Goal: Book appointment/travel/reservation

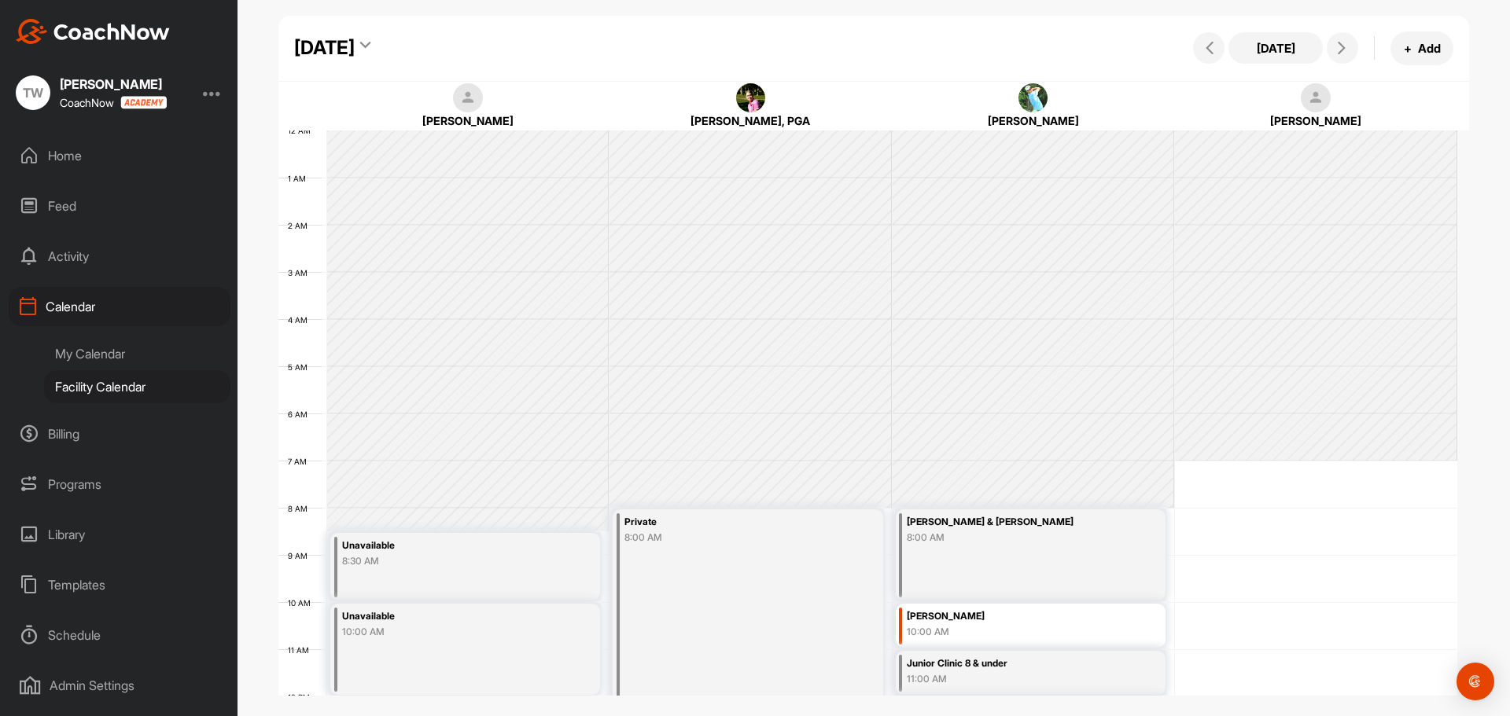
scroll to position [567, 0]
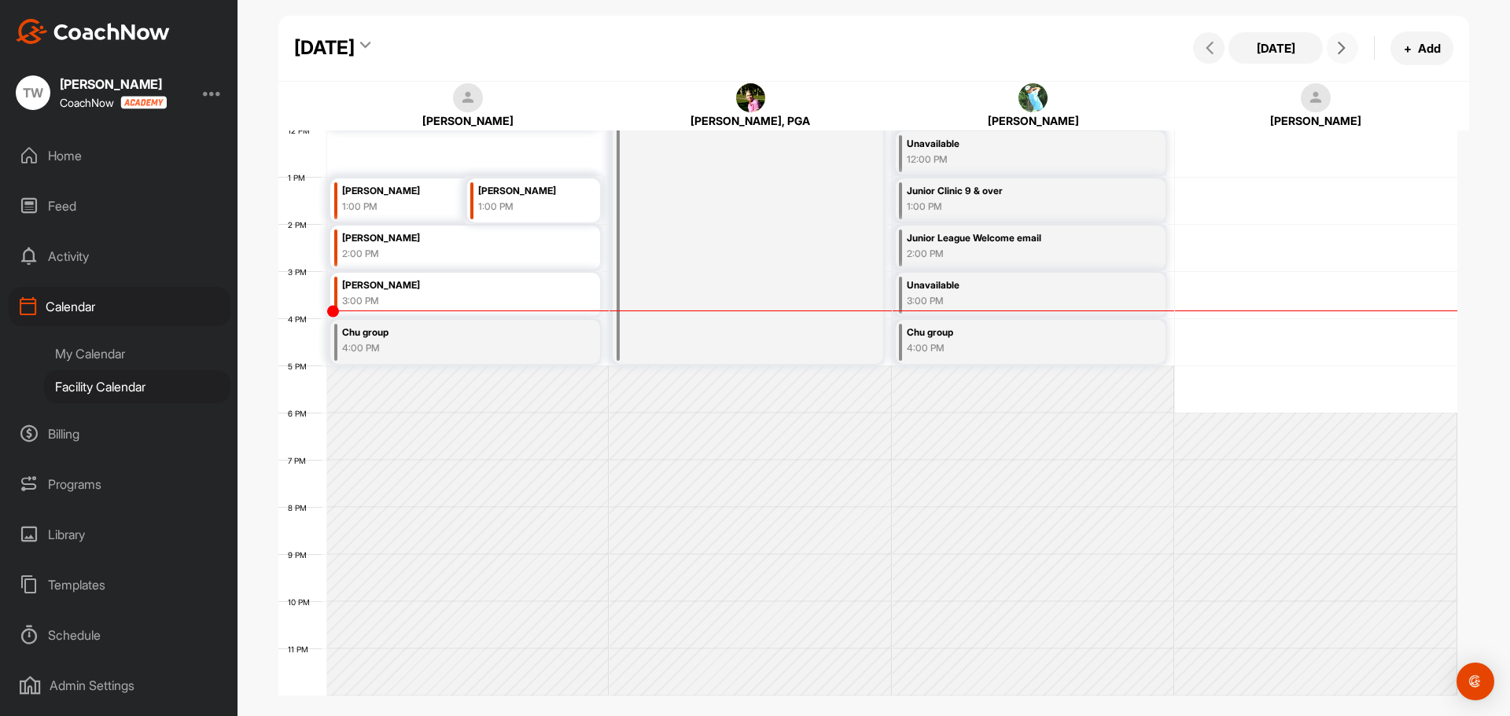
click at [1343, 40] on button at bounding box center [1342, 47] width 31 height 31
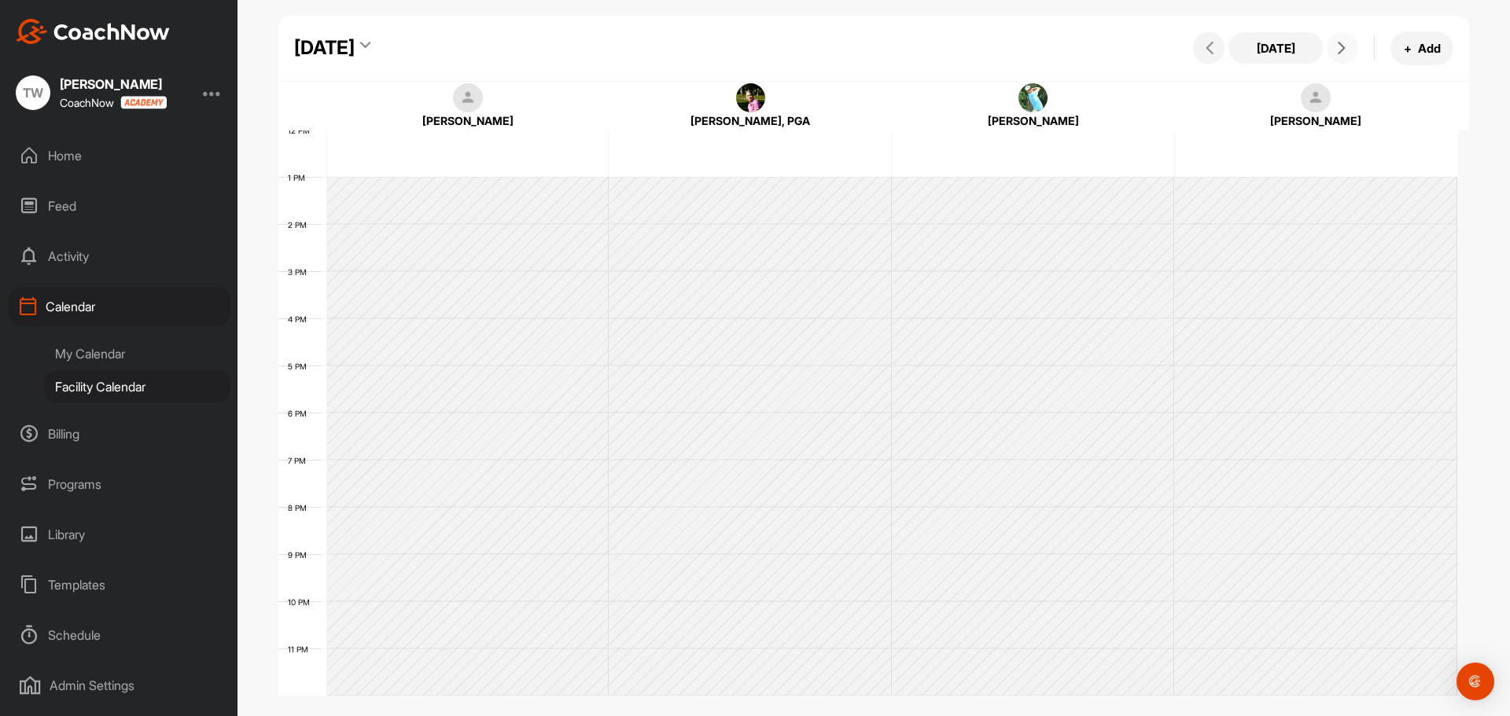
scroll to position [272, 0]
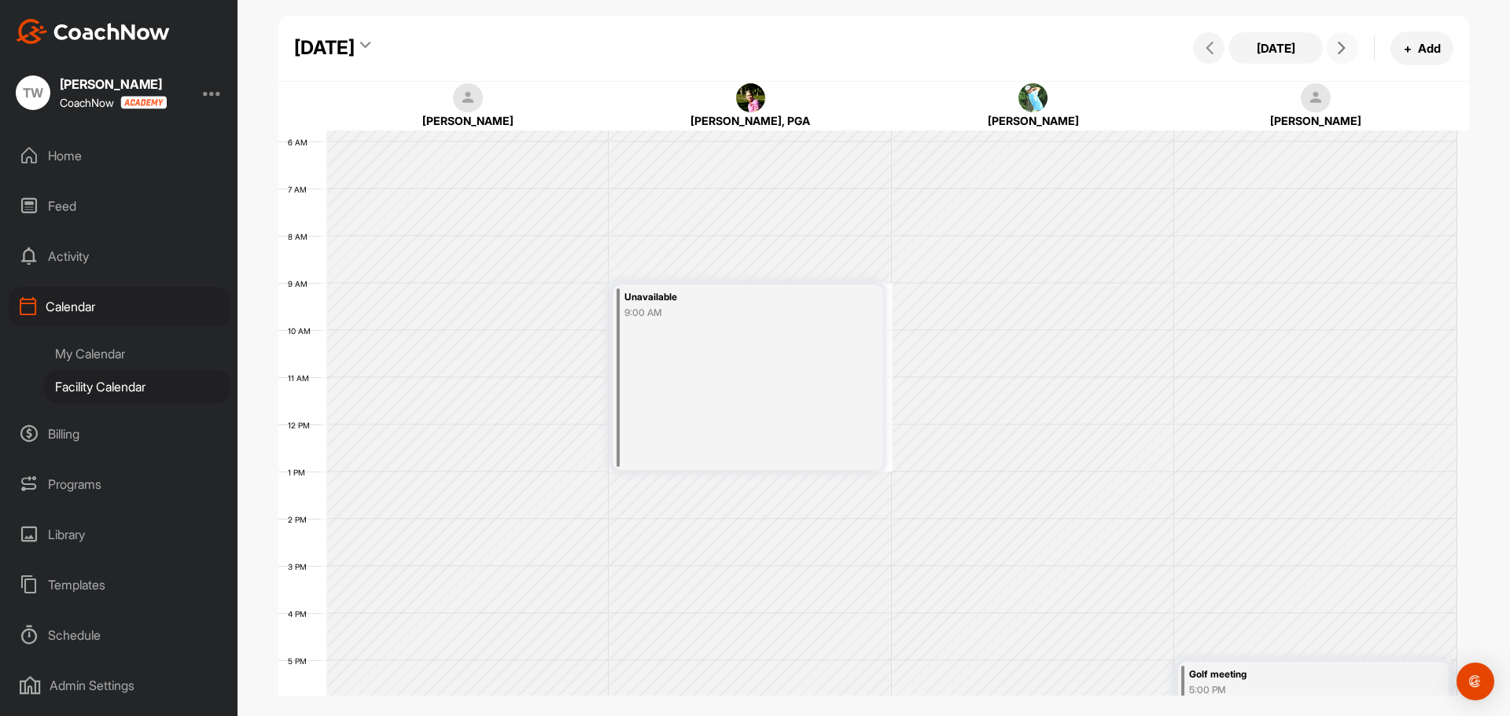
click at [1342, 40] on button at bounding box center [1342, 47] width 31 height 31
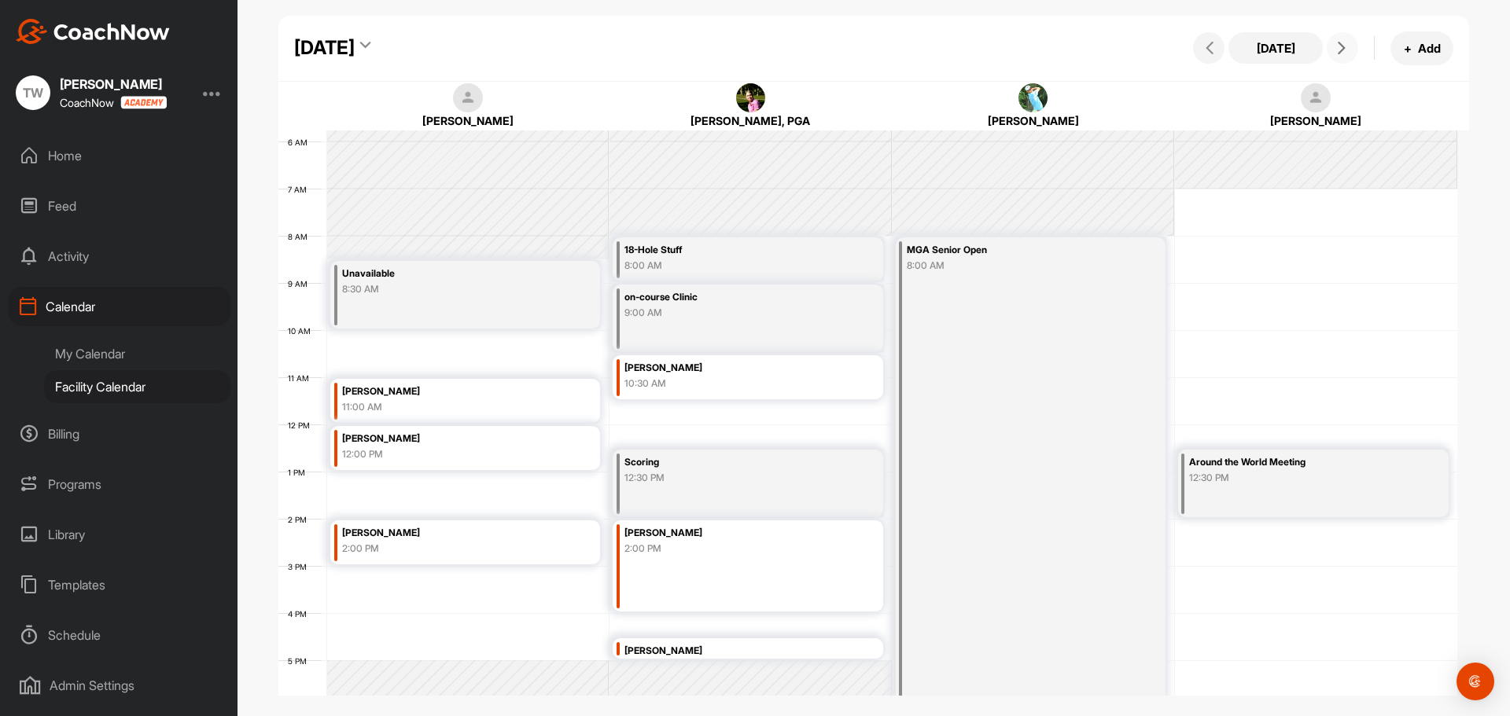
click at [1333, 46] on span at bounding box center [1342, 48] width 19 height 13
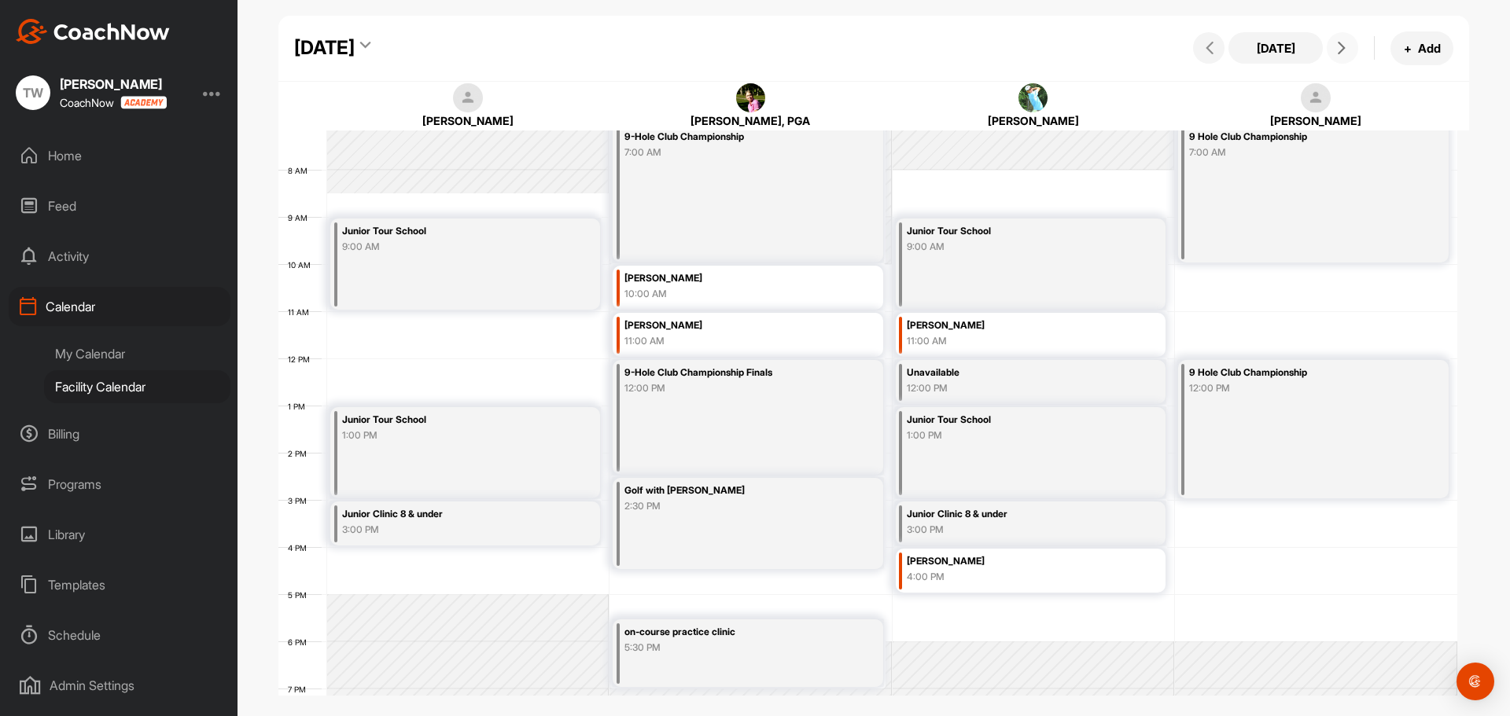
scroll to position [429, 0]
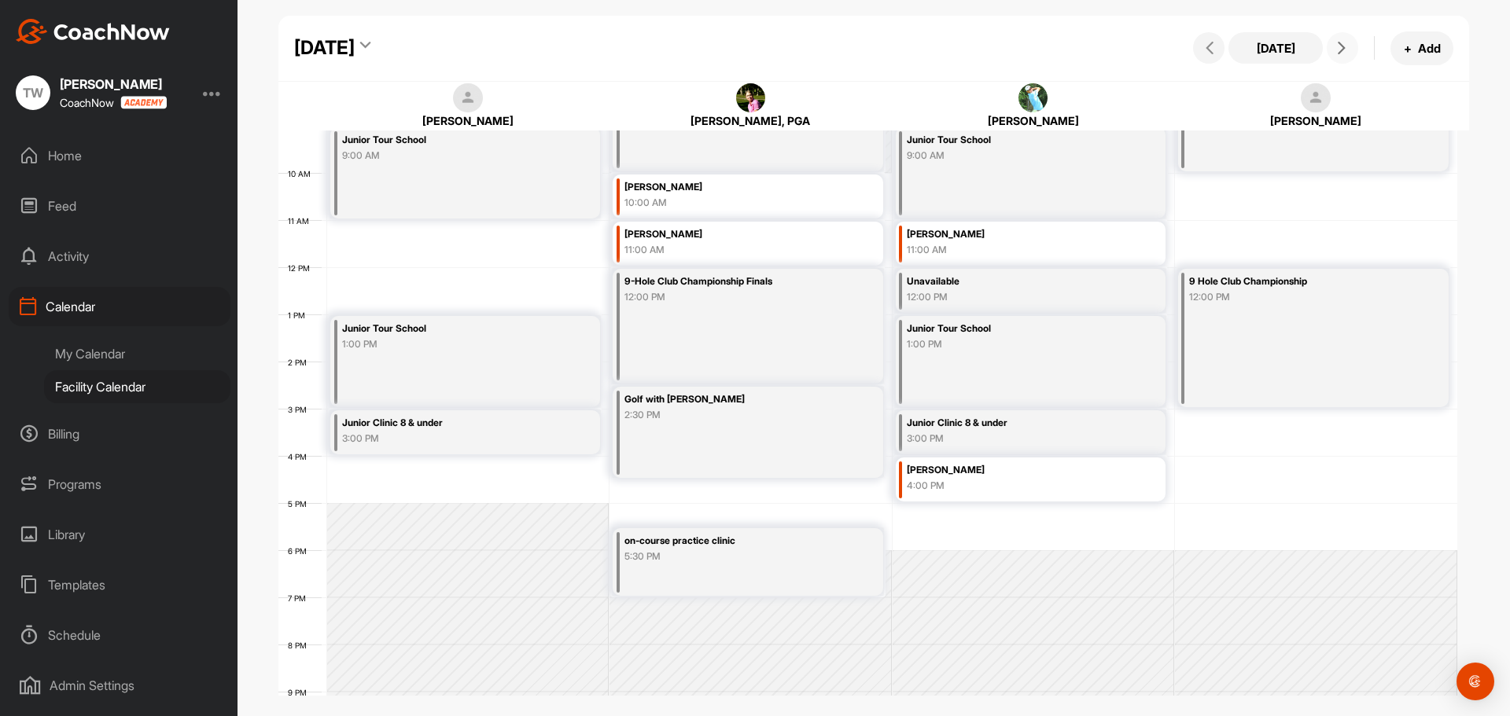
click at [1344, 57] on button at bounding box center [1342, 47] width 31 height 31
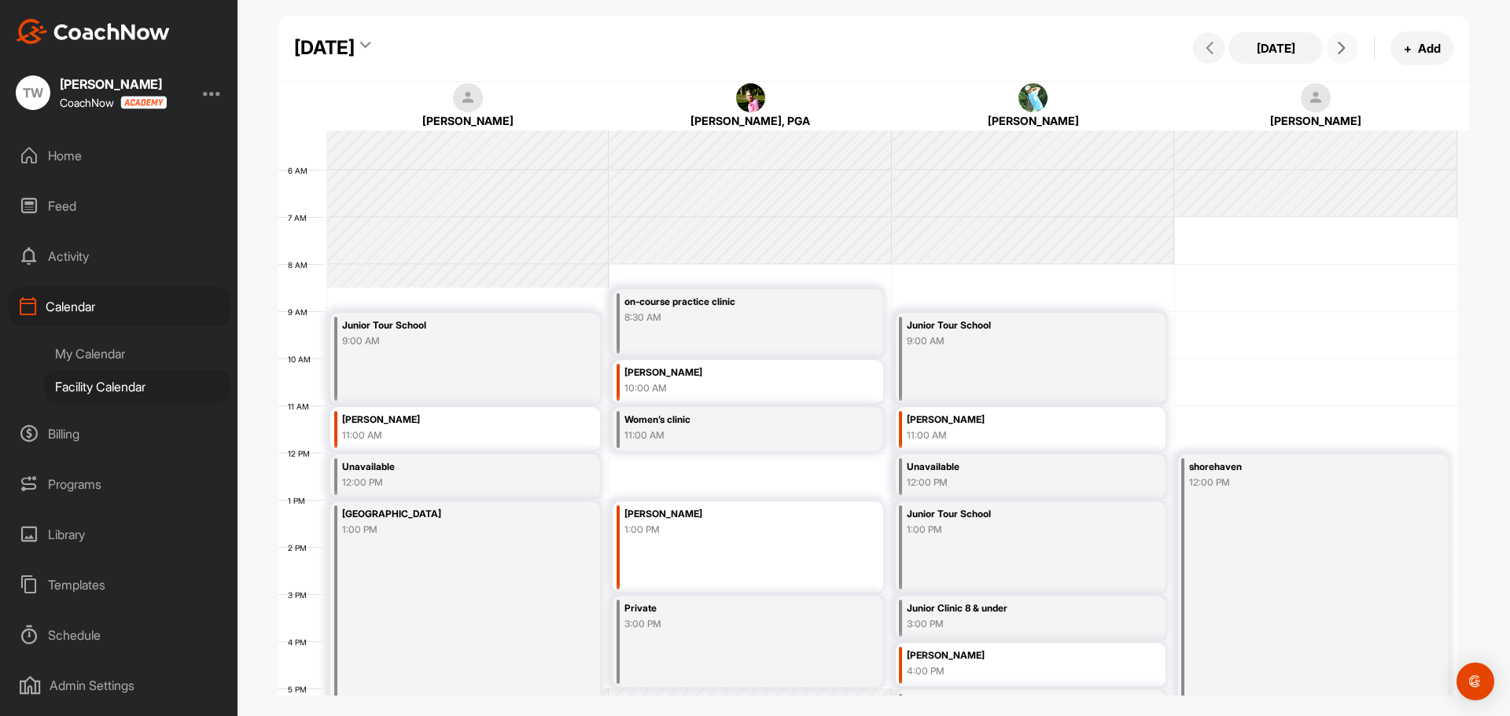
scroll to position [174, 0]
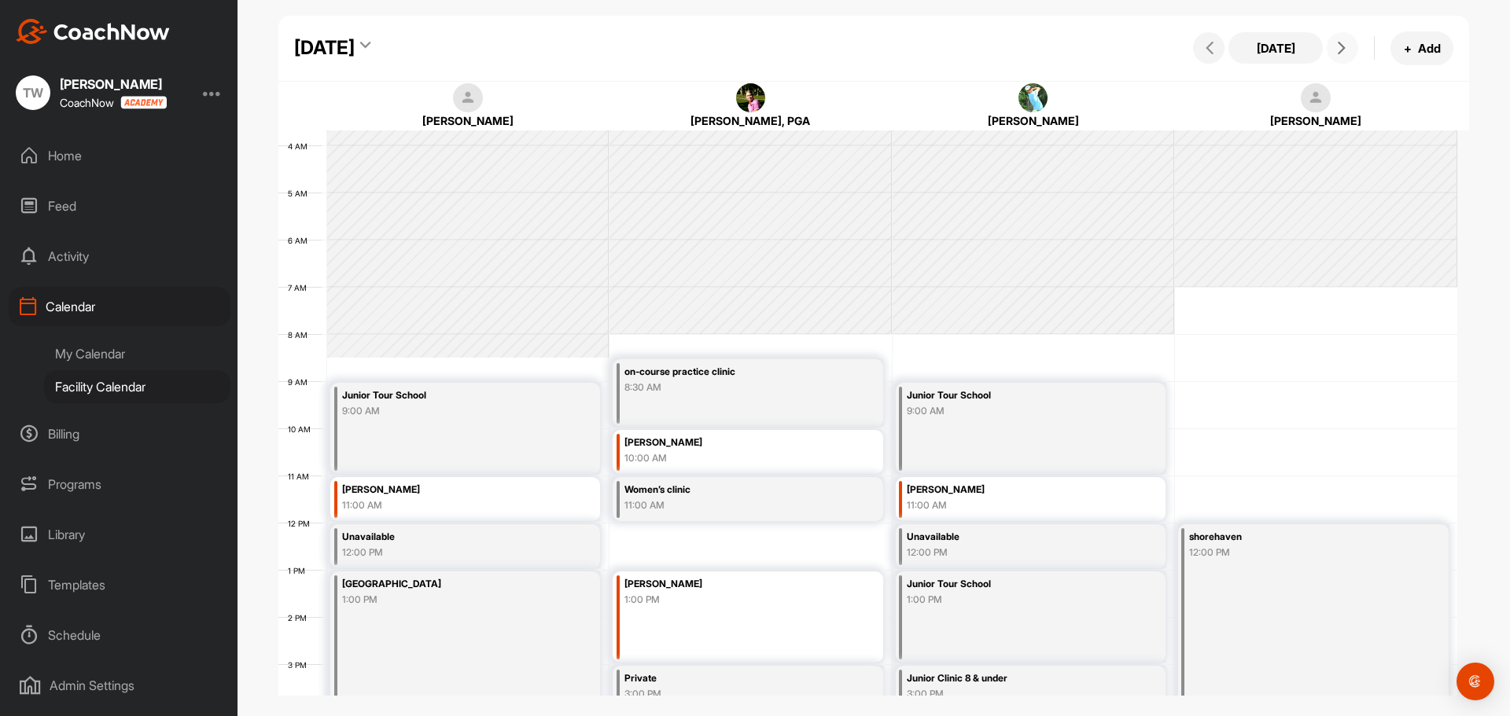
click at [1328, 46] on button at bounding box center [1342, 47] width 31 height 31
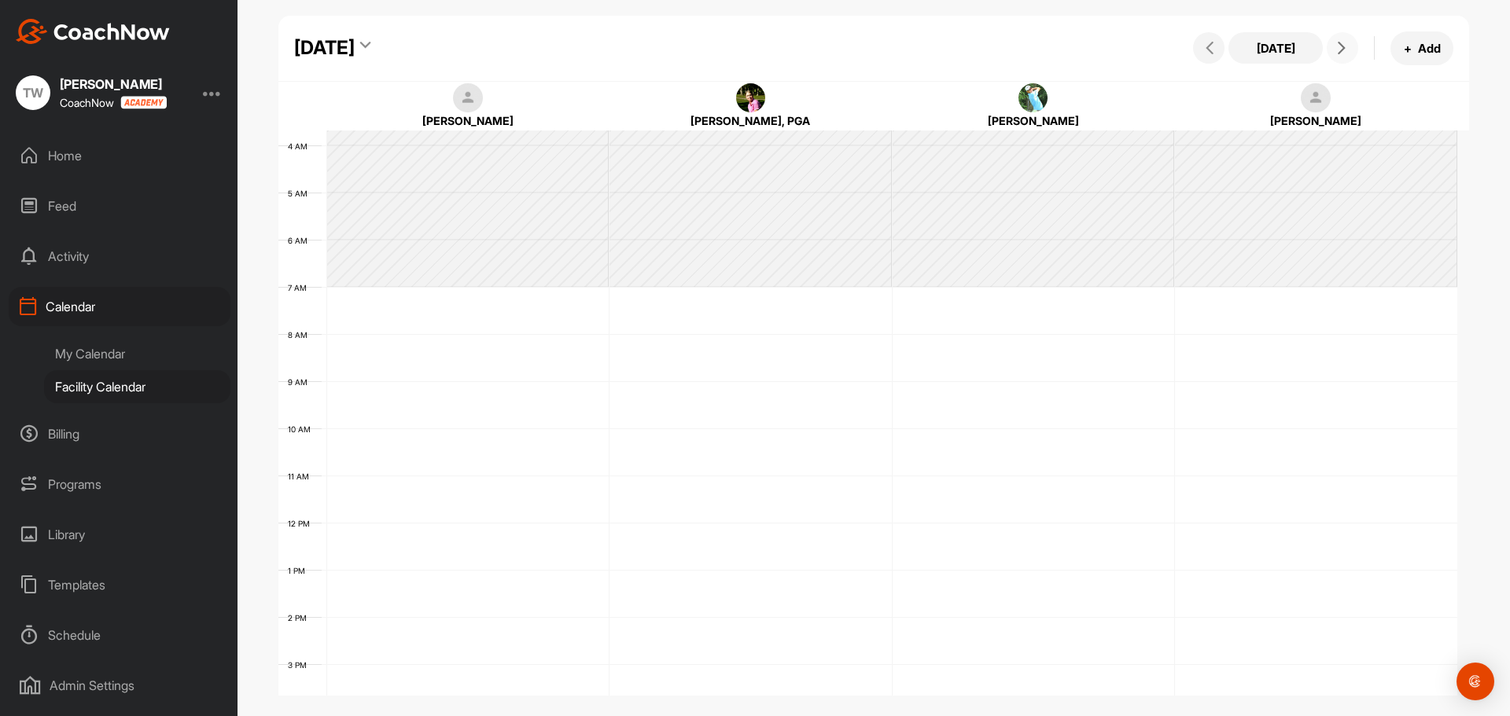
scroll to position [272, 0]
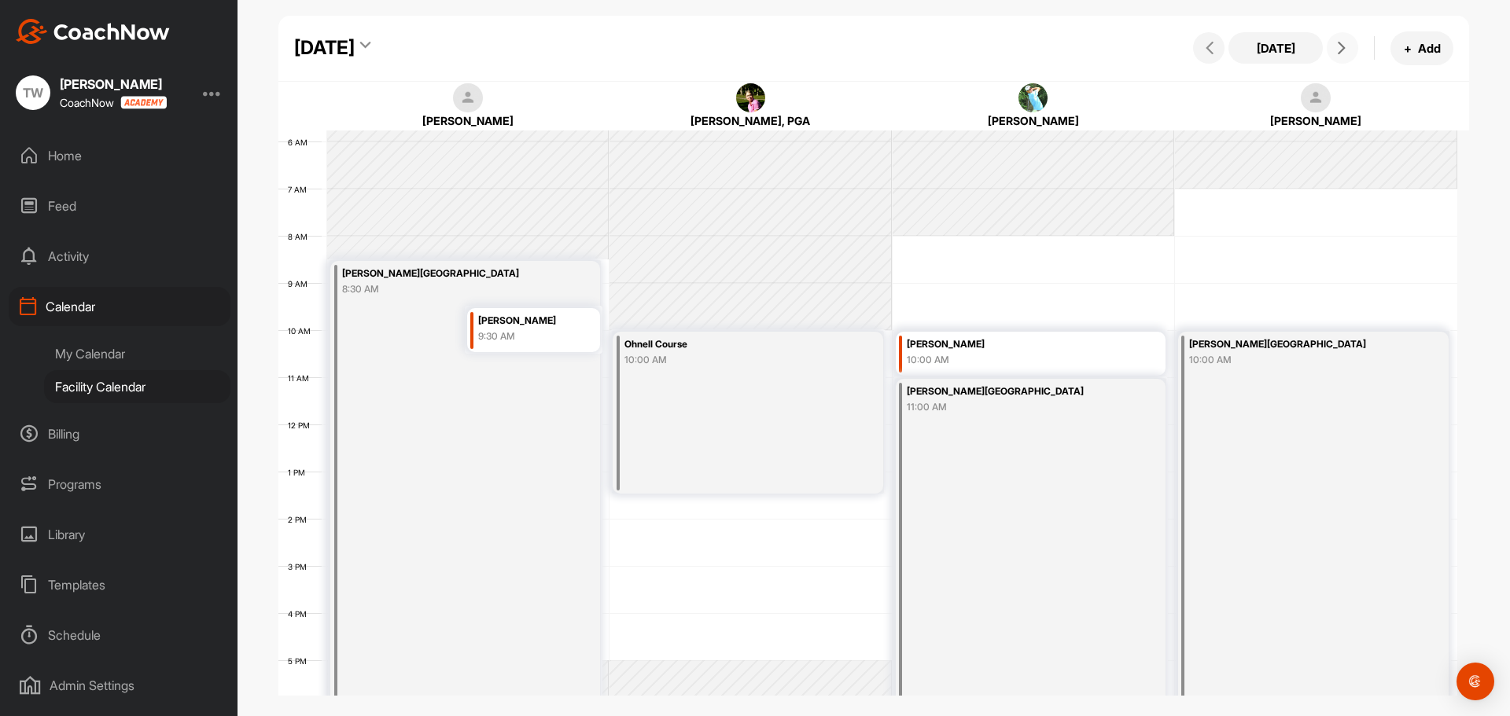
click at [1334, 49] on span at bounding box center [1342, 48] width 19 height 13
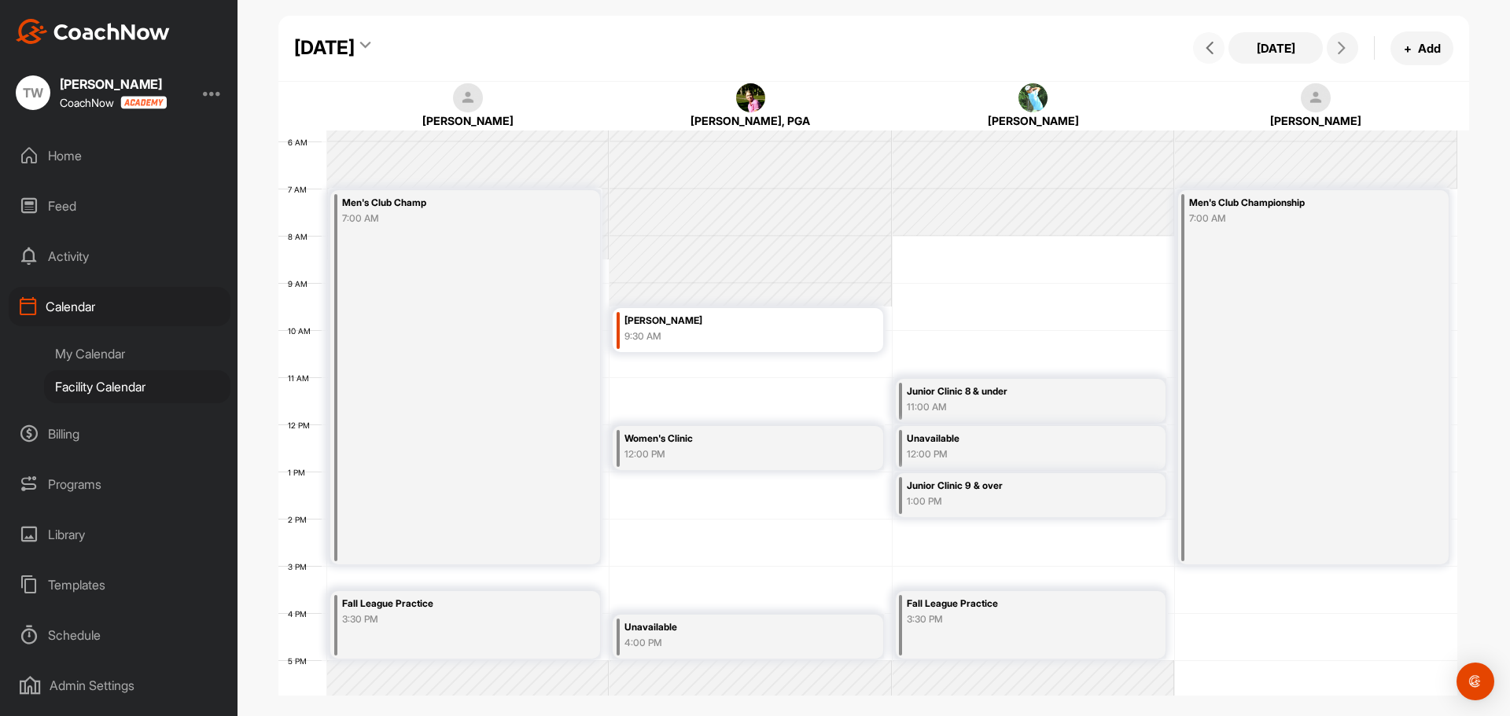
click at [1200, 42] on span at bounding box center [1208, 48] width 19 height 13
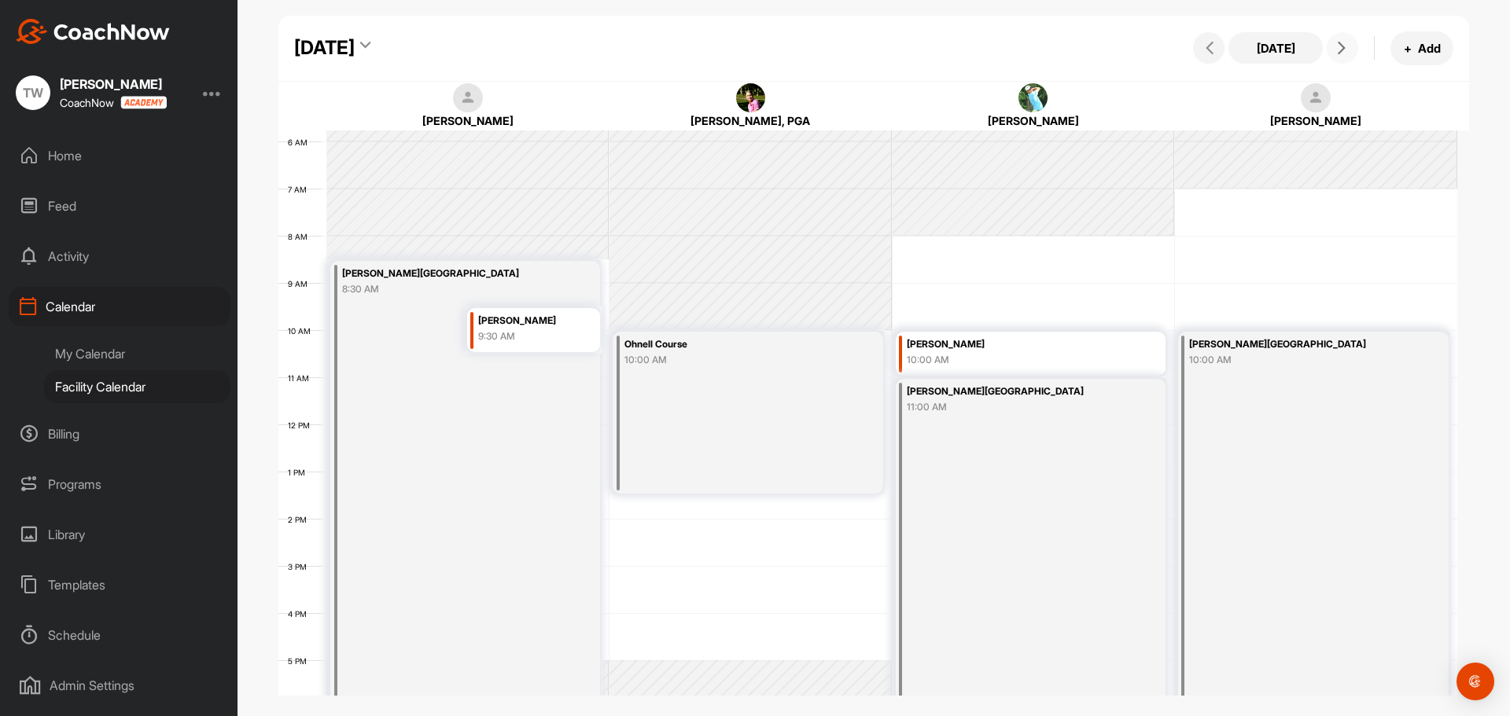
click at [1340, 59] on button at bounding box center [1342, 47] width 31 height 31
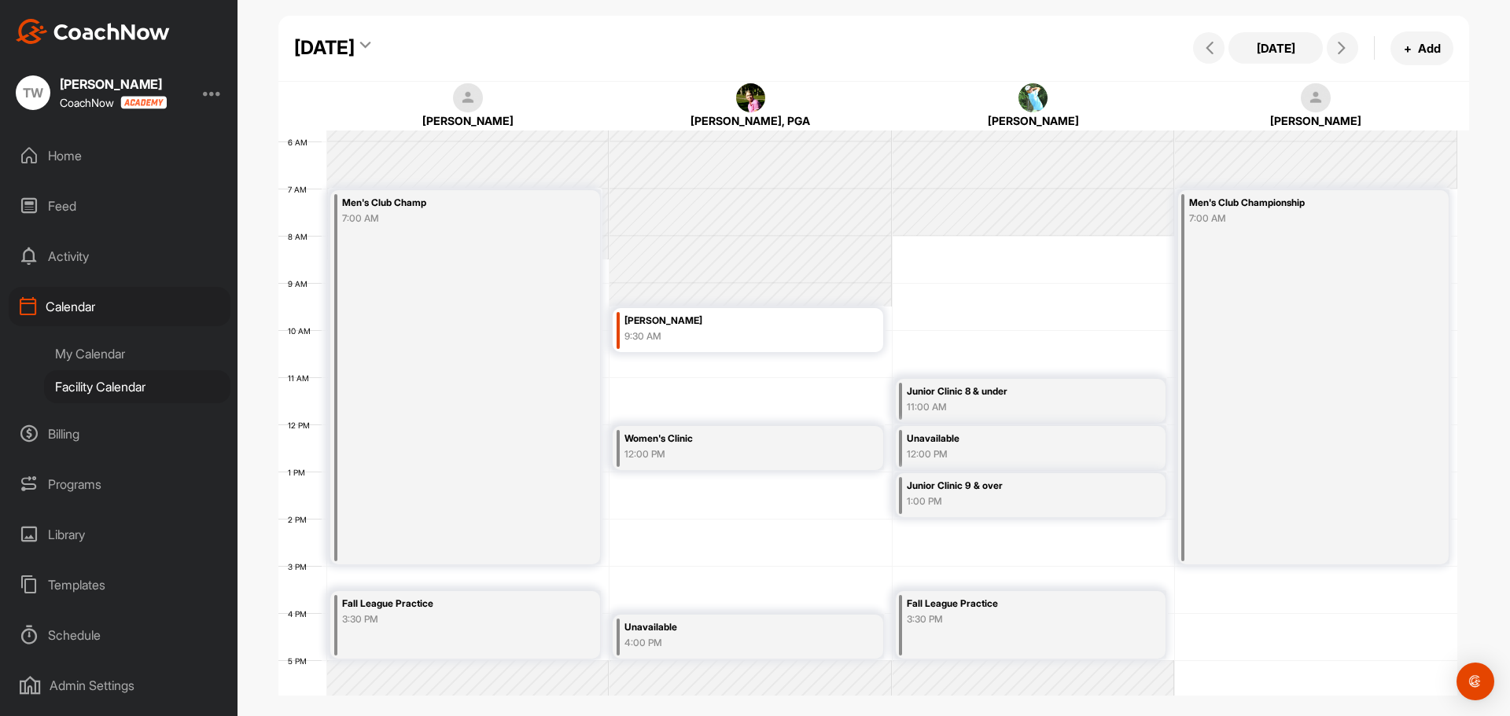
click at [1361, 48] on div "[DATE] + Add" at bounding box center [1321, 48] width 264 height 34
click at [1350, 50] on span at bounding box center [1342, 48] width 19 height 13
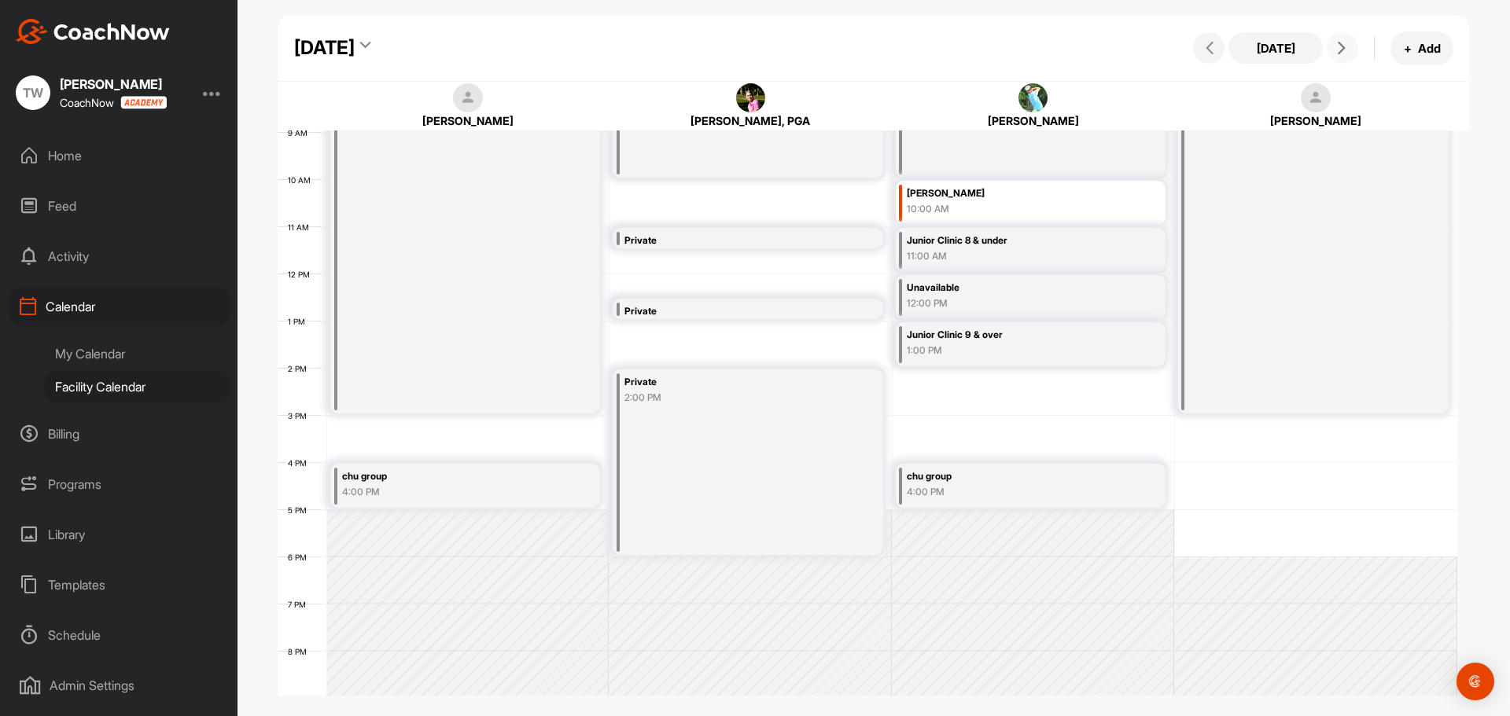
scroll to position [429, 0]
click at [1219, 46] on button at bounding box center [1208, 47] width 31 height 31
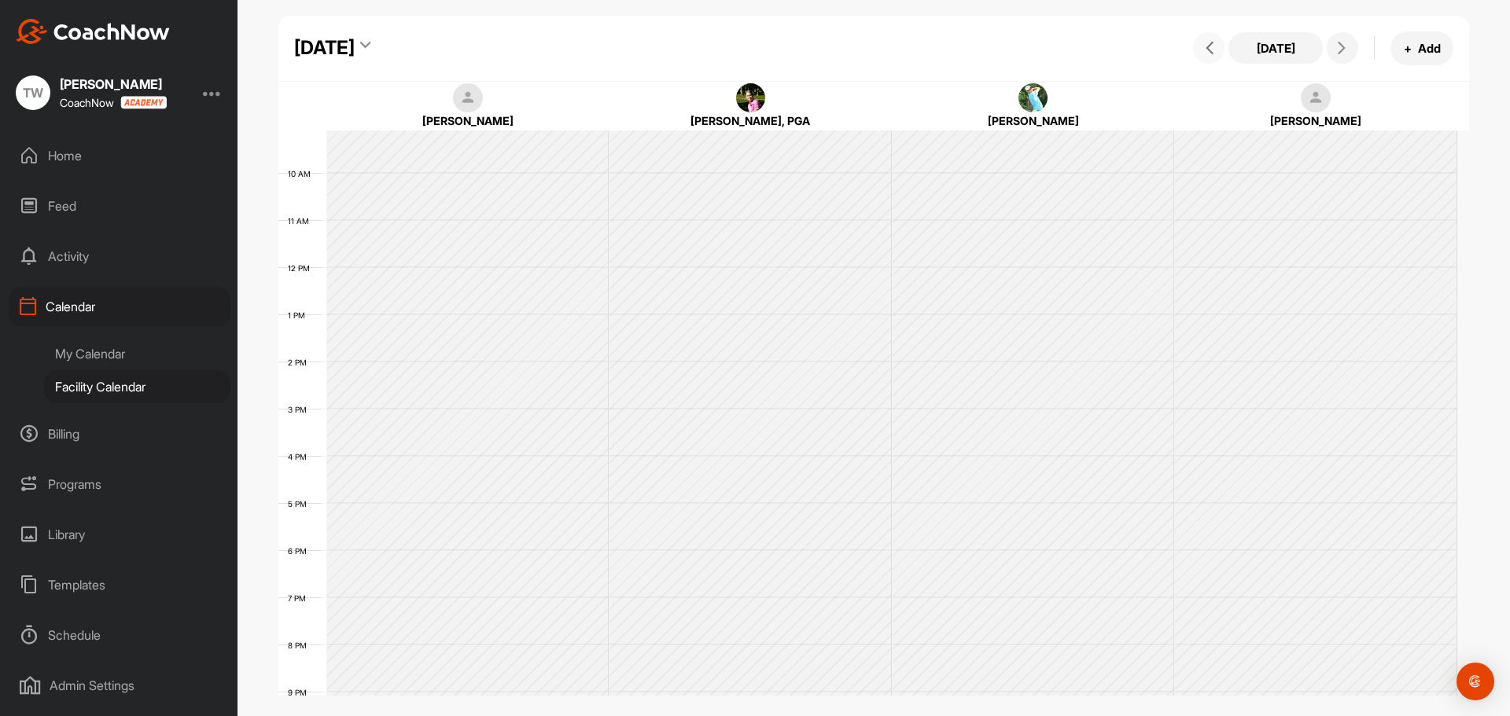
scroll to position [272, 0]
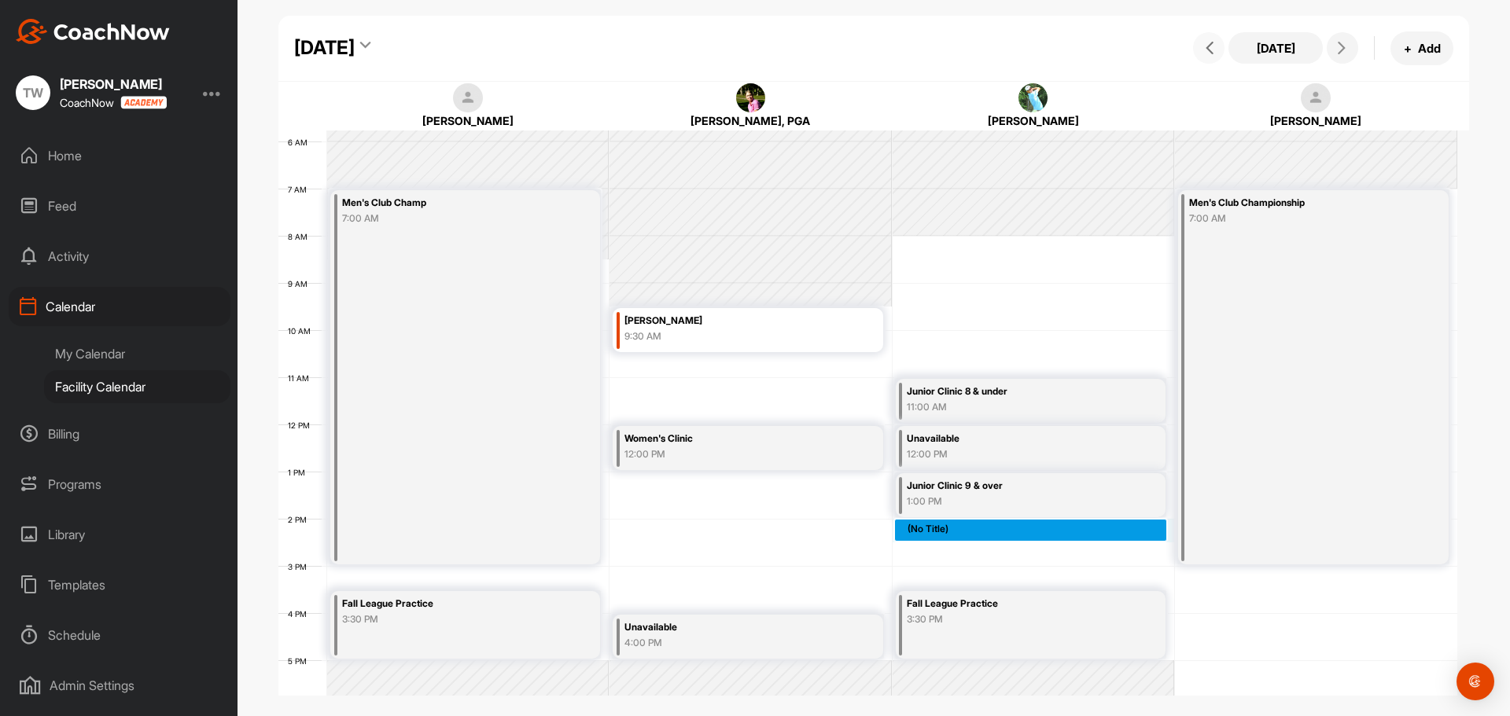
click at [927, 536] on div "12 AM 1 AM 2 AM 3 AM 4 AM 5 AM 6 AM 7 AM 8 AM 9 AM 10 AM 11 AM 12 PM 1 PM 2 PM …" at bounding box center [867, 424] width 1179 height 1133
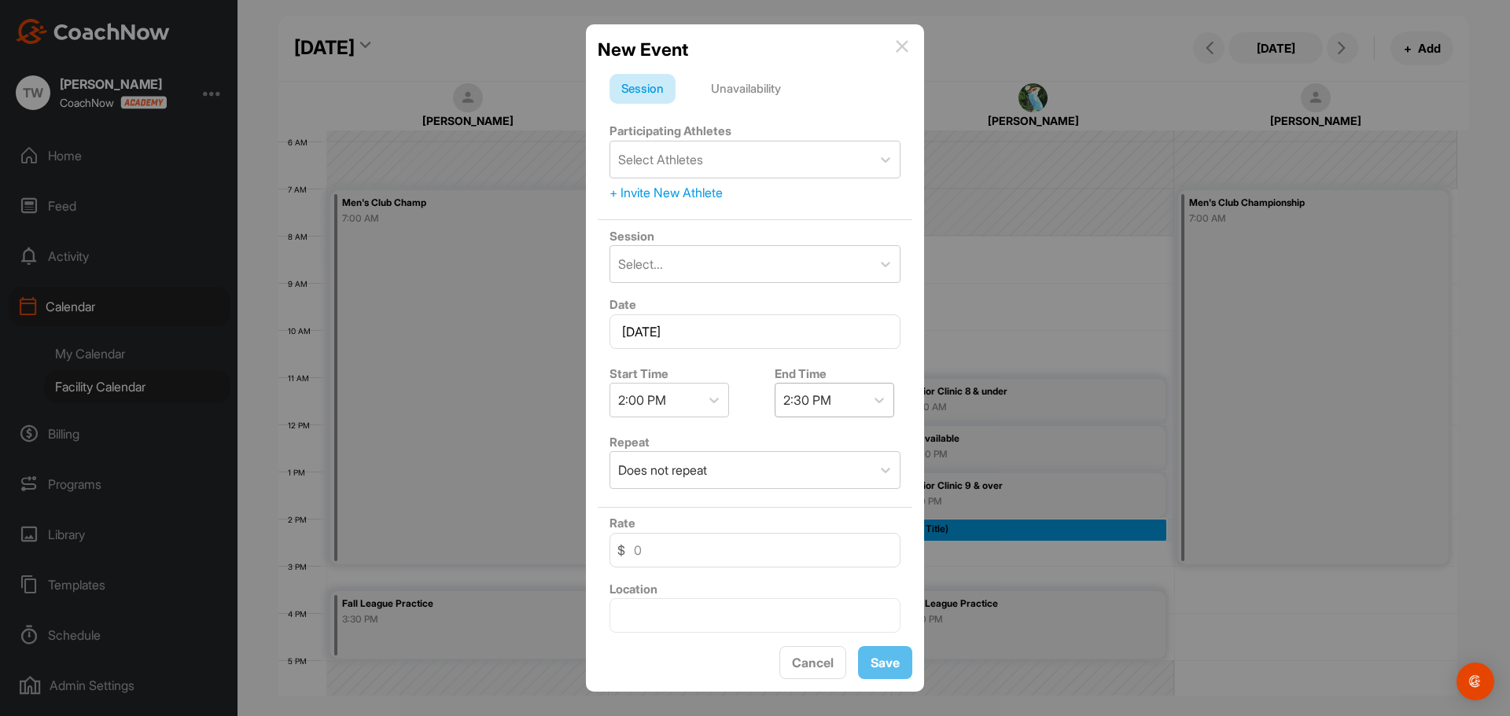
click at [804, 385] on div "2:30 PM" at bounding box center [820, 400] width 90 height 33
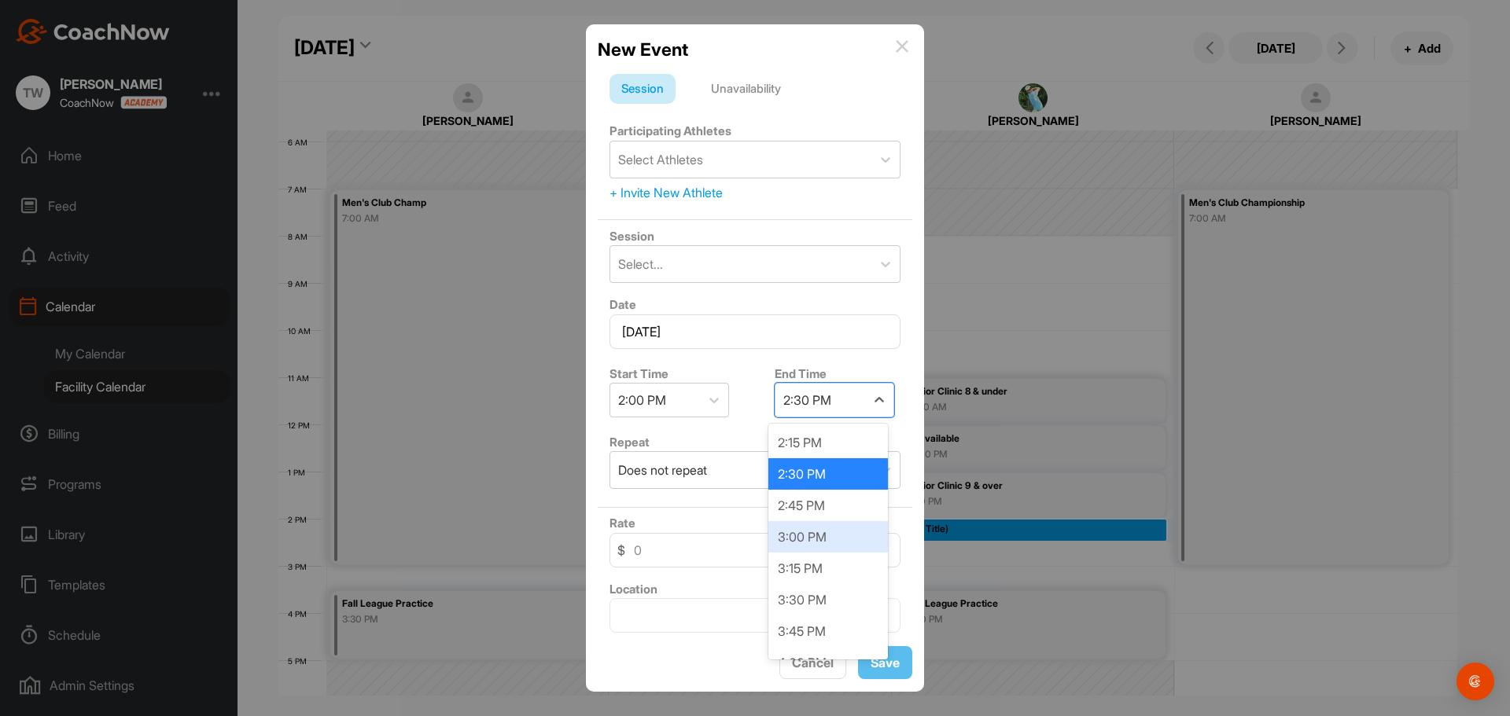
click at [805, 540] on div "3:00 PM" at bounding box center [828, 536] width 120 height 31
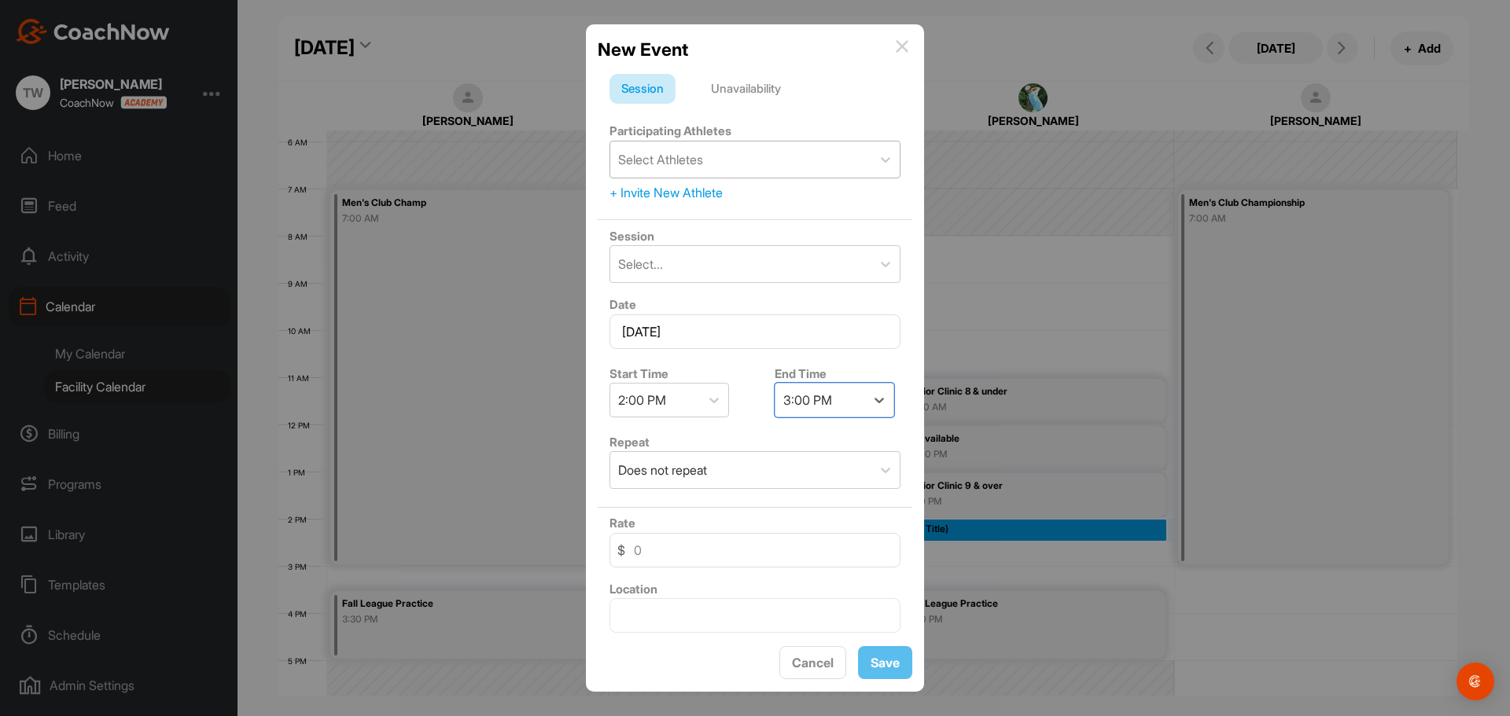
click at [703, 161] on div "Select Athletes" at bounding box center [660, 159] width 85 height 19
type input "you"
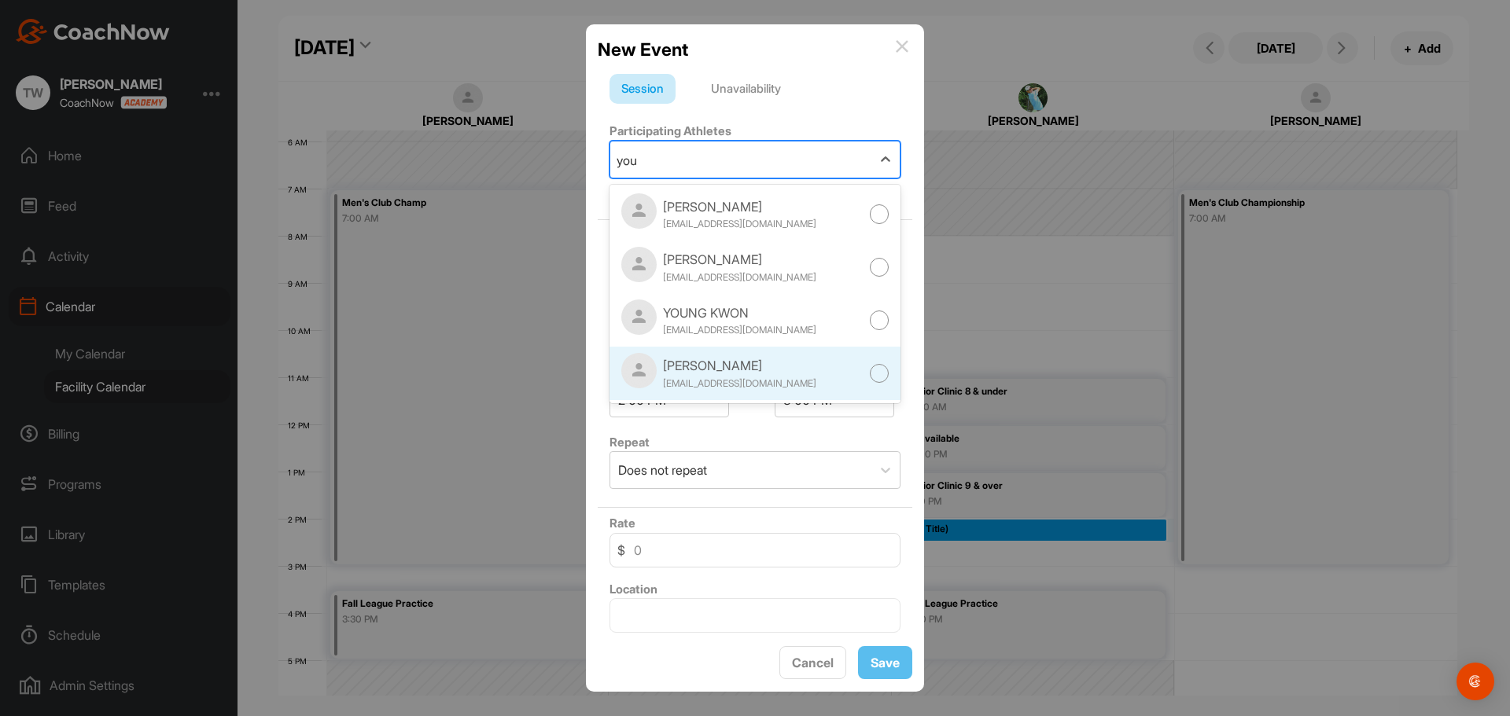
click at [745, 377] on div "[EMAIL_ADDRESS][DOMAIN_NAME]" at bounding box center [739, 384] width 153 height 14
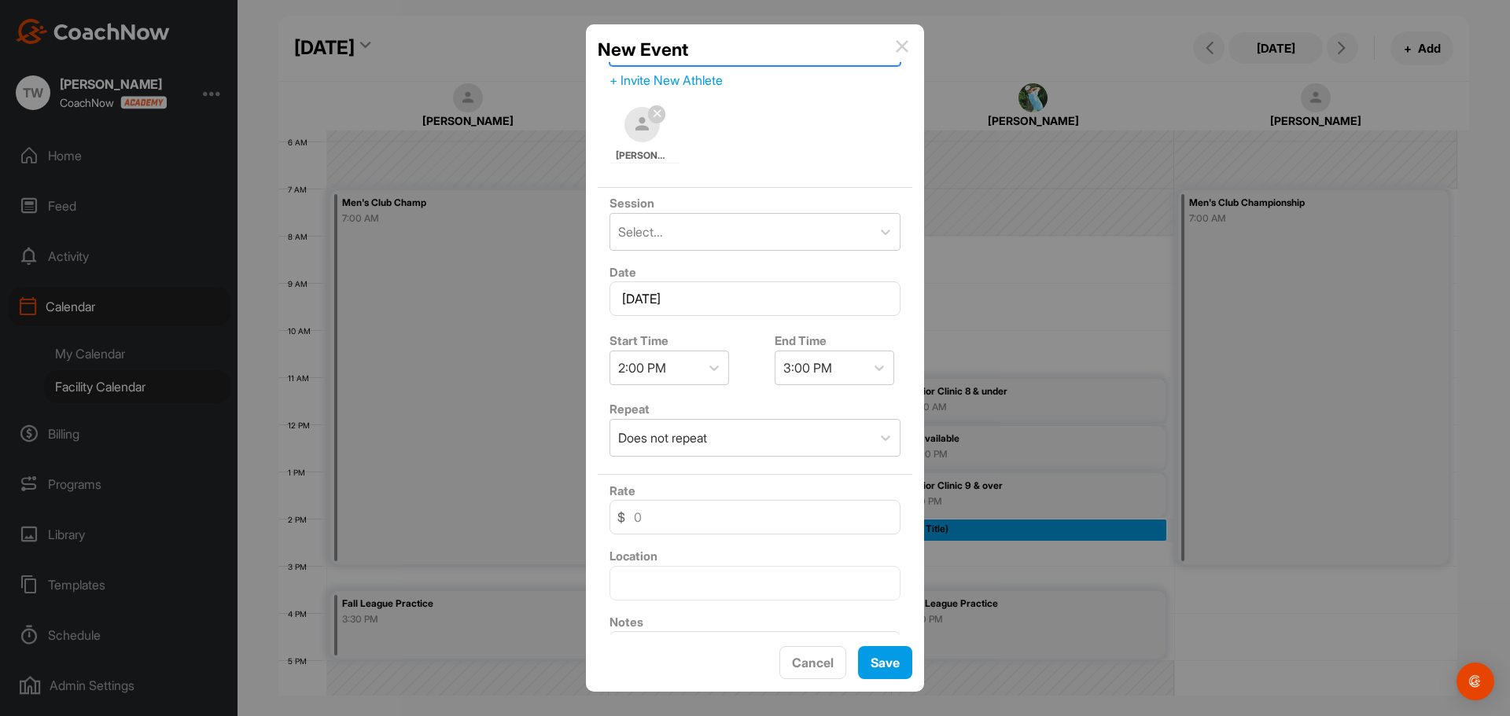
scroll to position [194, 0]
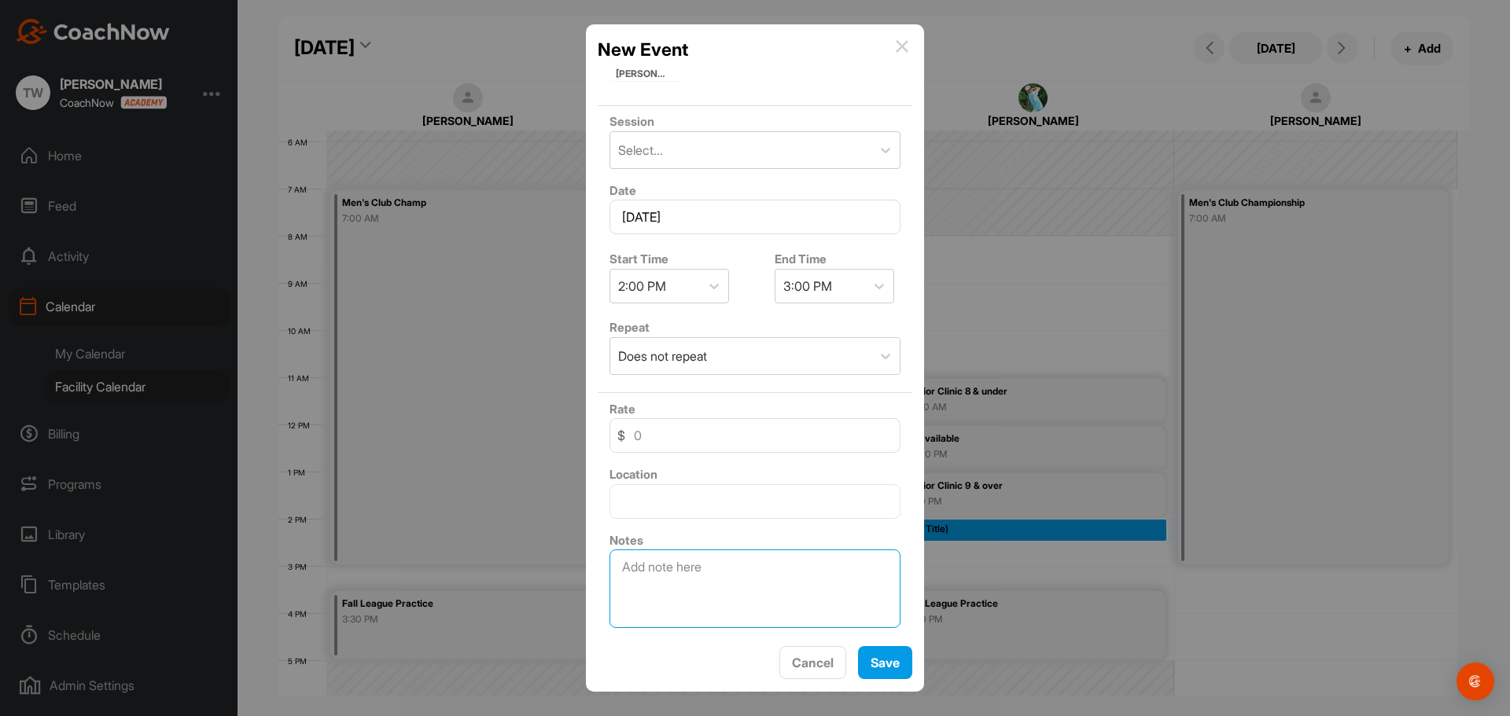
click at [660, 569] on textarea at bounding box center [755, 589] width 291 height 79
type textarea "For son, [PERSON_NAME]"
click at [888, 667] on button "Save" at bounding box center [885, 663] width 54 height 34
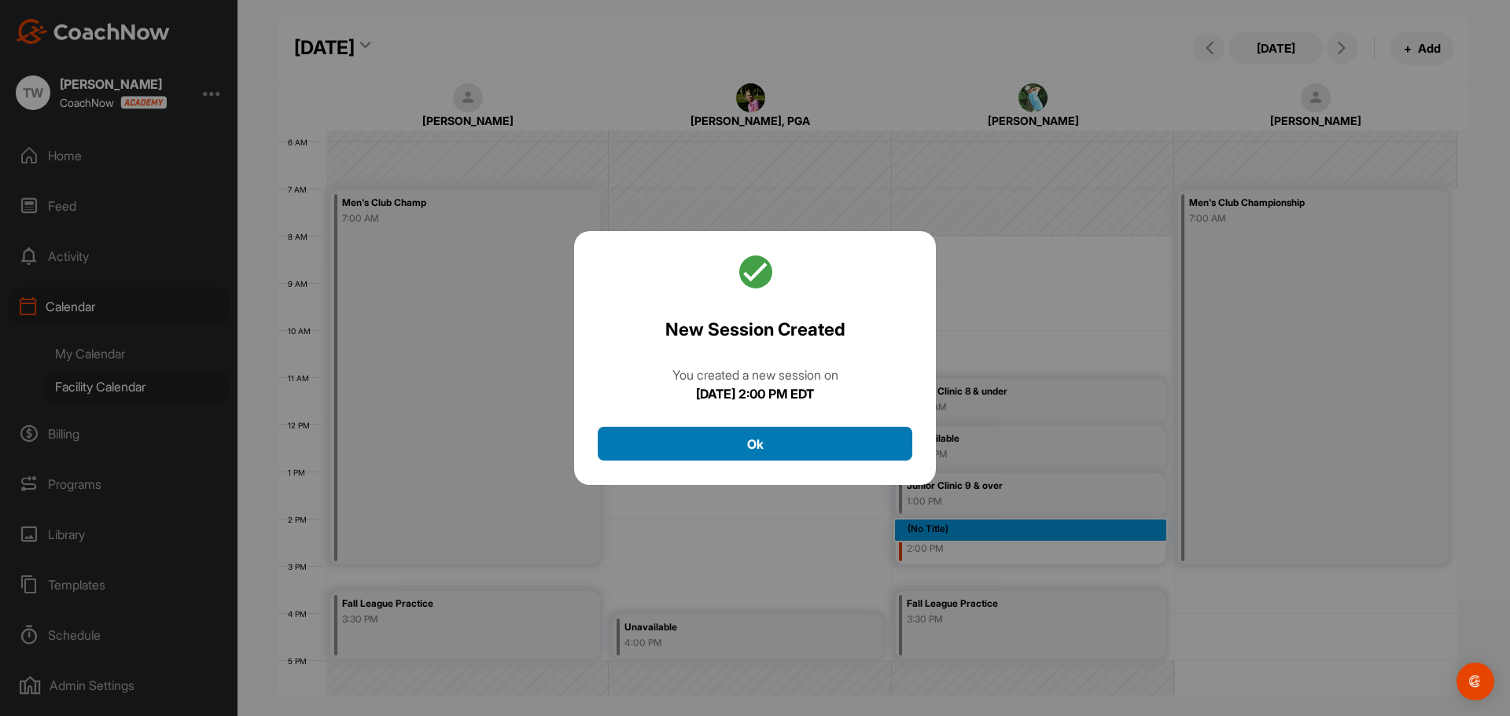
click at [810, 446] on button "Ok" at bounding box center [755, 444] width 315 height 34
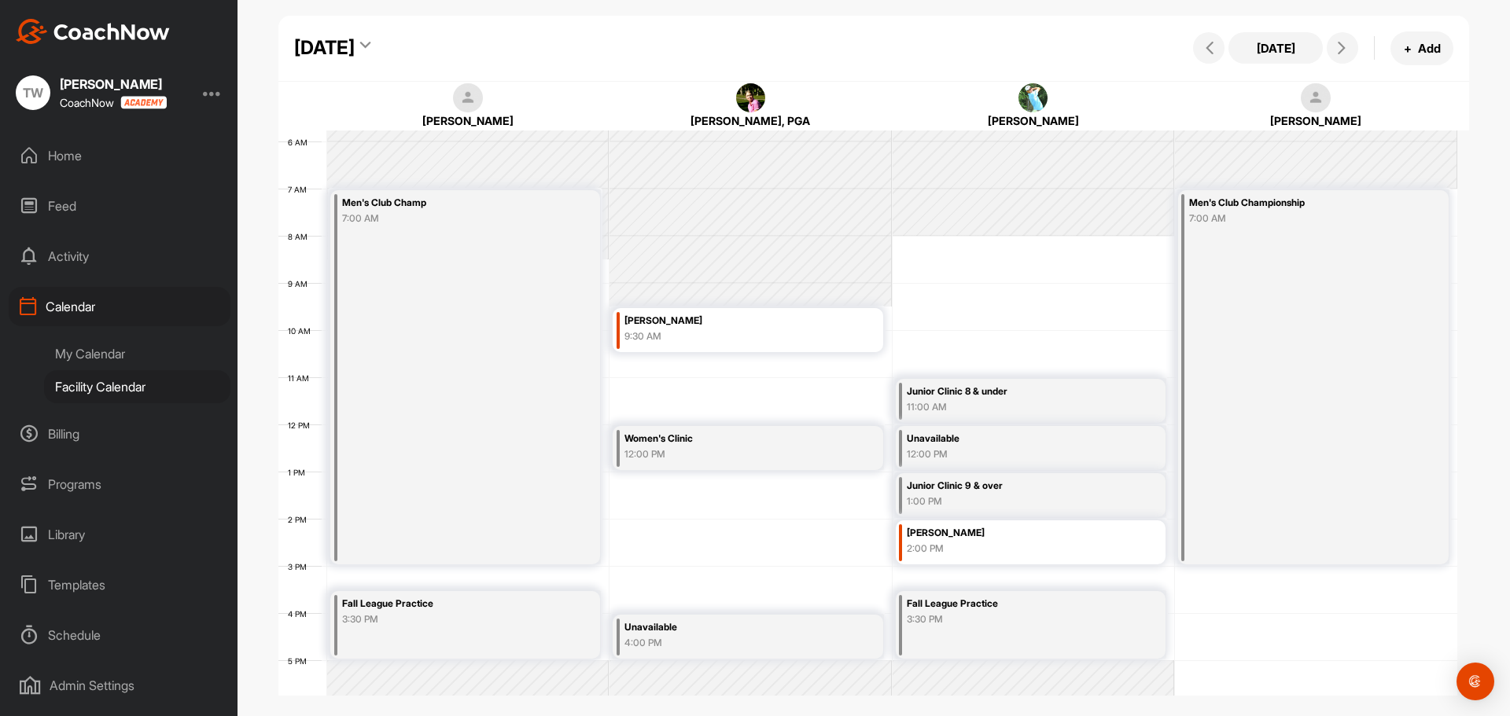
click at [977, 544] on div "2:00 PM" at bounding box center [1012, 549] width 210 height 14
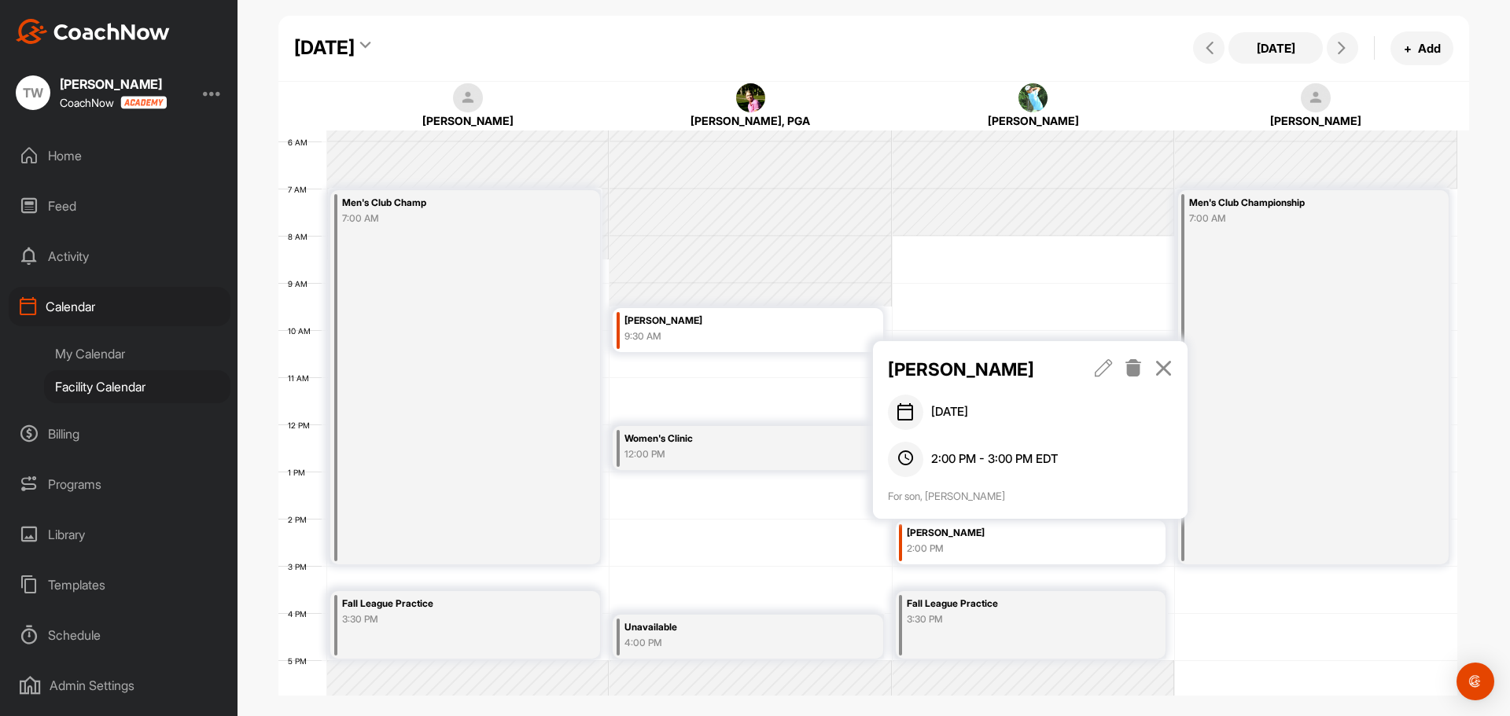
click at [1173, 373] on icon at bounding box center [1164, 367] width 18 height 17
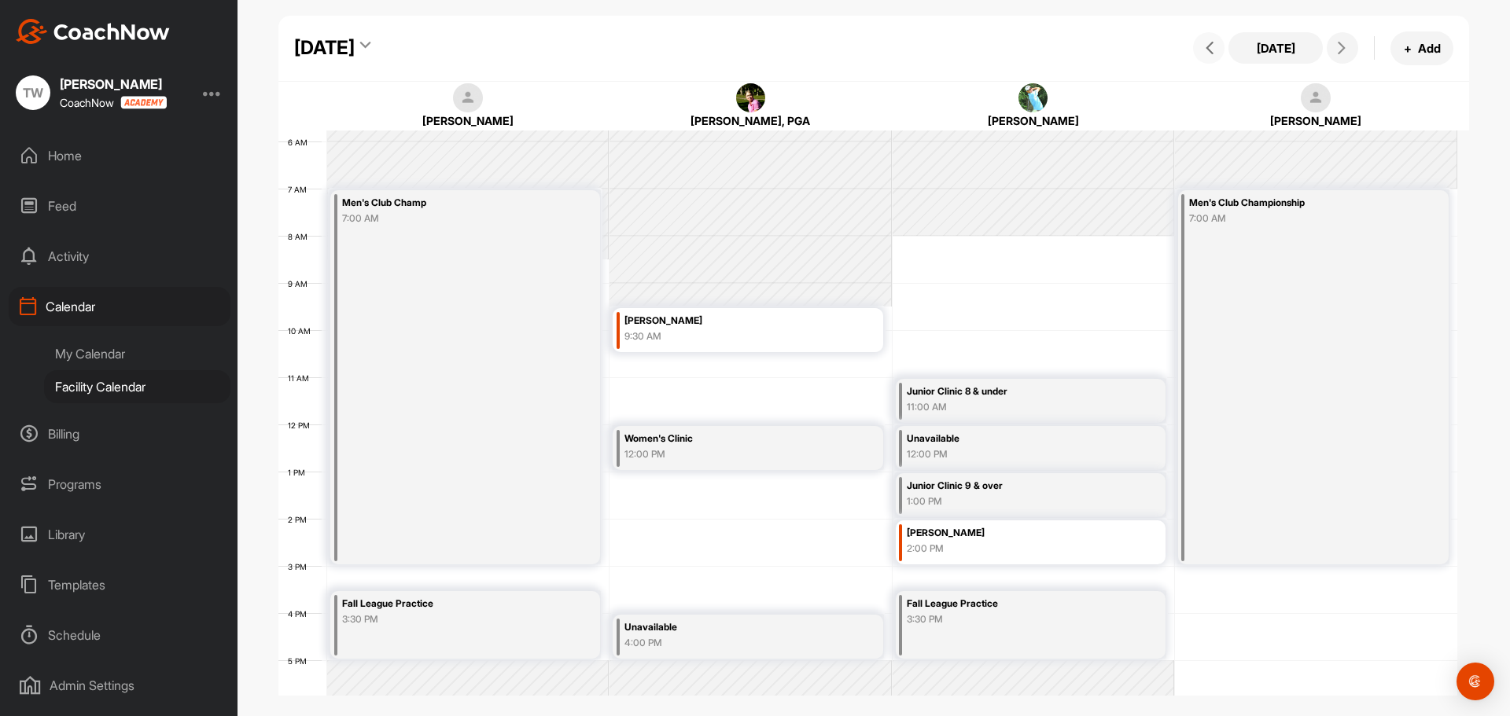
click at [1221, 53] on button at bounding box center [1208, 47] width 31 height 31
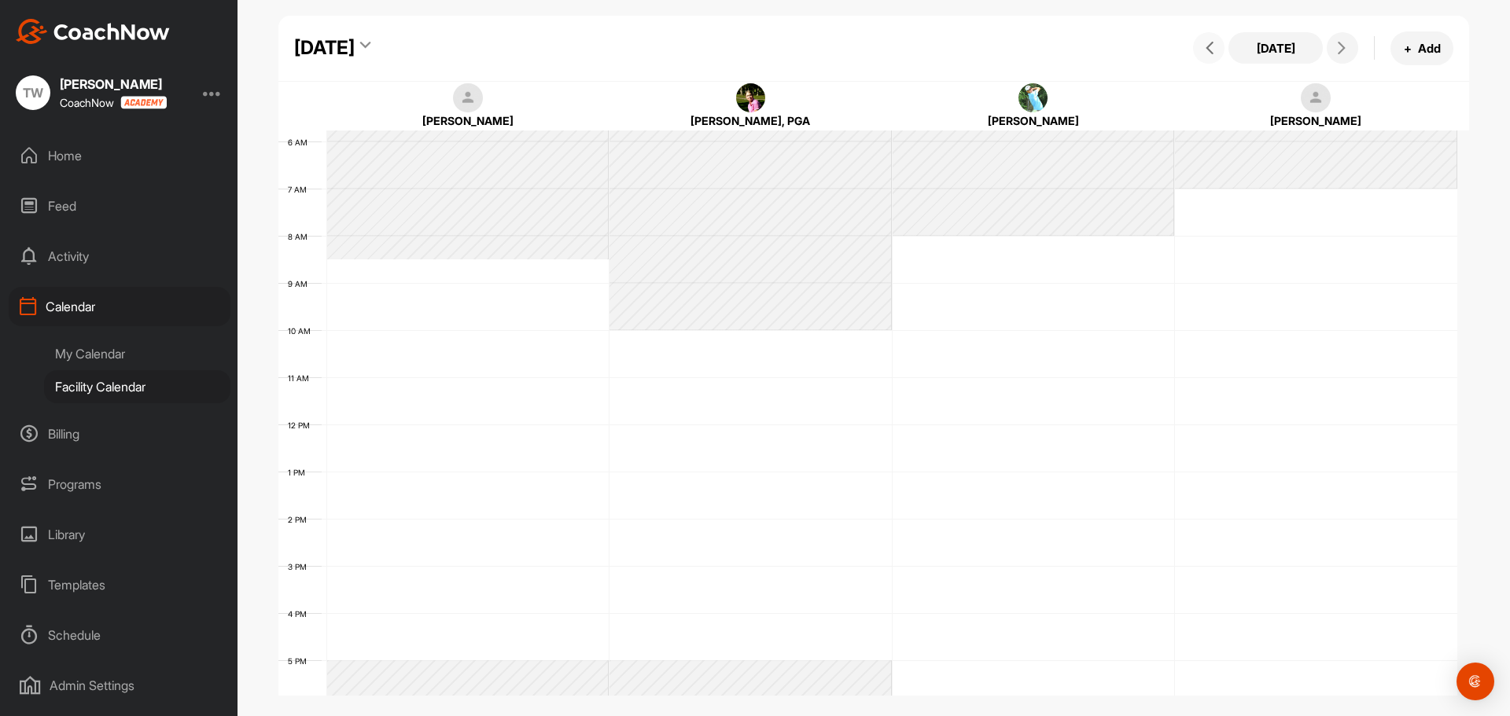
click at [1212, 53] on icon at bounding box center [1209, 48] width 13 height 13
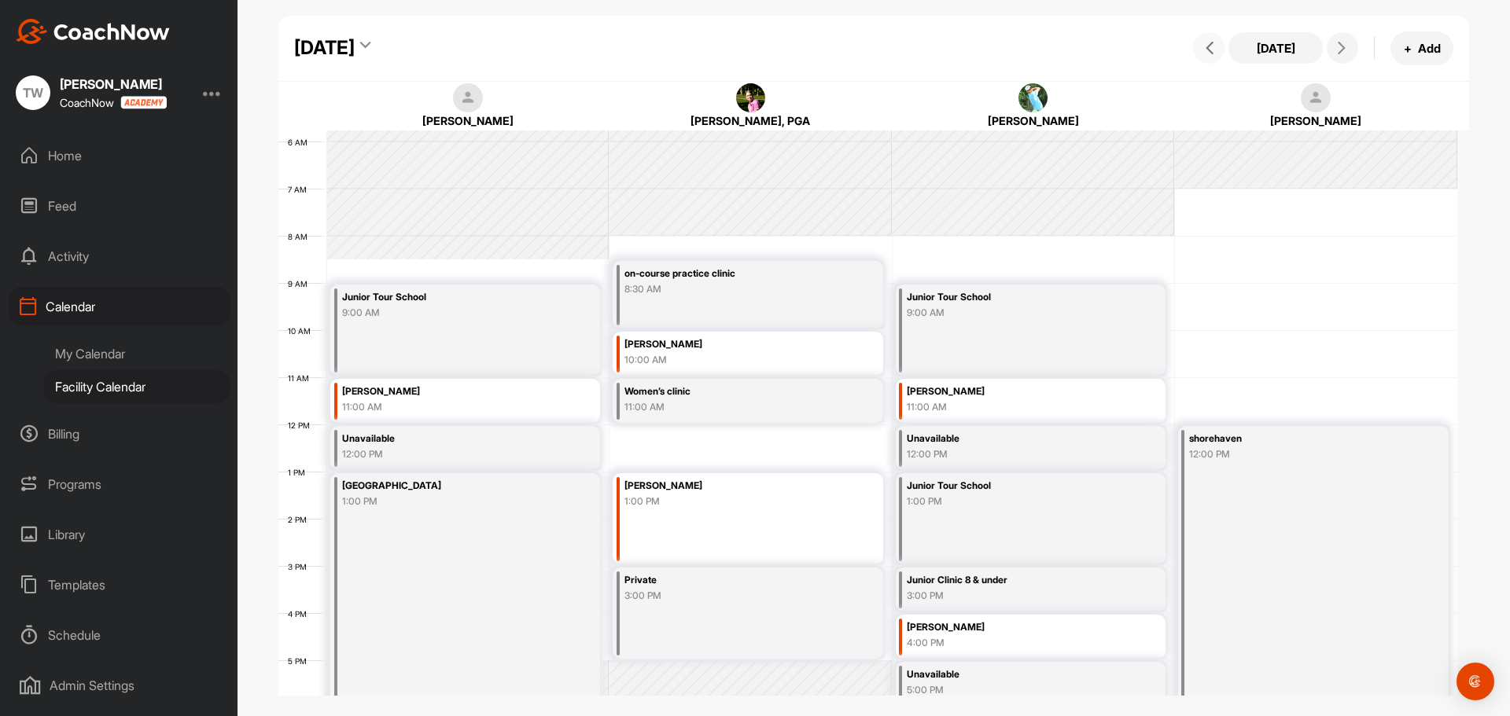
click at [1211, 51] on icon at bounding box center [1209, 48] width 13 height 13
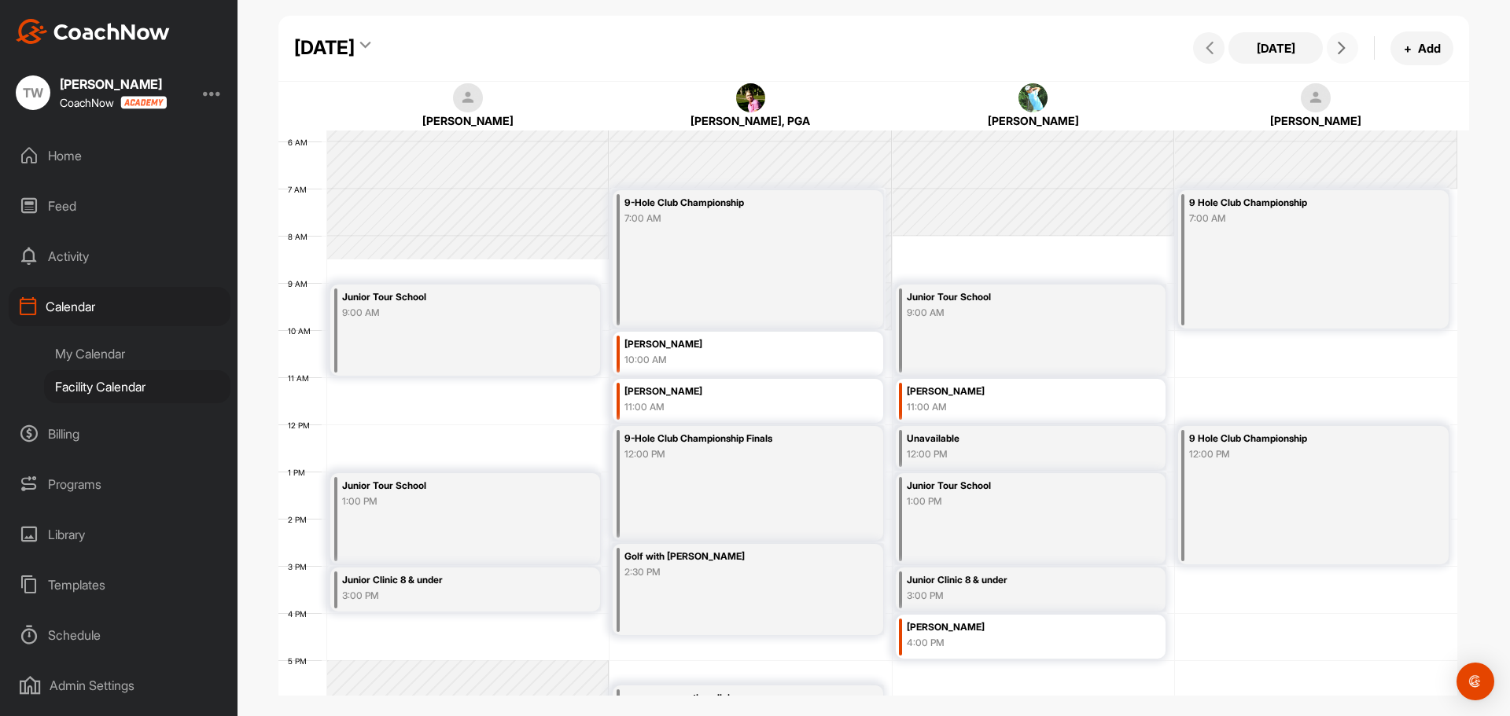
click at [1353, 50] on button at bounding box center [1342, 47] width 31 height 31
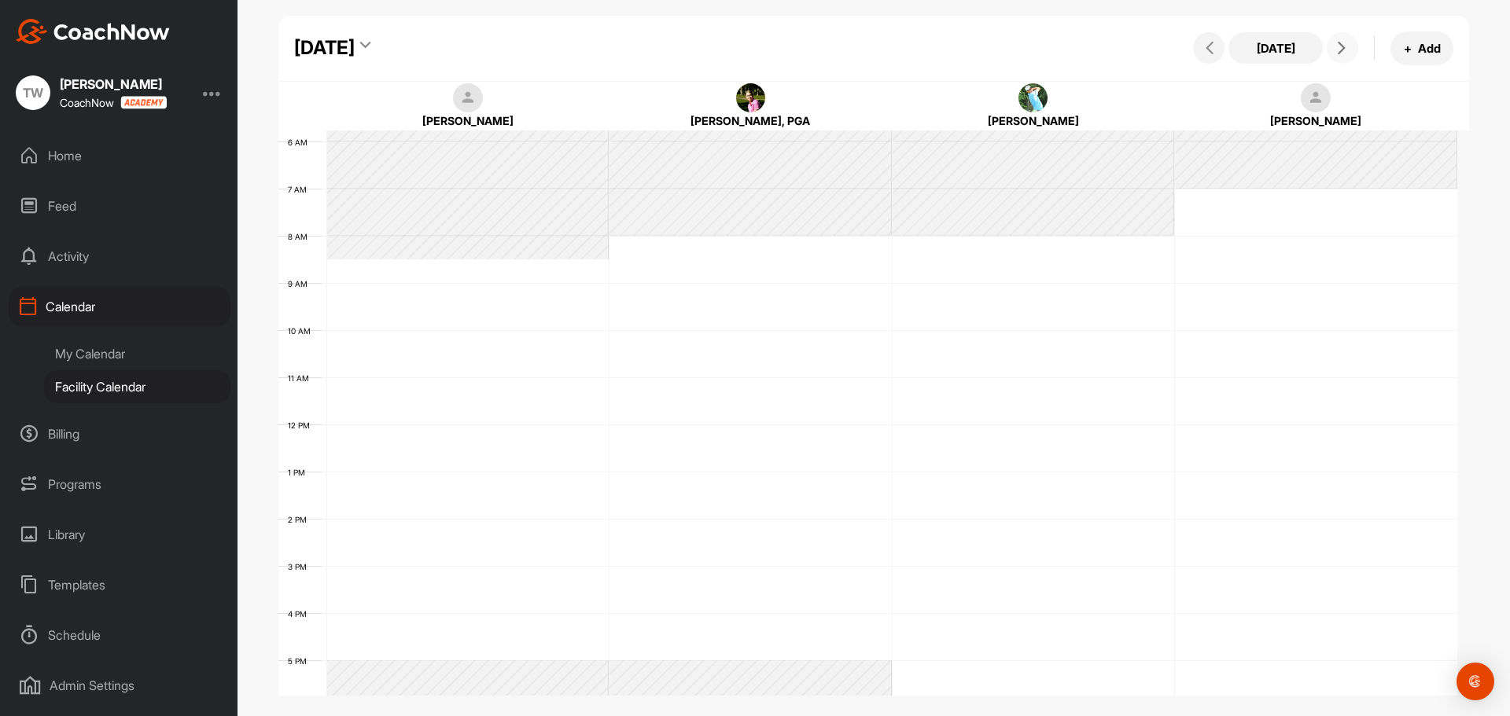
click at [1353, 50] on button at bounding box center [1342, 47] width 31 height 31
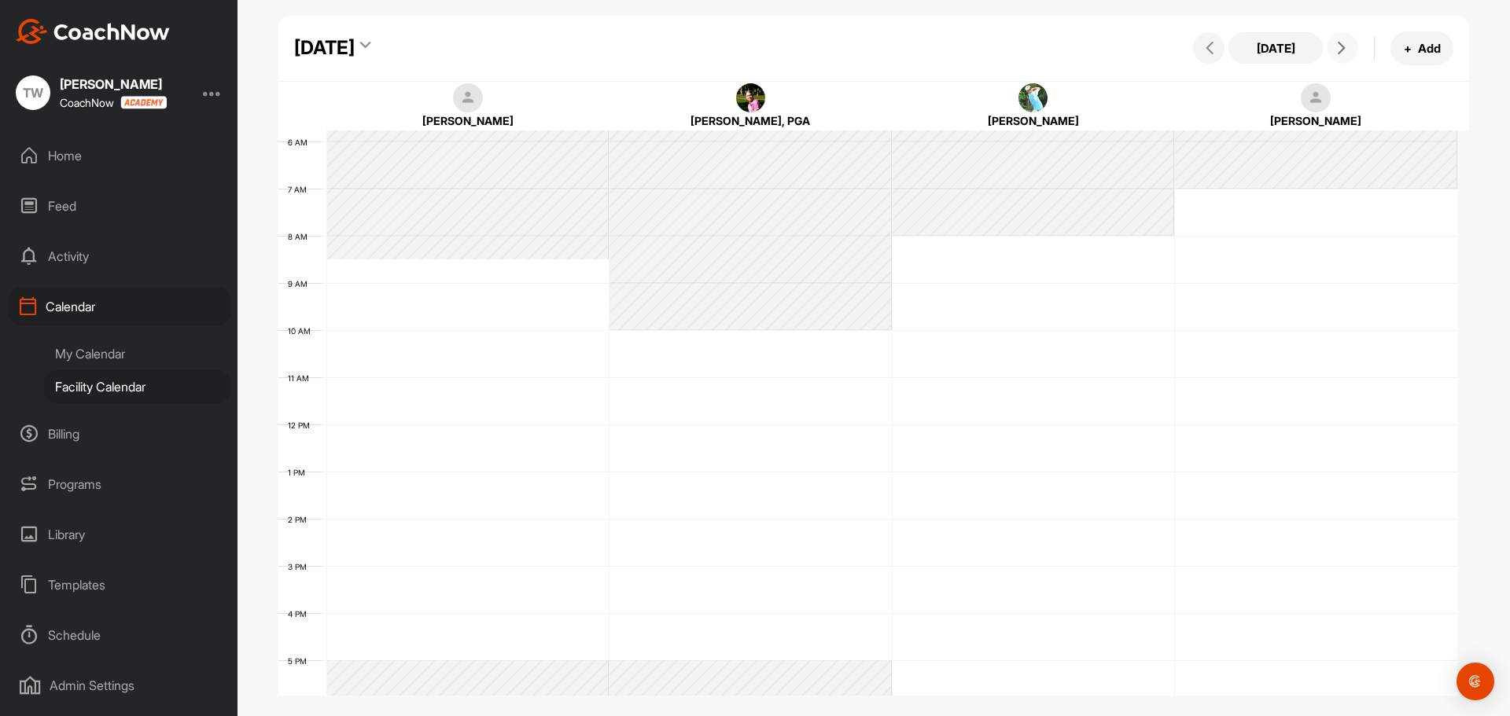
click at [1351, 50] on span at bounding box center [1342, 48] width 19 height 13
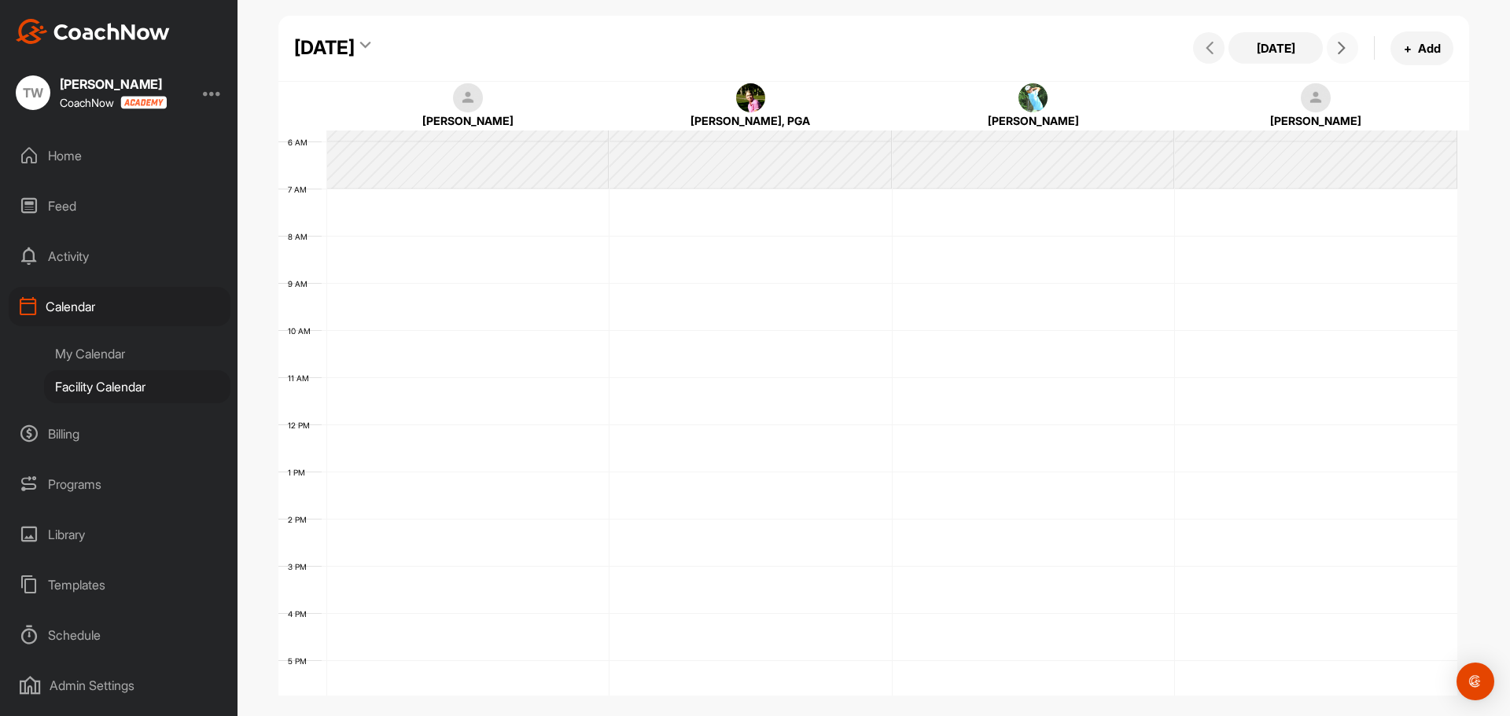
click at [1347, 50] on icon at bounding box center [1341, 48] width 13 height 13
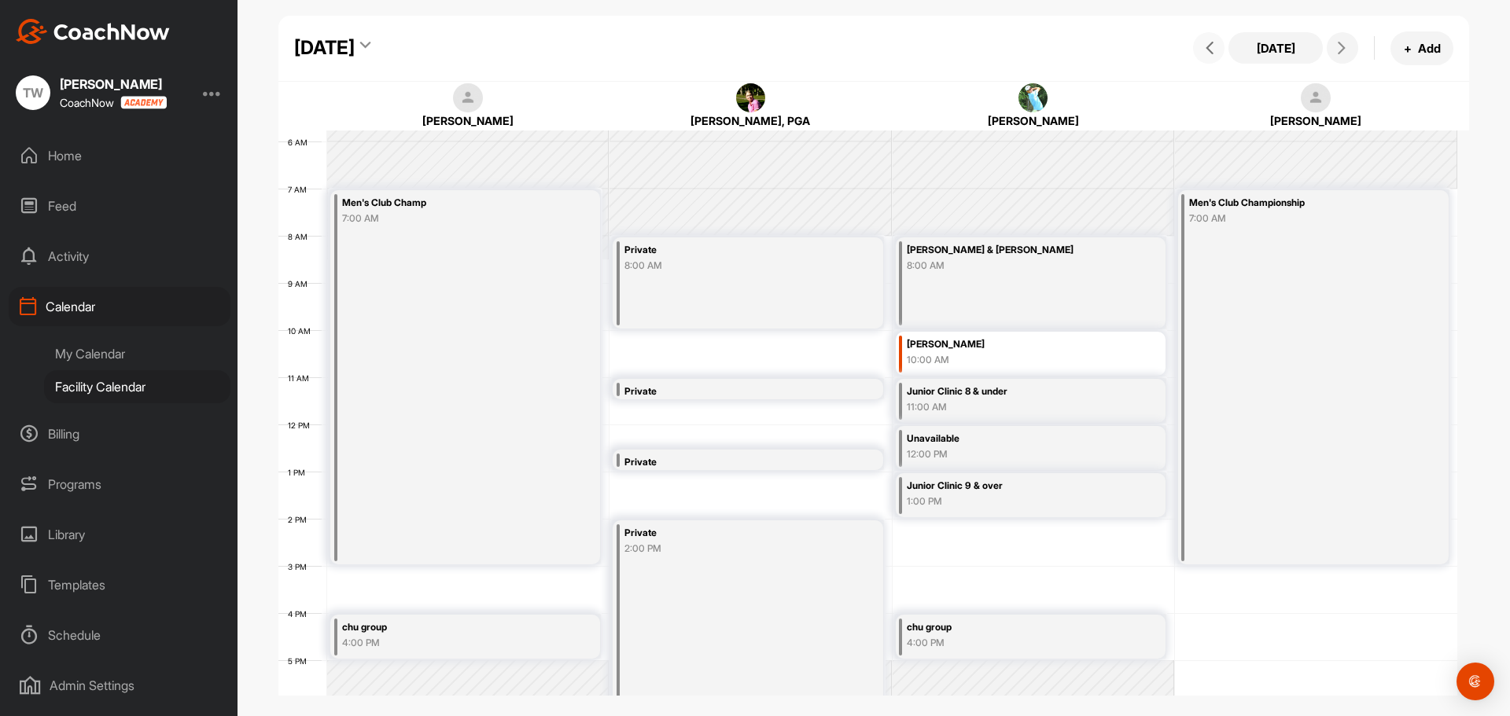
click at [1208, 55] on button at bounding box center [1208, 47] width 31 height 31
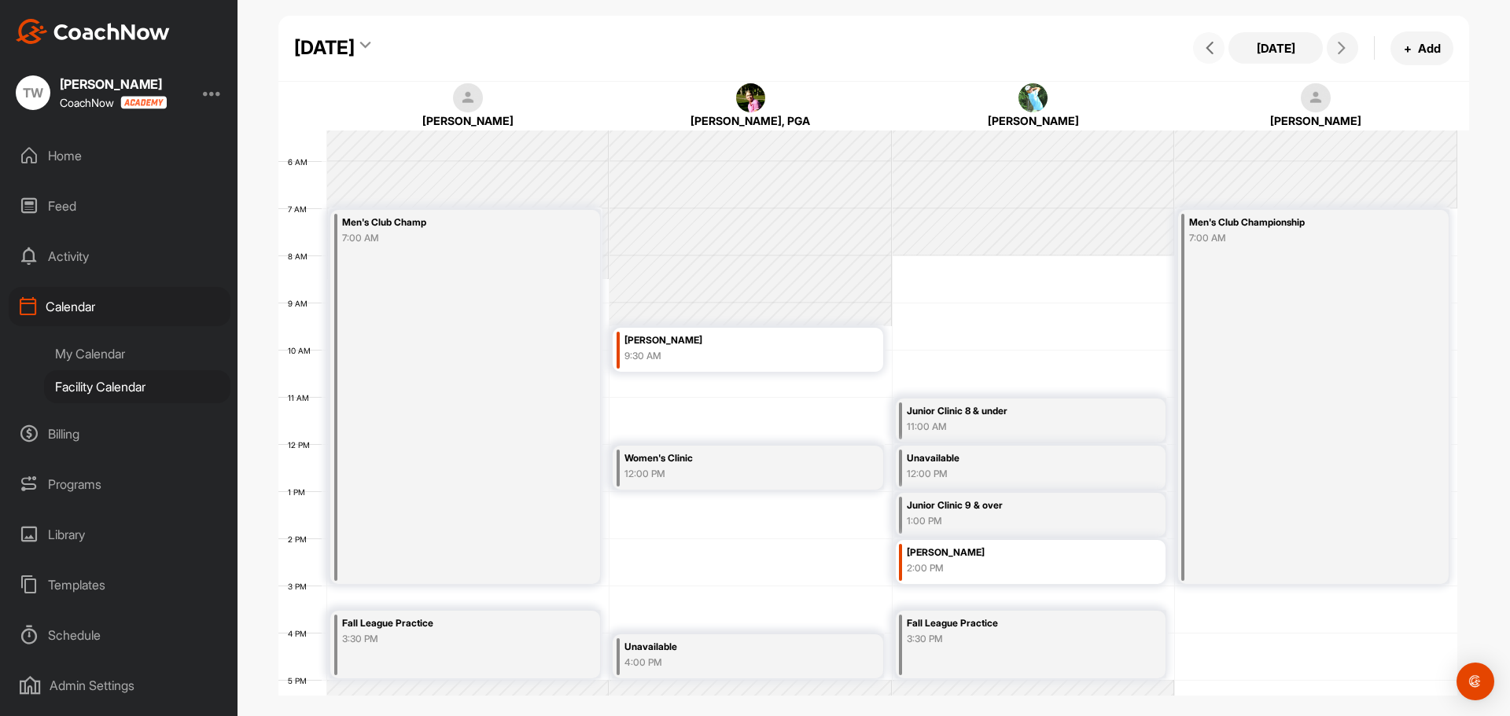
click at [1215, 57] on button at bounding box center [1208, 47] width 31 height 31
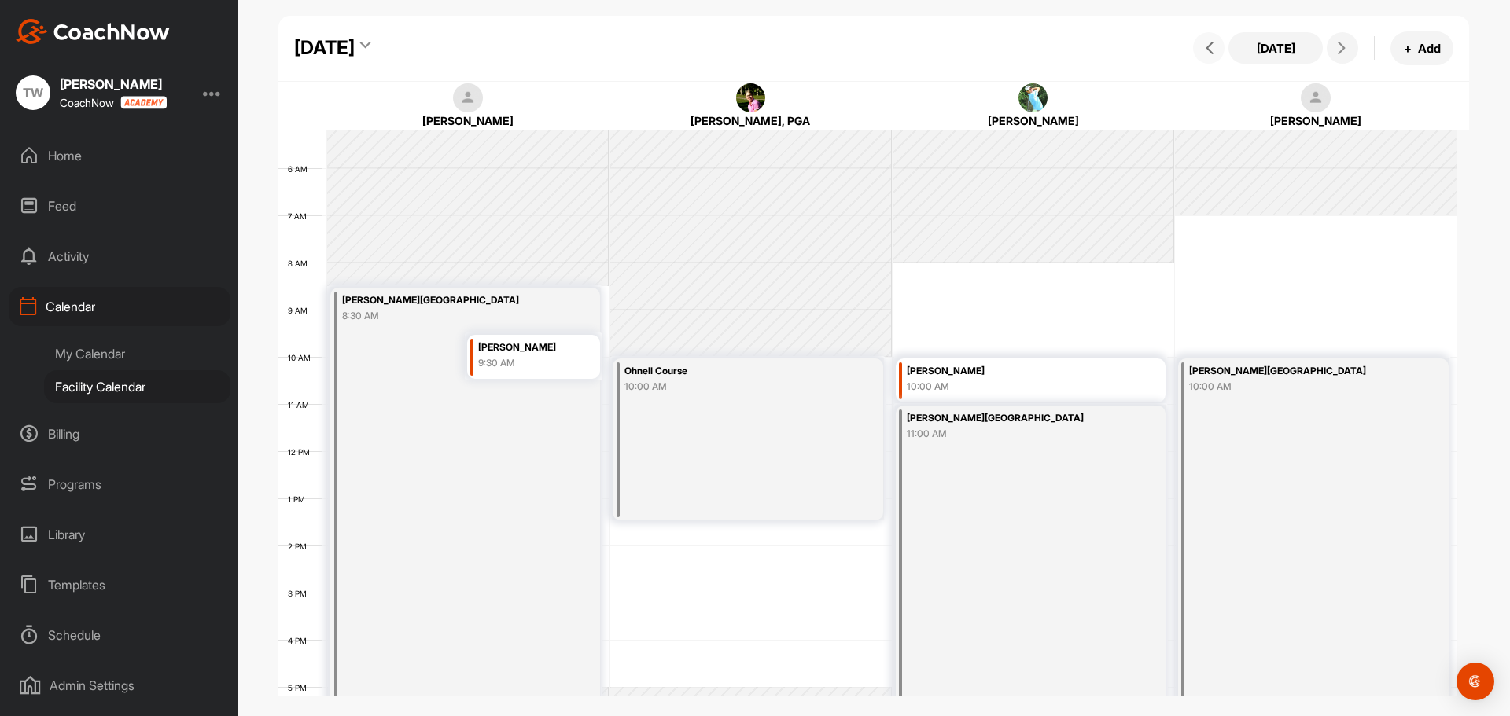
scroll to position [331, 0]
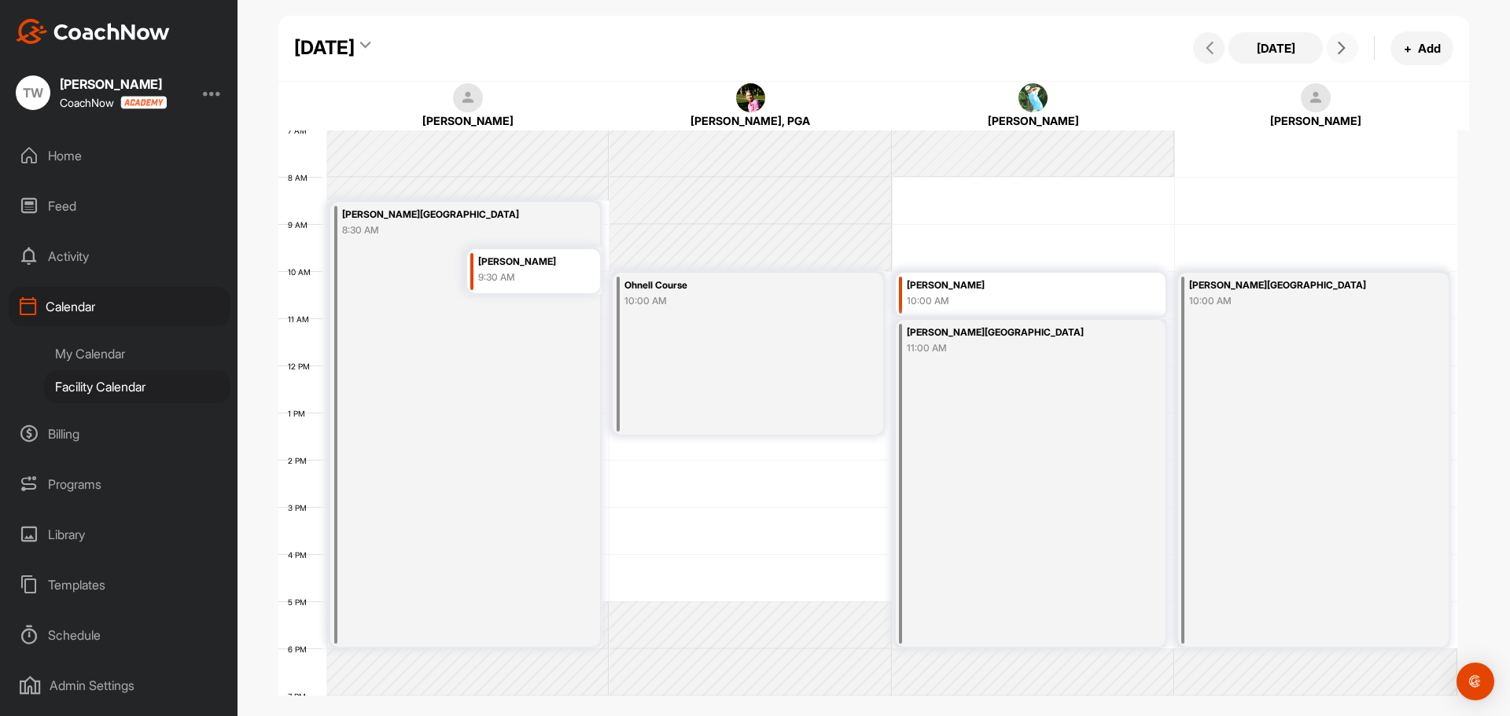
drag, startPoint x: 1340, startPoint y: 59, endPoint x: 1351, endPoint y: 48, distance: 15.6
click at [1341, 56] on button at bounding box center [1342, 47] width 31 height 31
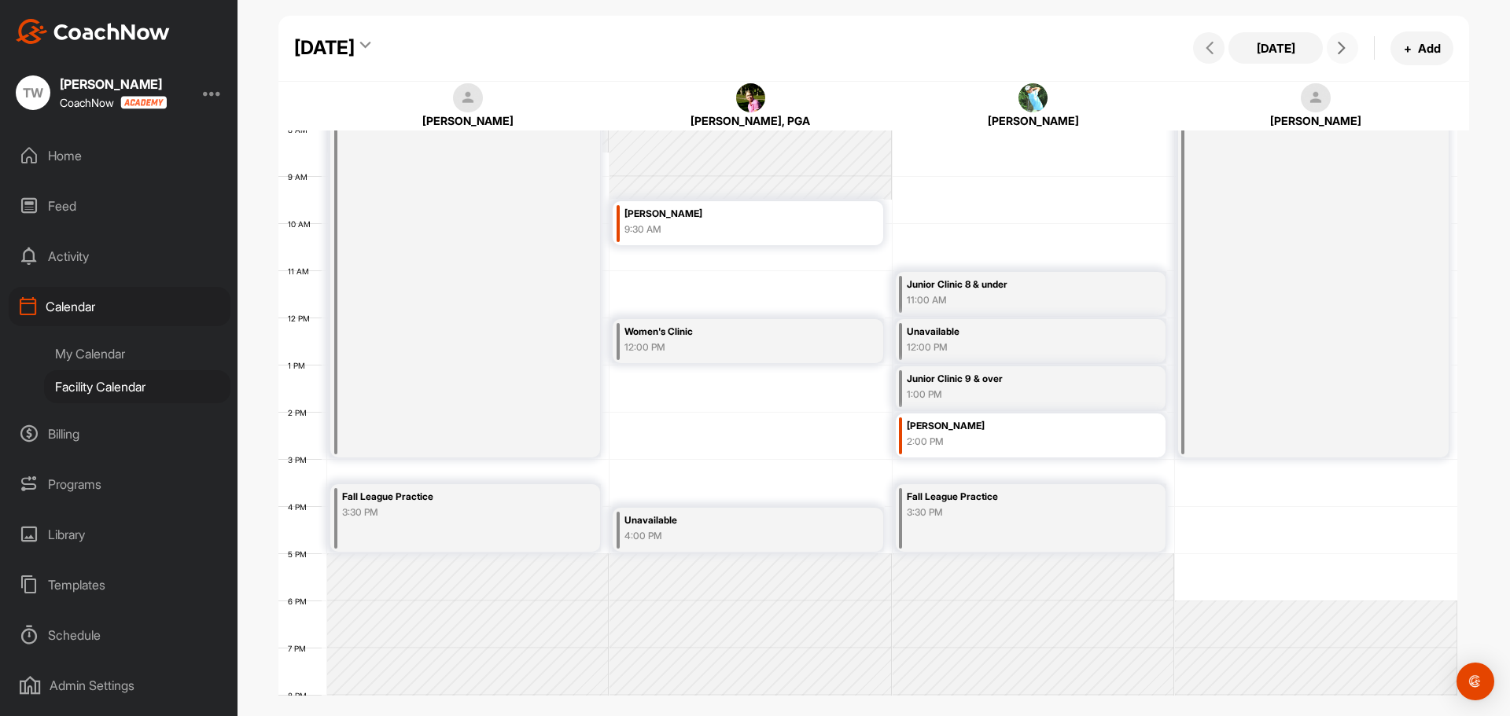
scroll to position [351, 0]
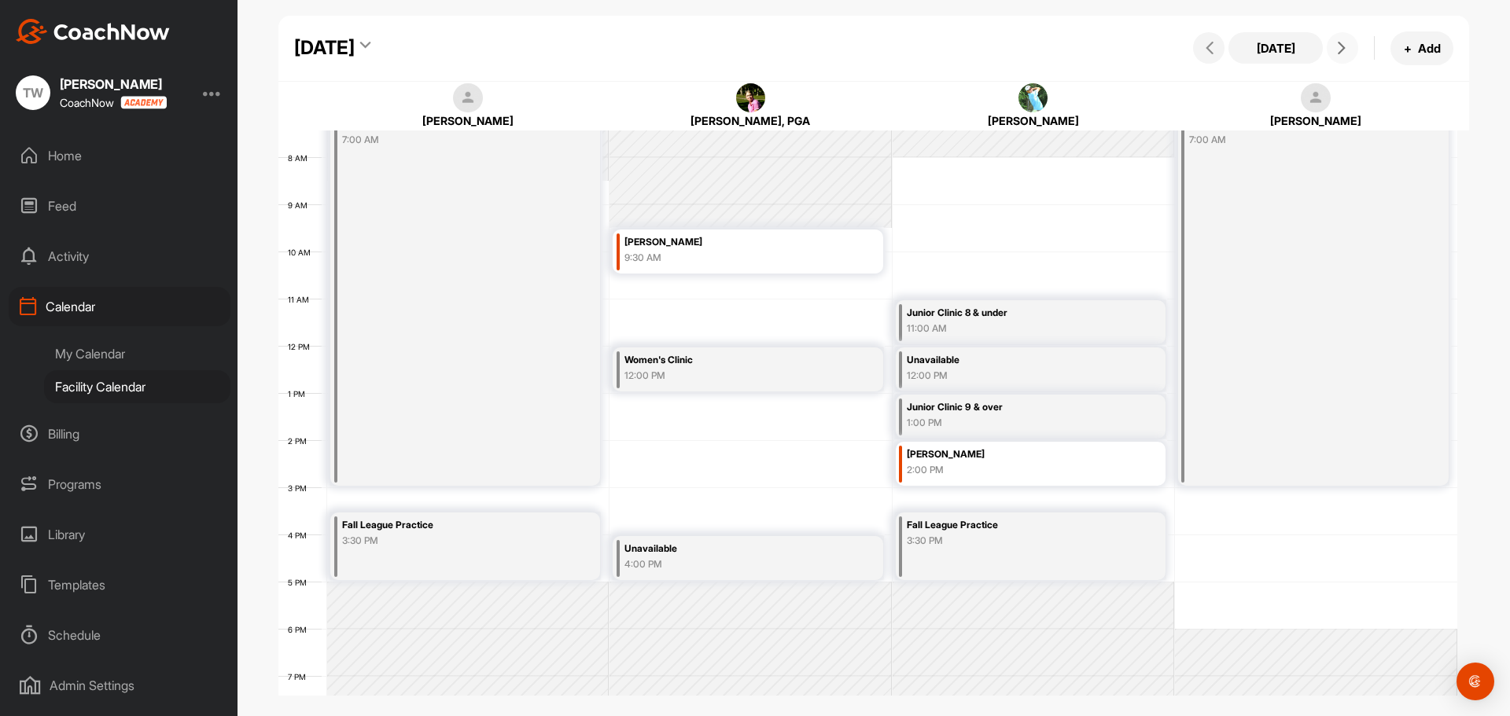
click at [1344, 46] on icon at bounding box center [1341, 48] width 13 height 13
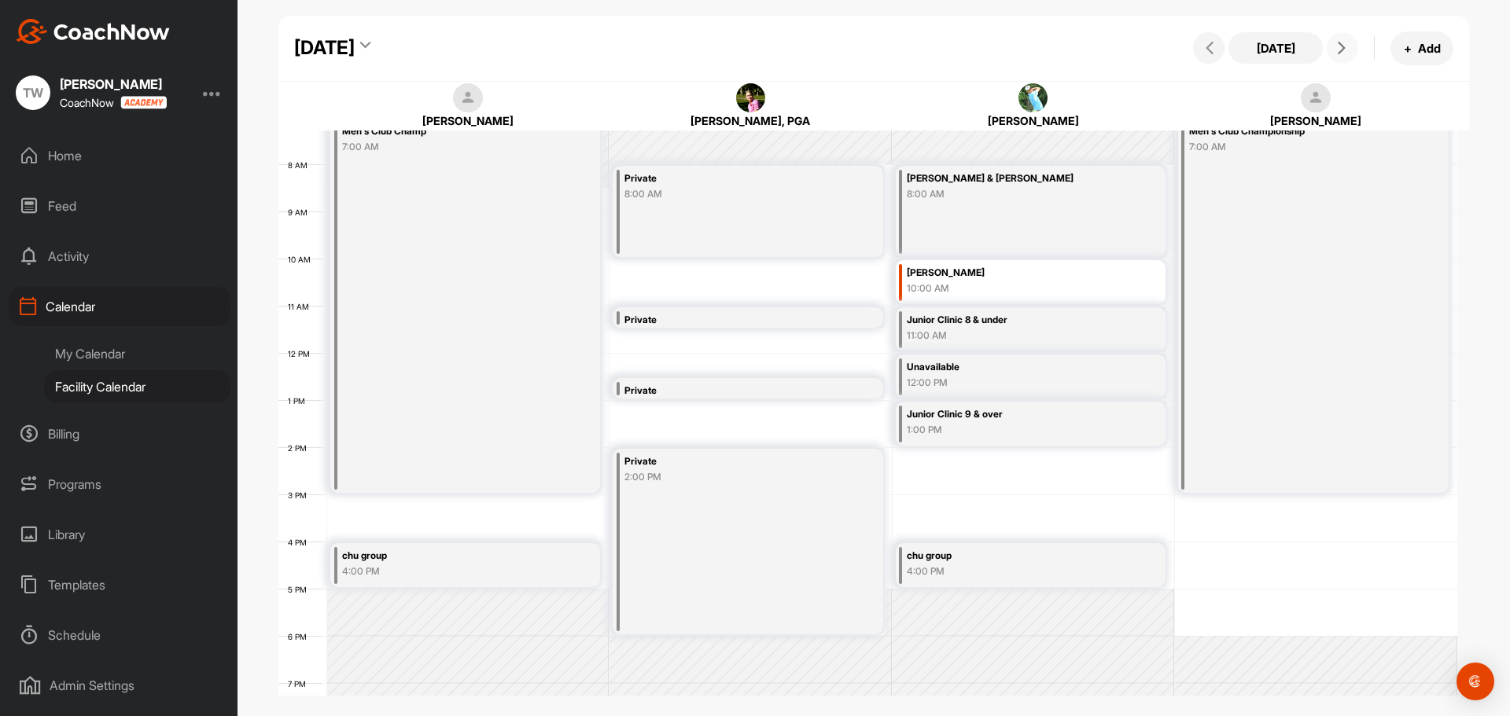
scroll to position [429, 0]
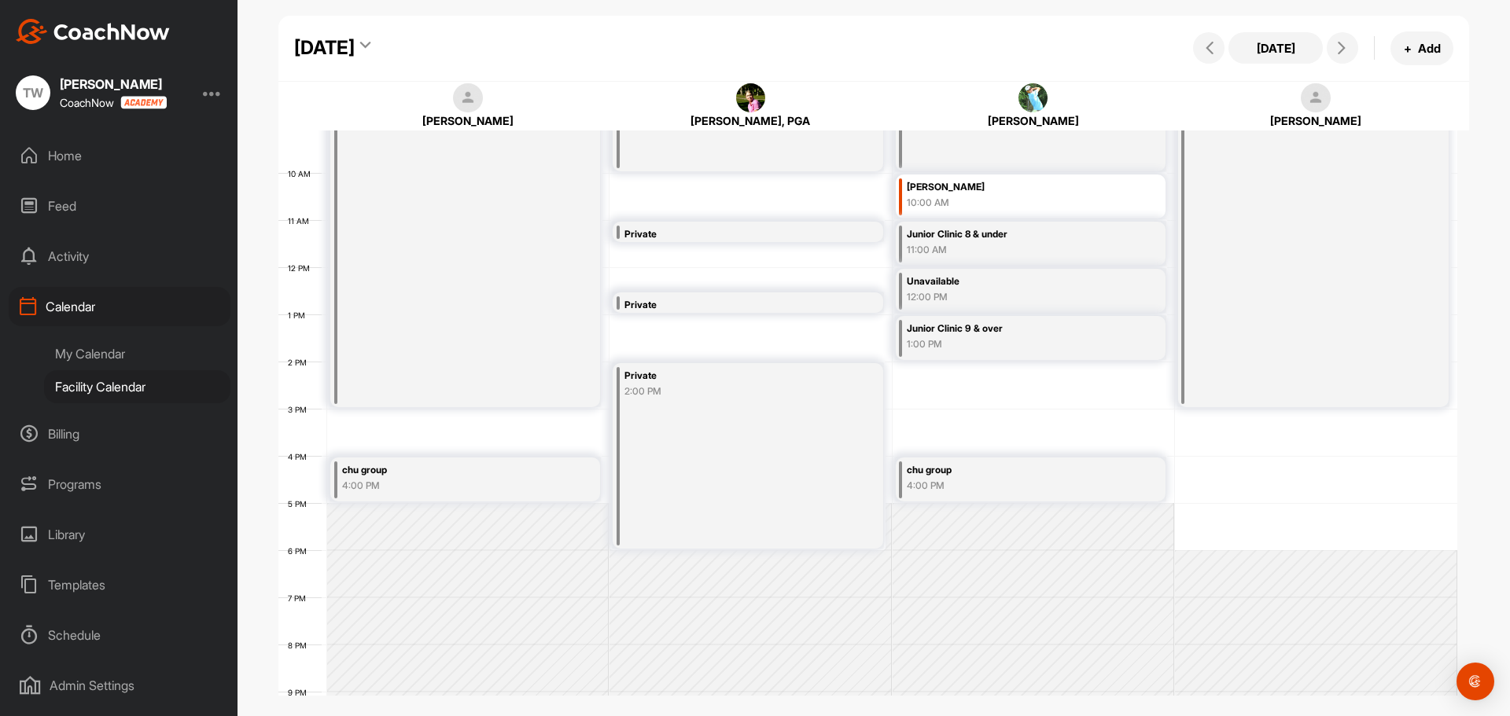
click at [131, 380] on div "Facility Calendar" at bounding box center [137, 386] width 186 height 33
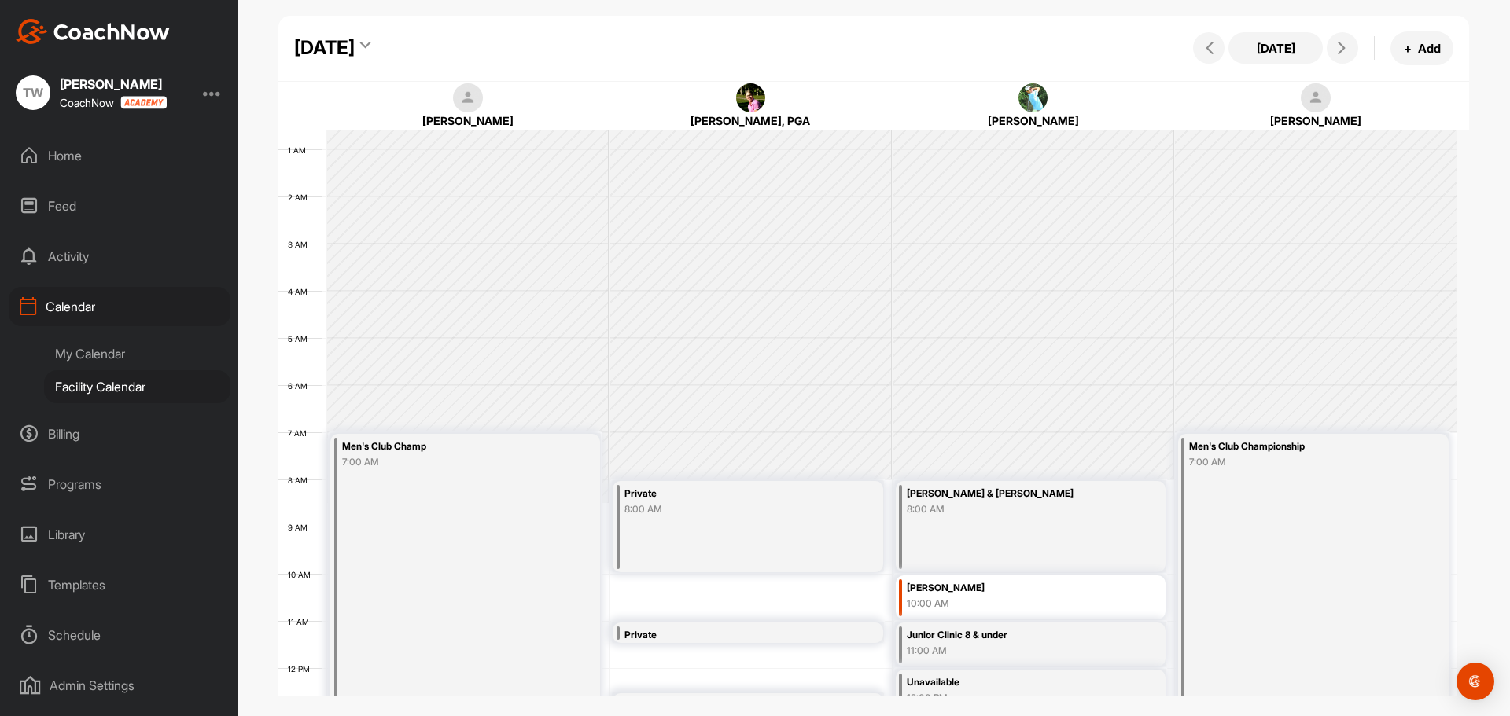
scroll to position [17, 0]
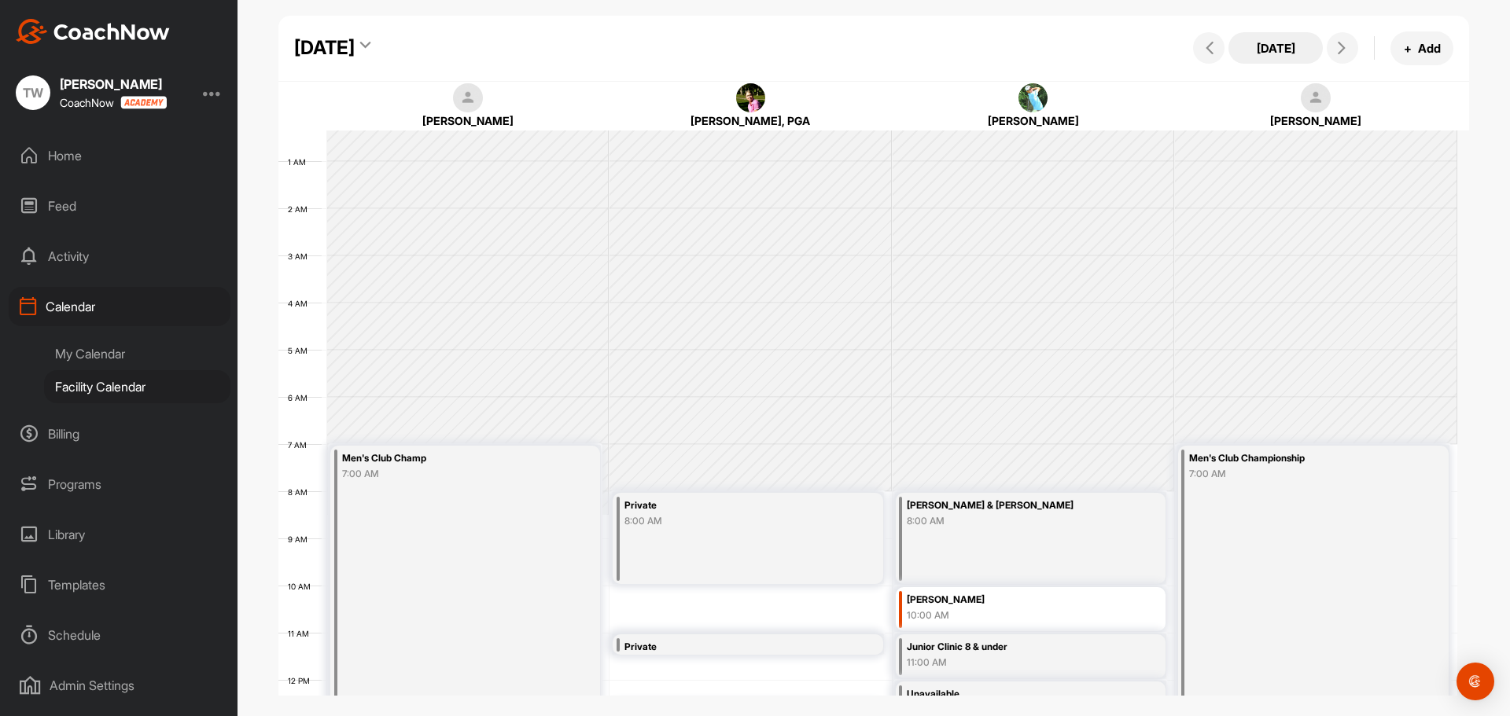
click at [1263, 48] on button "[DATE]" at bounding box center [1275, 47] width 94 height 31
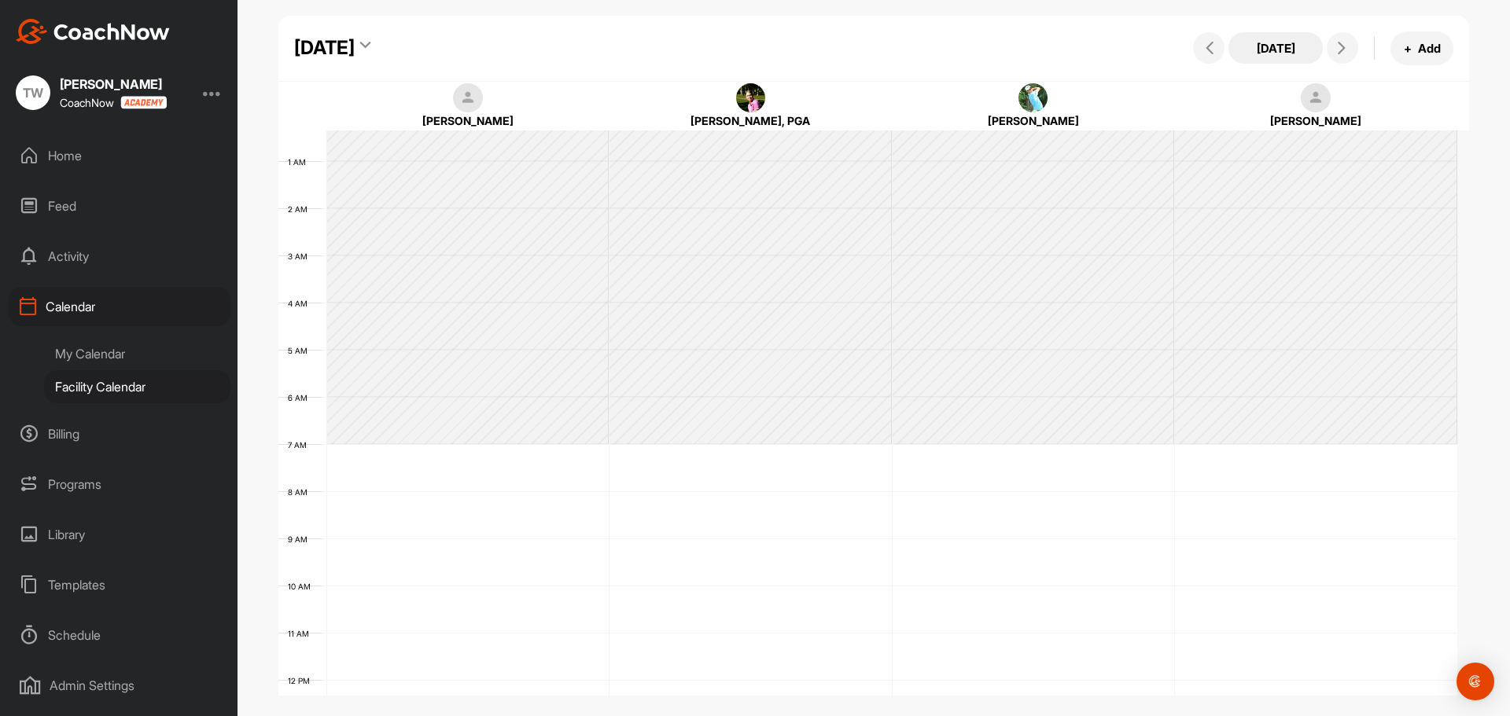
scroll to position [272, 0]
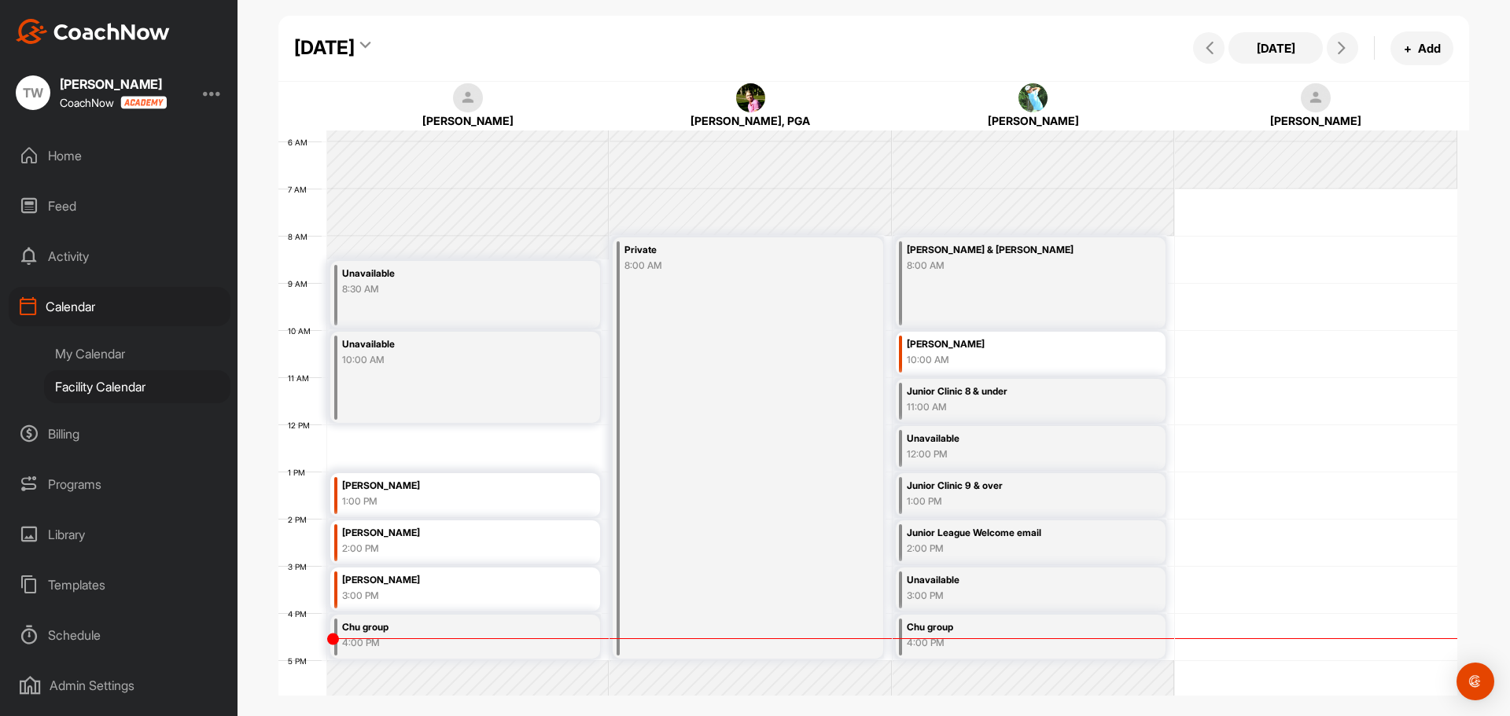
click at [370, 44] on icon at bounding box center [365, 48] width 10 height 16
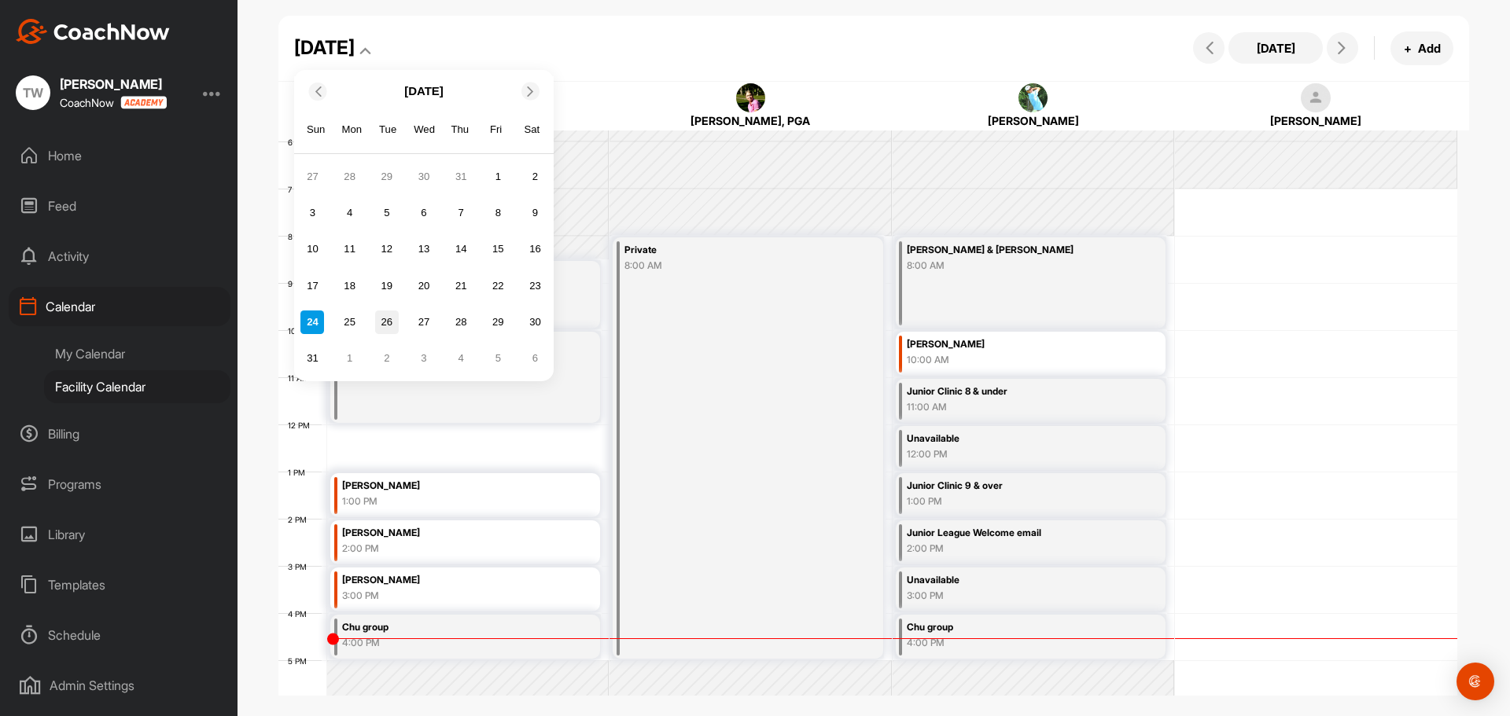
click at [385, 322] on div "26" at bounding box center [387, 323] width 24 height 24
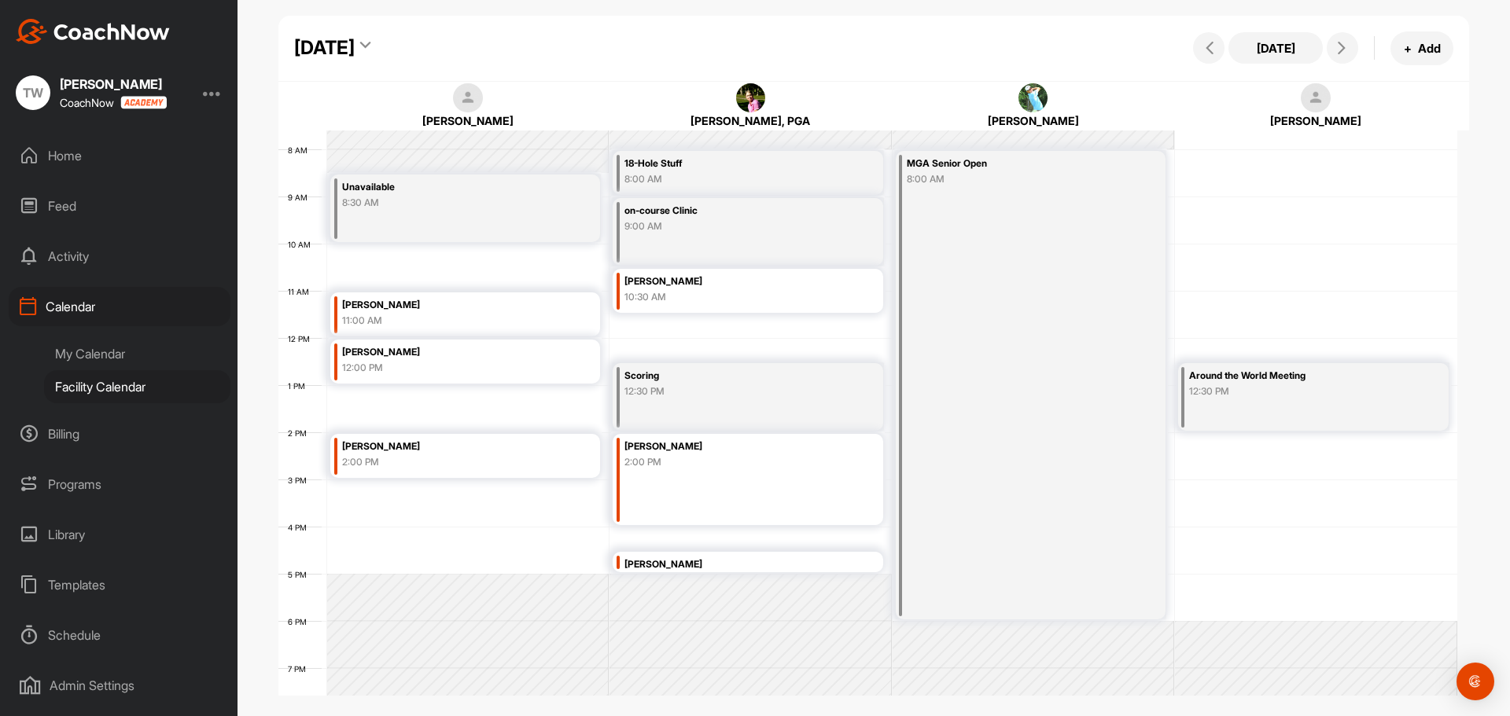
scroll to position [351, 0]
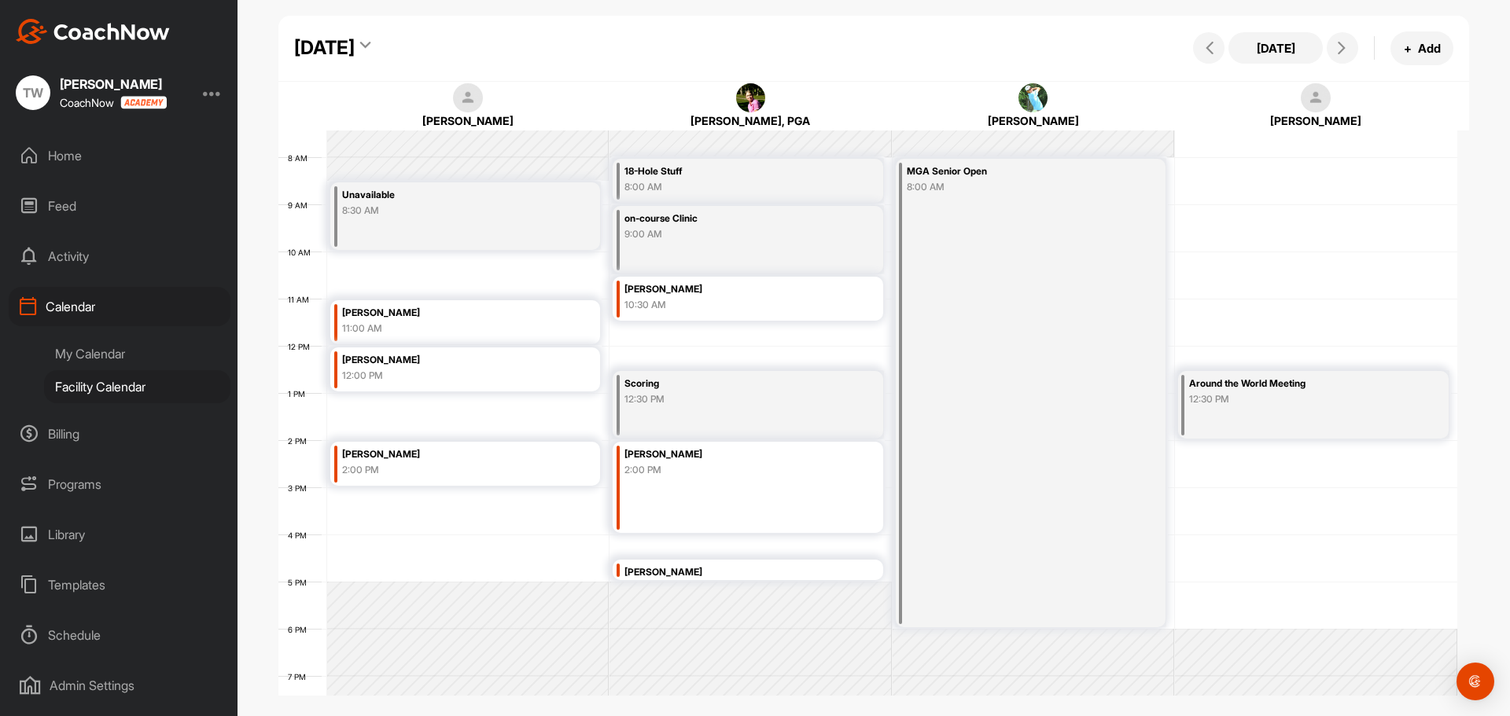
click at [370, 42] on icon at bounding box center [365, 48] width 10 height 16
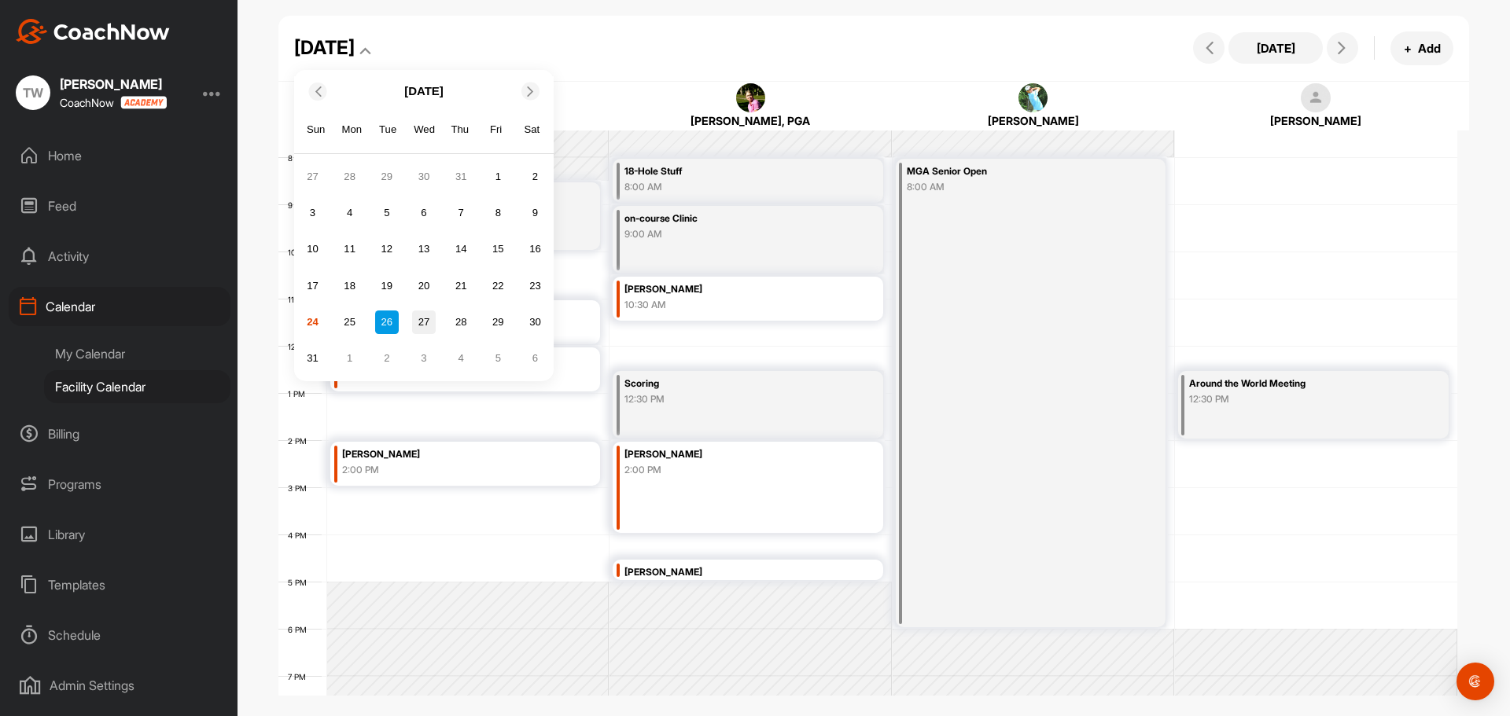
click at [425, 319] on div "27" at bounding box center [424, 323] width 24 height 24
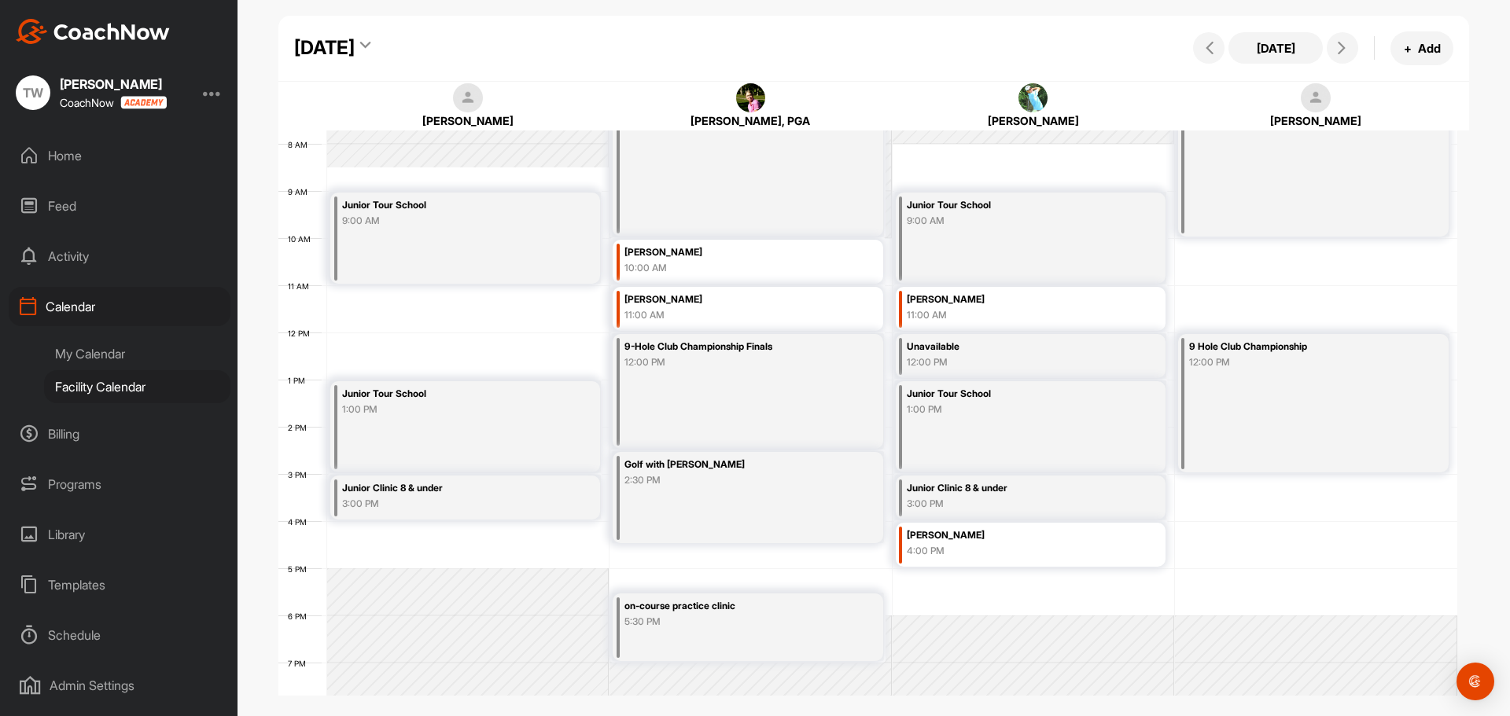
scroll to position [174, 0]
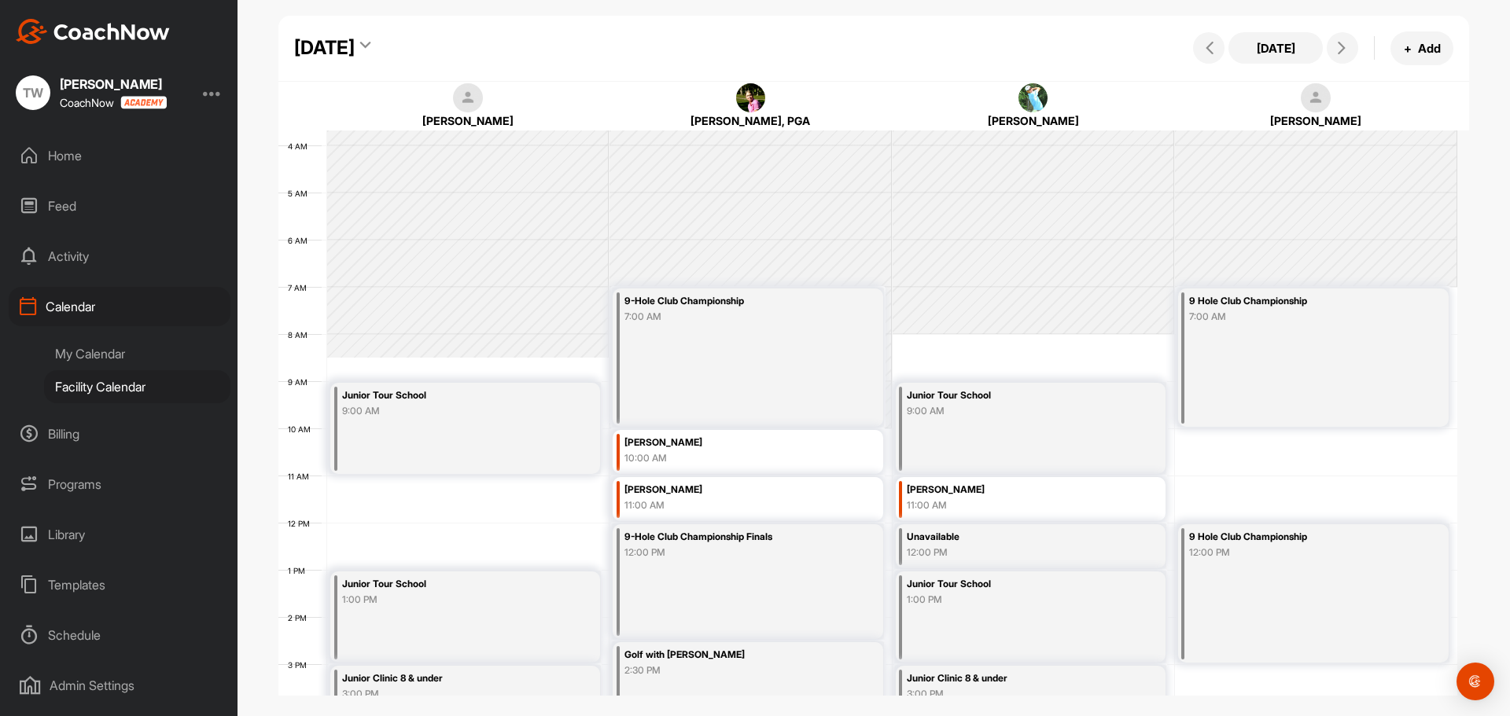
click at [370, 45] on icon at bounding box center [365, 48] width 10 height 16
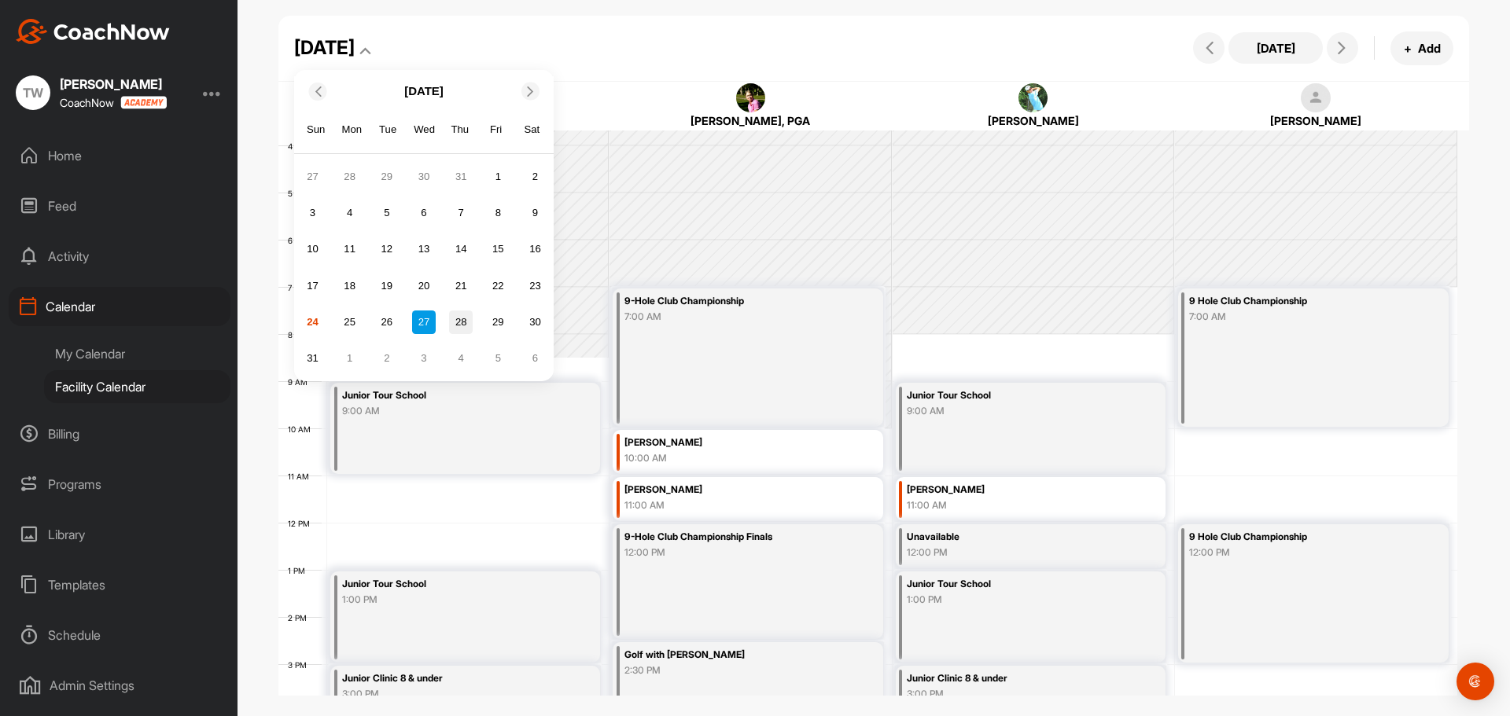
click at [459, 325] on div "28" at bounding box center [461, 323] width 24 height 24
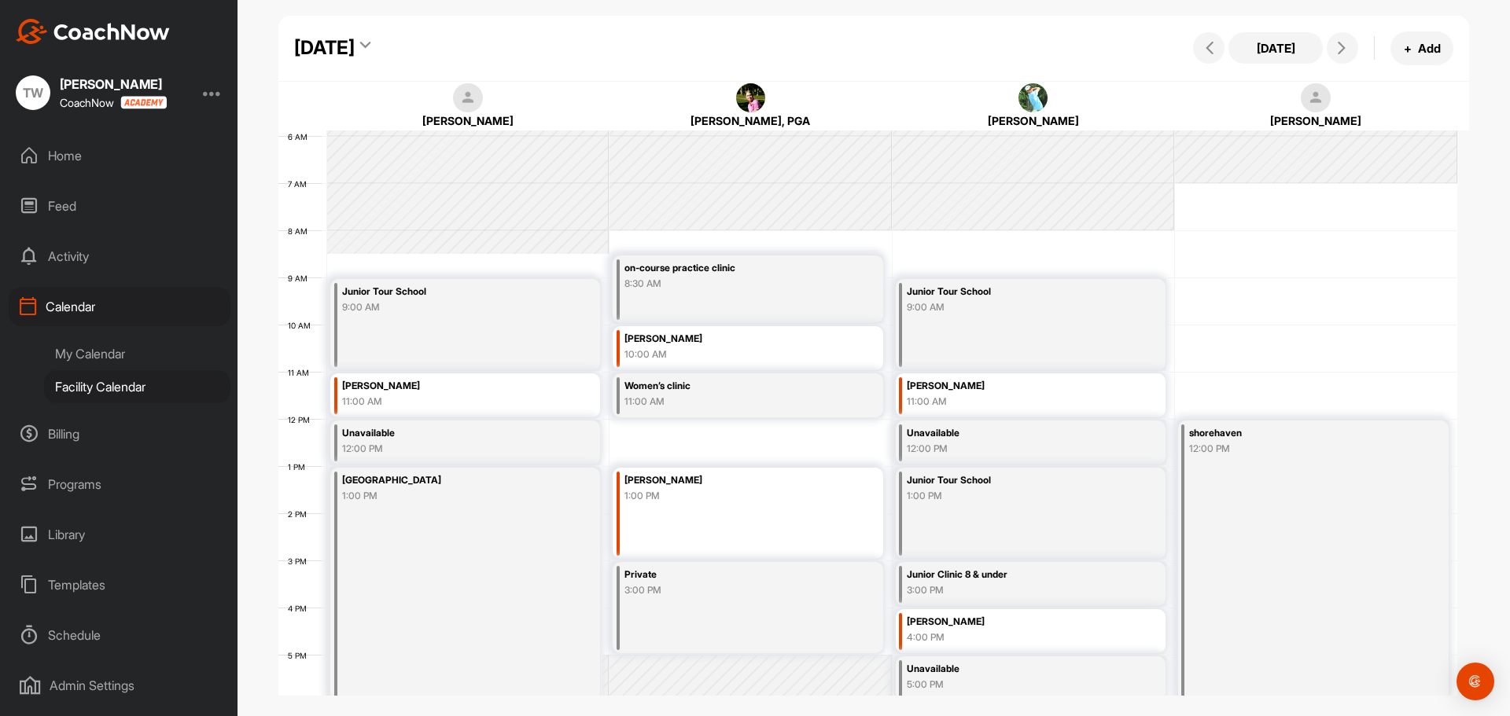
scroll to position [272, 0]
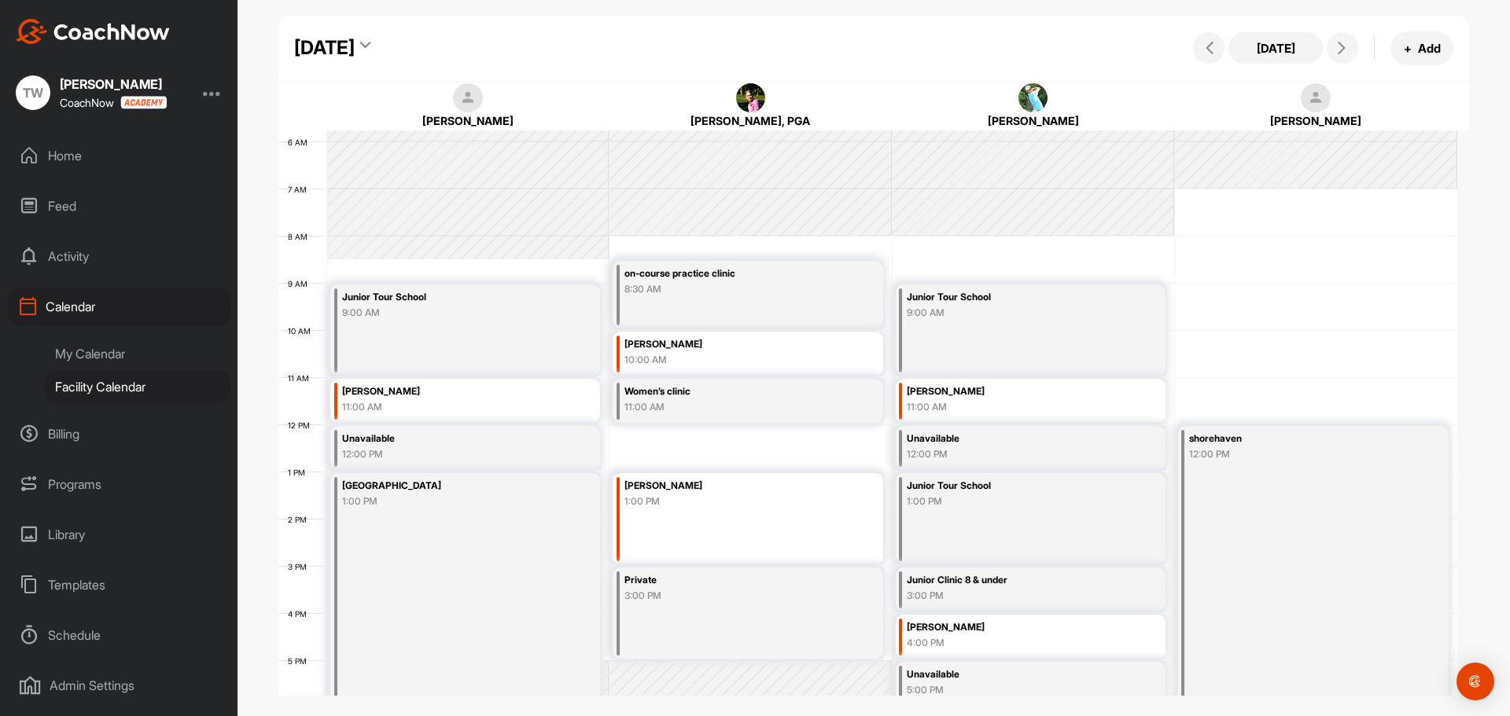
click at [370, 44] on icon at bounding box center [365, 48] width 10 height 16
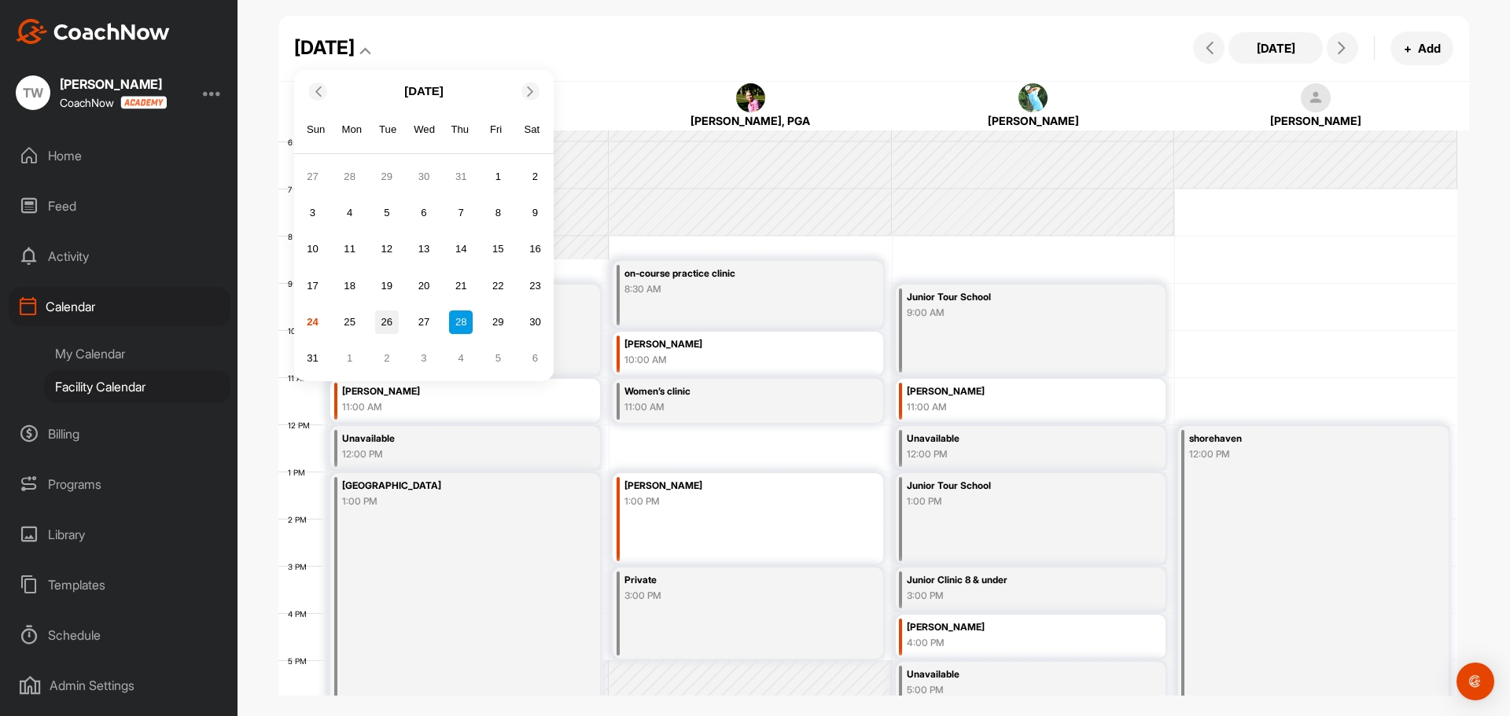
click at [386, 319] on div "26" at bounding box center [387, 323] width 24 height 24
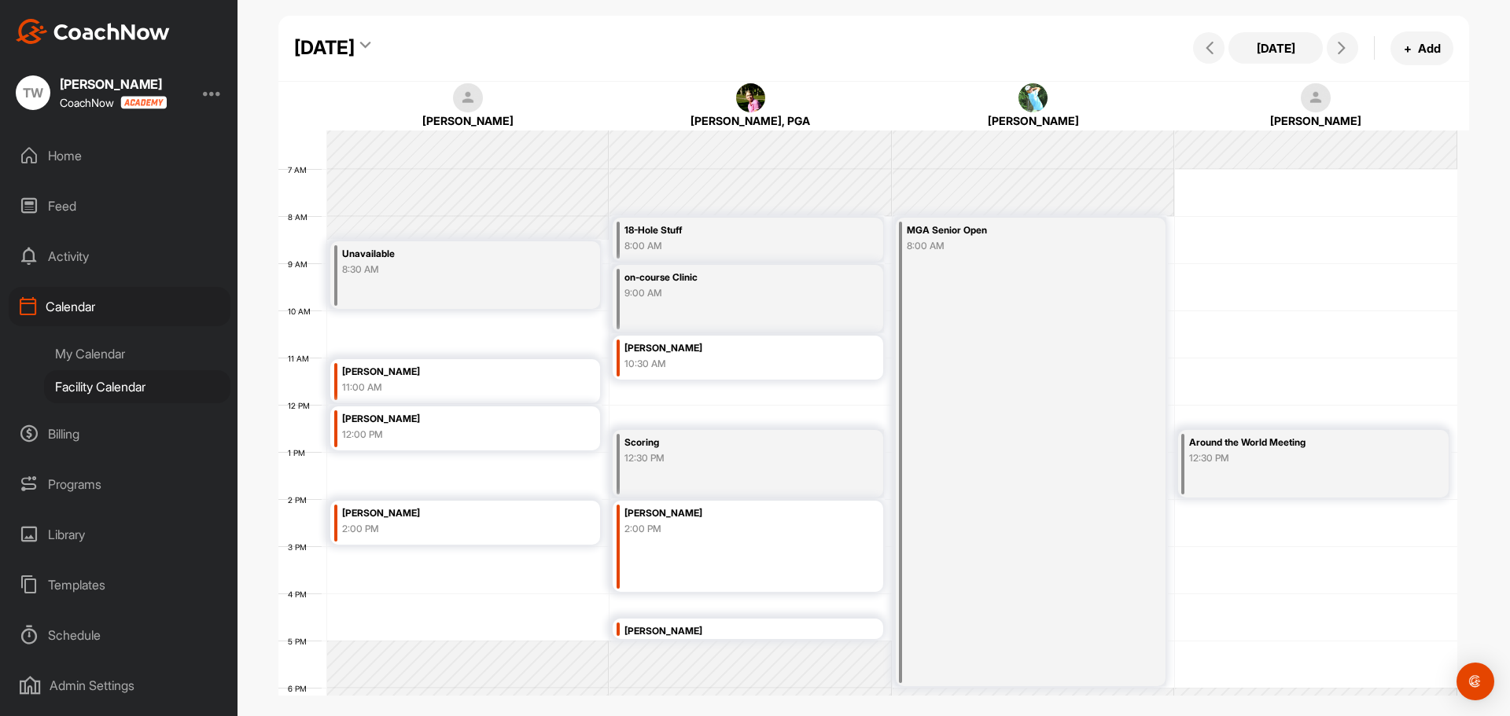
scroll to position [351, 0]
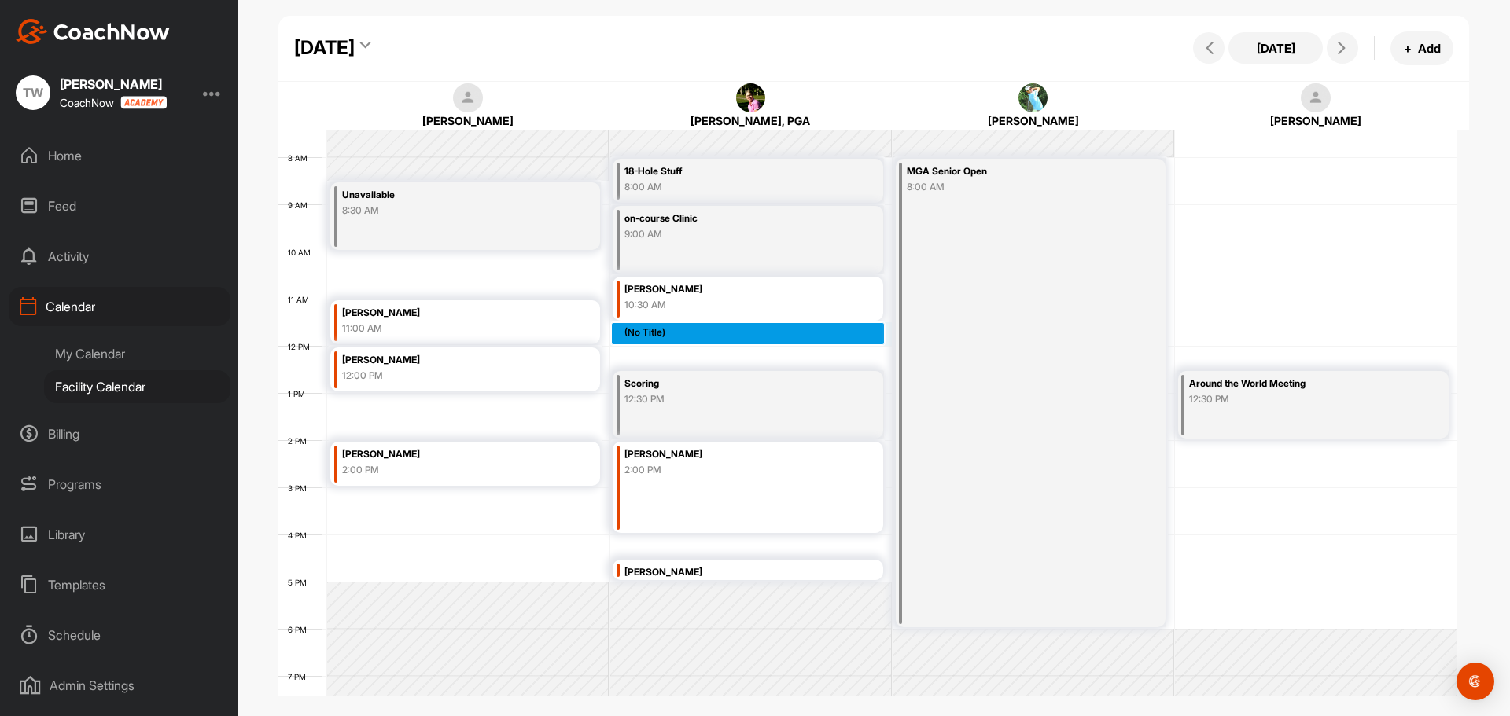
click at [690, 334] on div "12 AM 1 AM 2 AM 3 AM 4 AM 5 AM 6 AM 7 AM 8 AM 9 AM 10 AM 11 AM 12 PM 1 PM 2 PM …" at bounding box center [867, 346] width 1179 height 1133
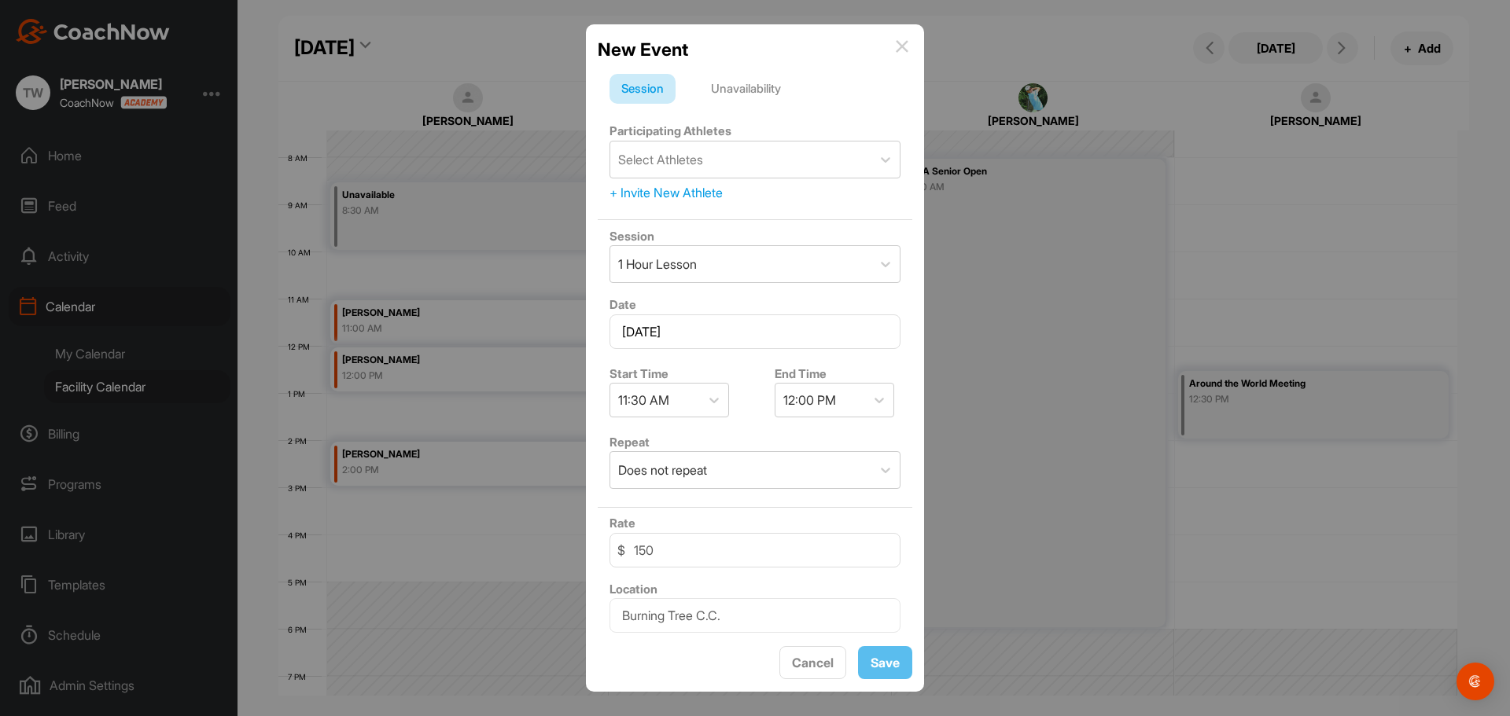
click at [901, 50] on img at bounding box center [902, 46] width 13 height 13
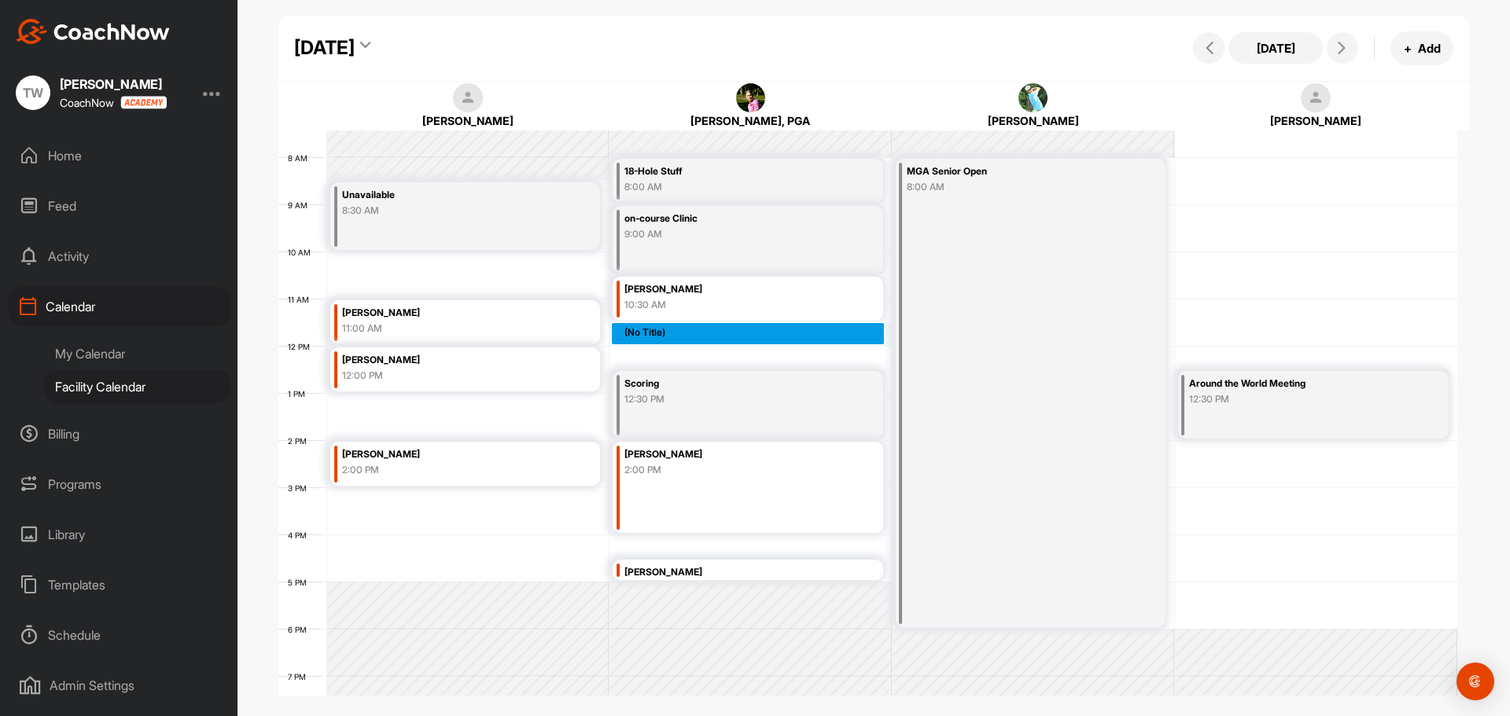
click at [655, 332] on div "12 AM 1 AM 2 AM 3 AM 4 AM 5 AM 6 AM 7 AM 8 AM 9 AM 10 AM 11 AM 12 PM 1 PM 2 PM …" at bounding box center [867, 346] width 1179 height 1133
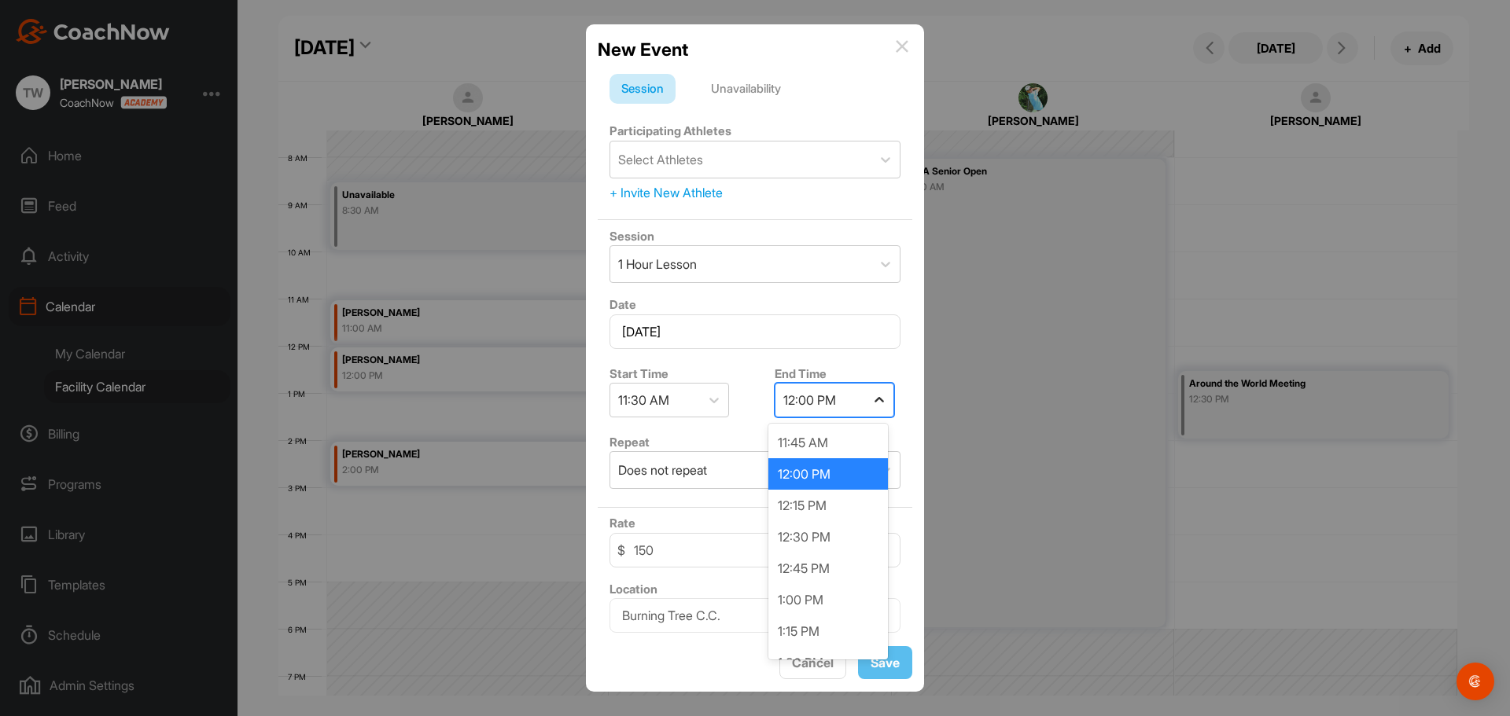
click at [871, 403] on icon at bounding box center [879, 400] width 16 height 16
click at [810, 534] on div "12:30 PM" at bounding box center [828, 536] width 120 height 31
click at [735, 90] on div "Unavailability" at bounding box center [746, 89] width 94 height 30
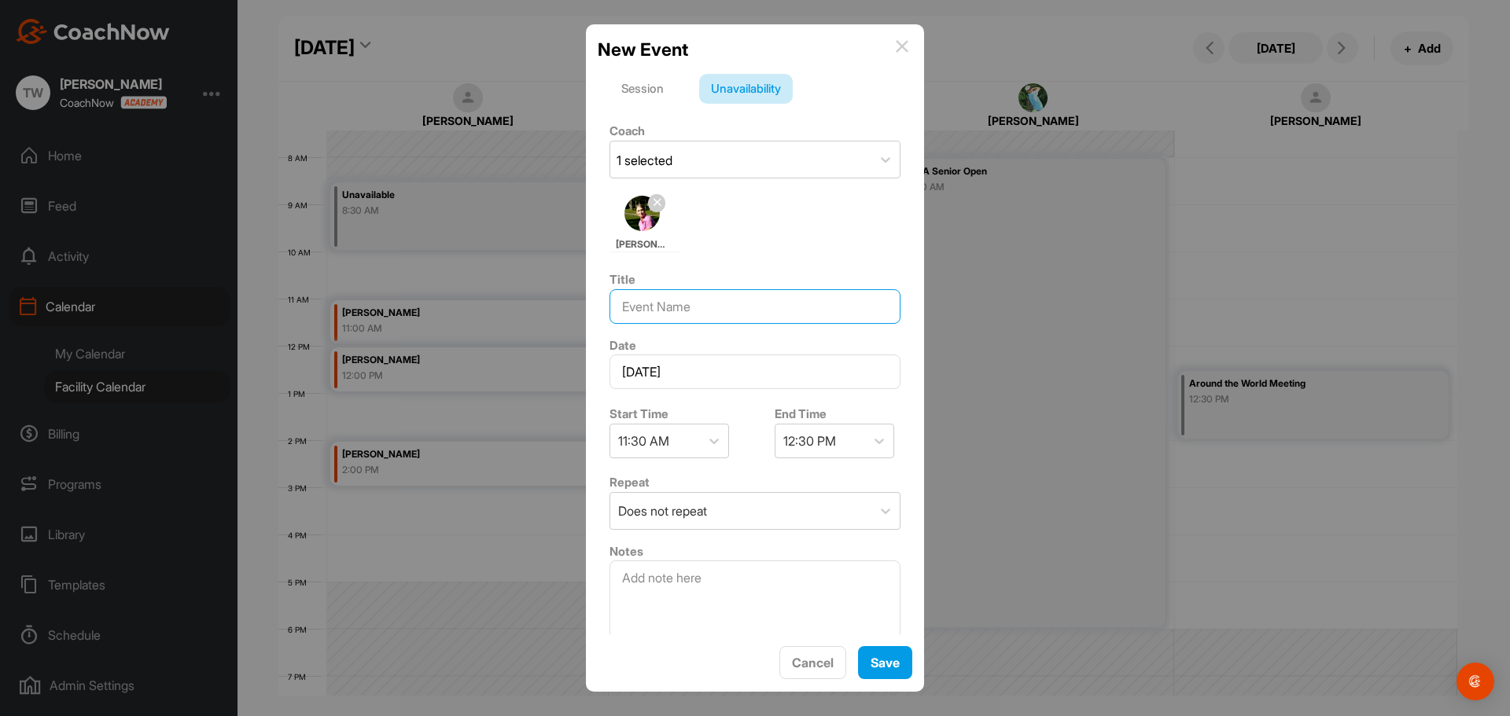
click at [671, 306] on input at bounding box center [755, 306] width 291 height 35
type input "ridberg daughter"
click at [898, 660] on button "Save" at bounding box center [885, 663] width 54 height 34
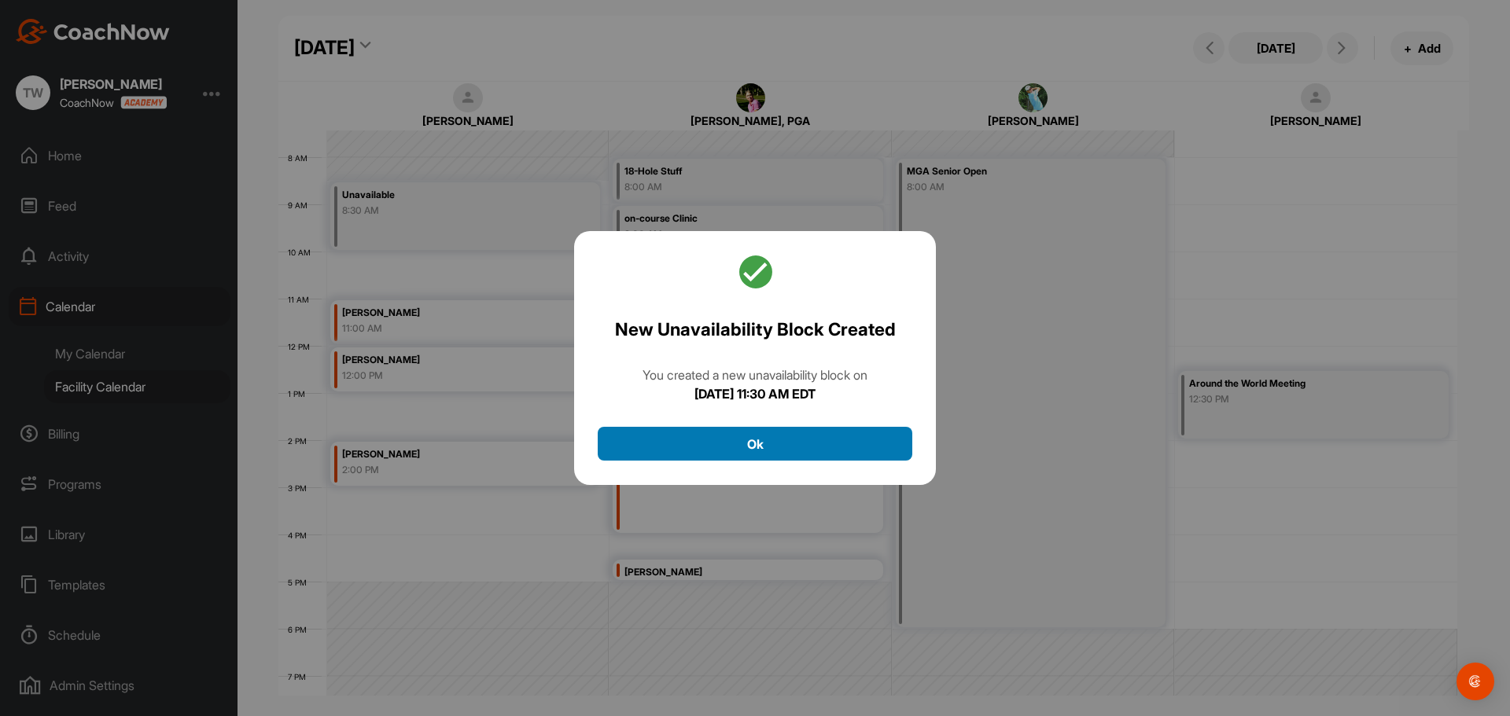
click at [754, 433] on button "Ok" at bounding box center [755, 444] width 315 height 34
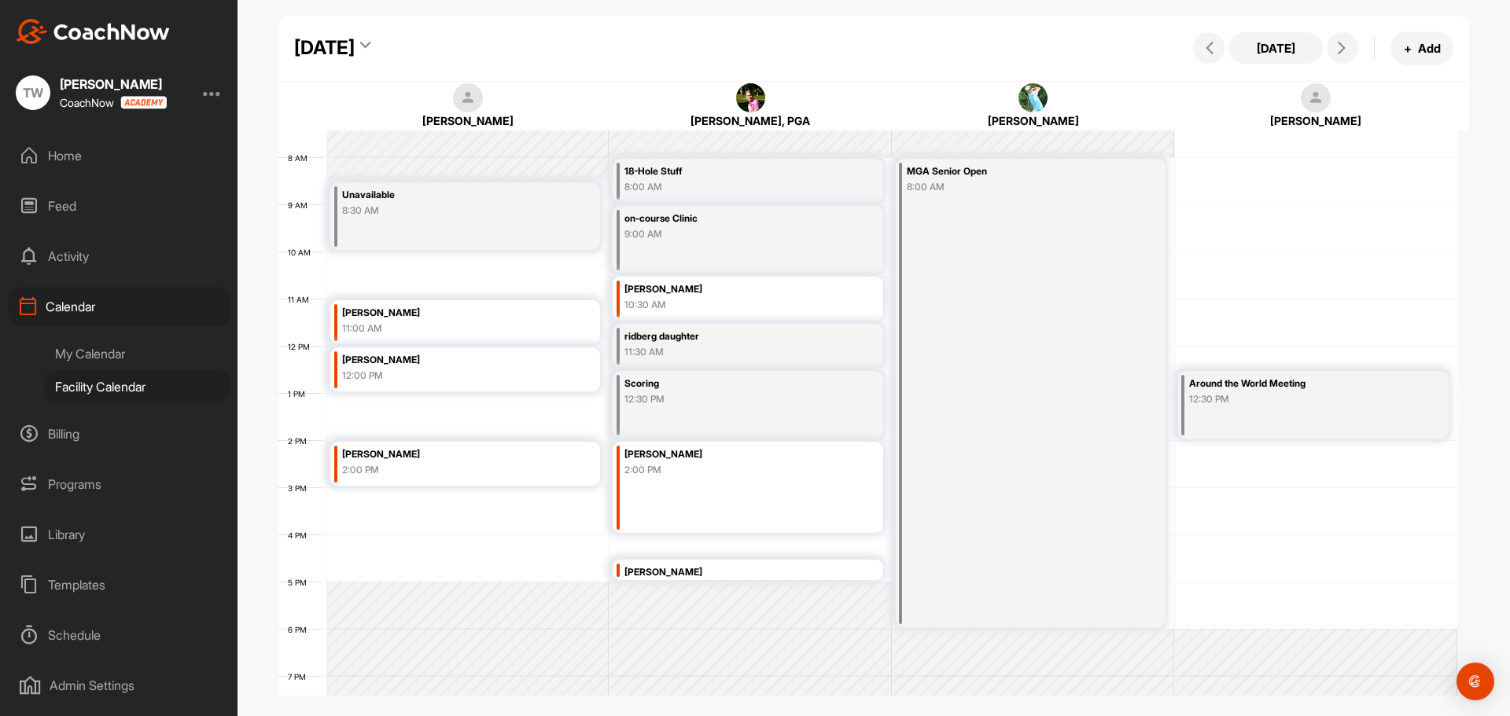
click at [1220, 332] on div "12 AM 1 AM 2 AM 3 AM 4 AM 5 AM 6 AM 7 AM 8 AM 9 AM 10 AM 11 AM 12 PM 1 PM 2 PM …" at bounding box center [867, 346] width 1179 height 1133
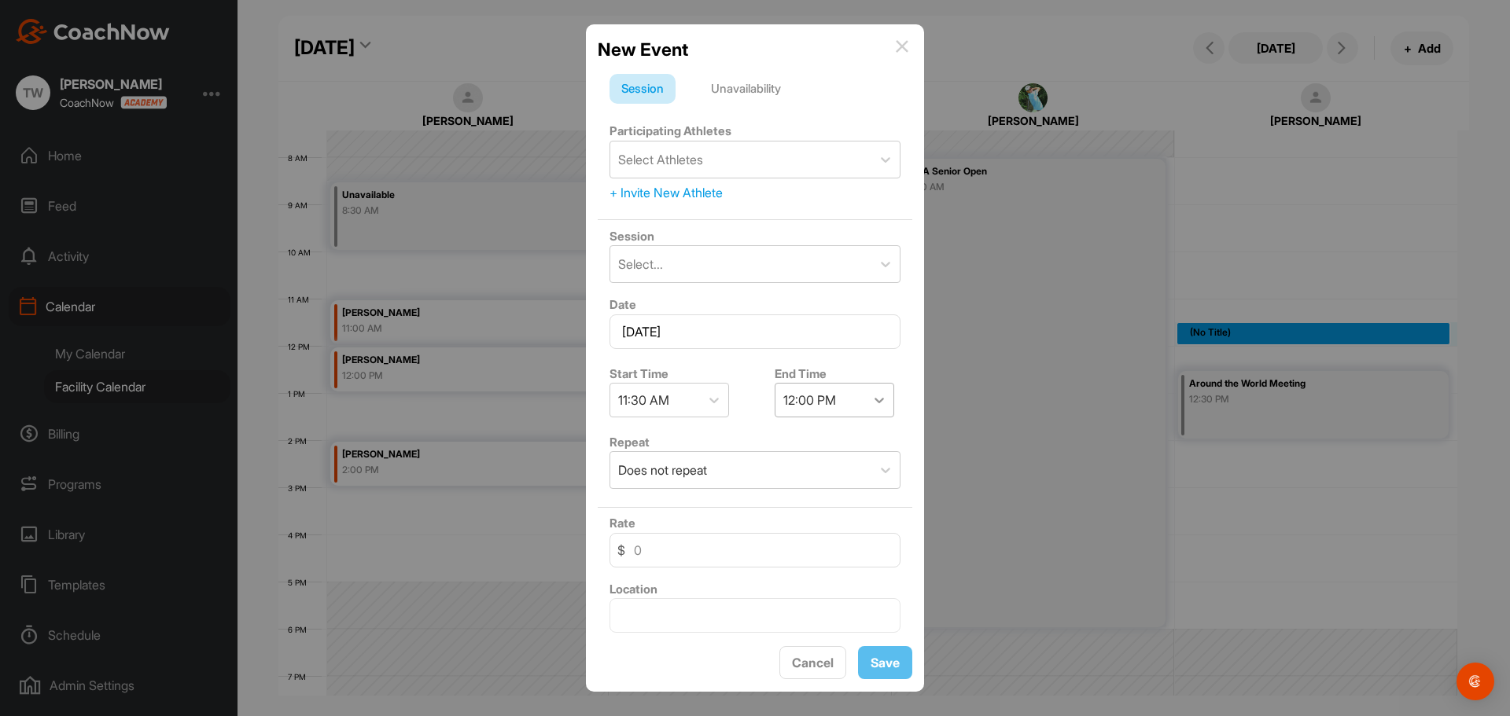
click at [875, 403] on icon at bounding box center [879, 400] width 16 height 16
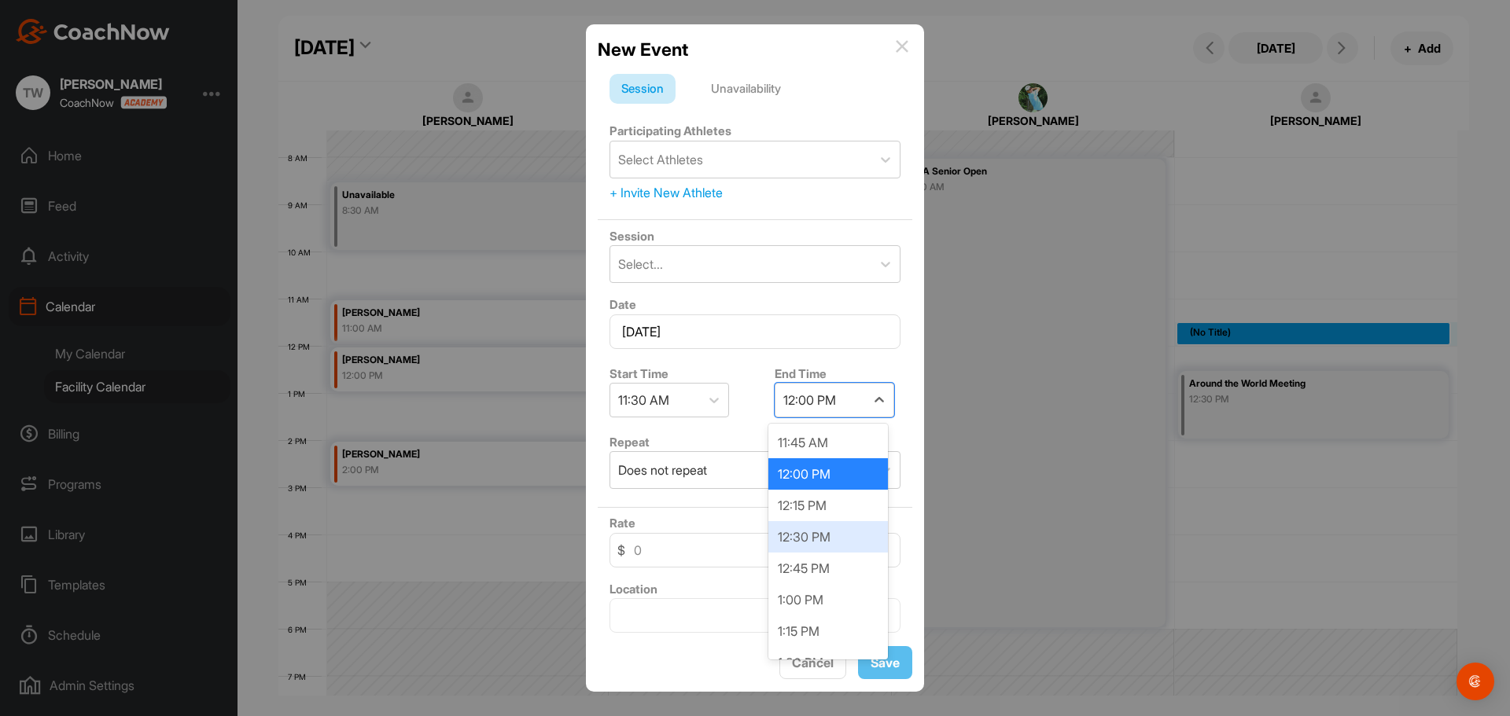
click at [802, 536] on div "12:30 PM" at bounding box center [828, 536] width 120 height 31
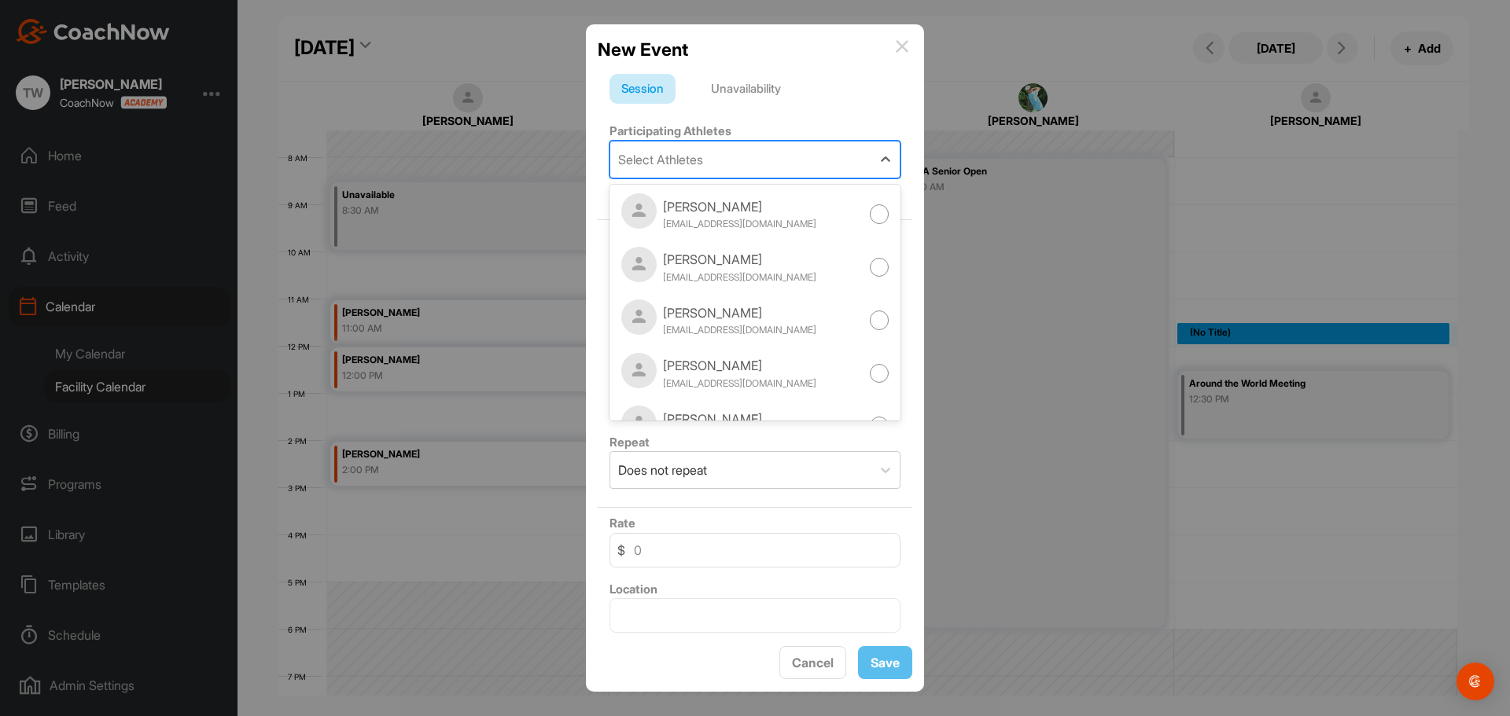
click at [677, 166] on div "Select Athletes" at bounding box center [660, 159] width 85 height 19
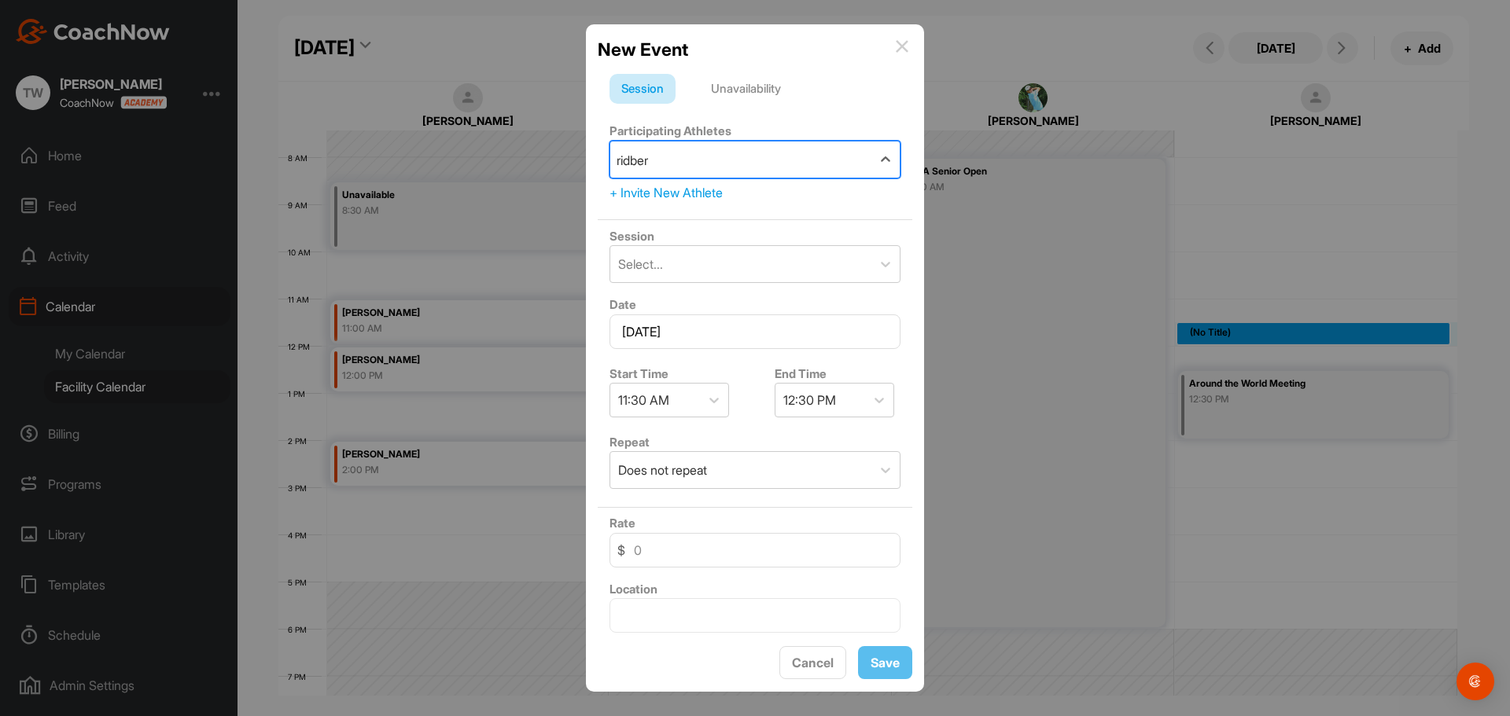
type input "ridberg"
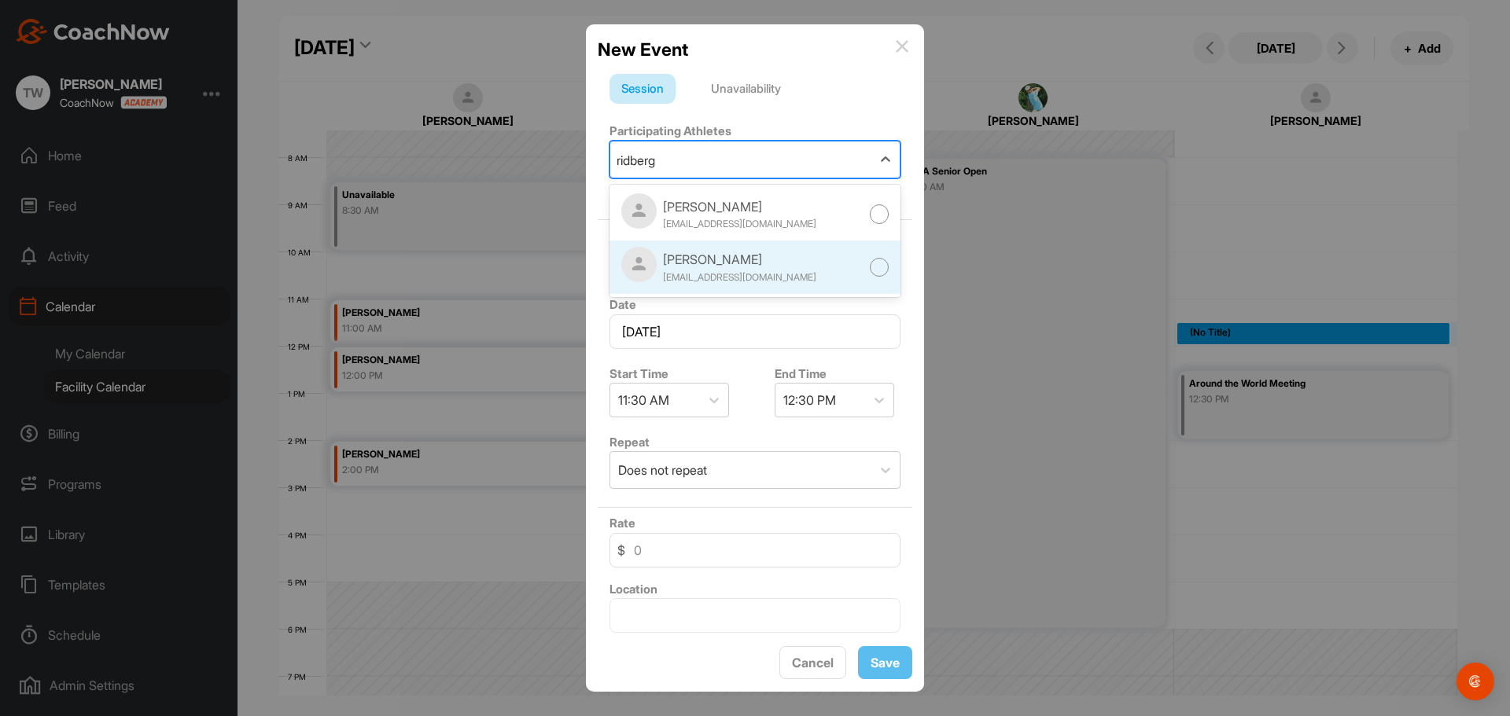
click at [870, 268] on div at bounding box center [880, 268] width 20 height 20
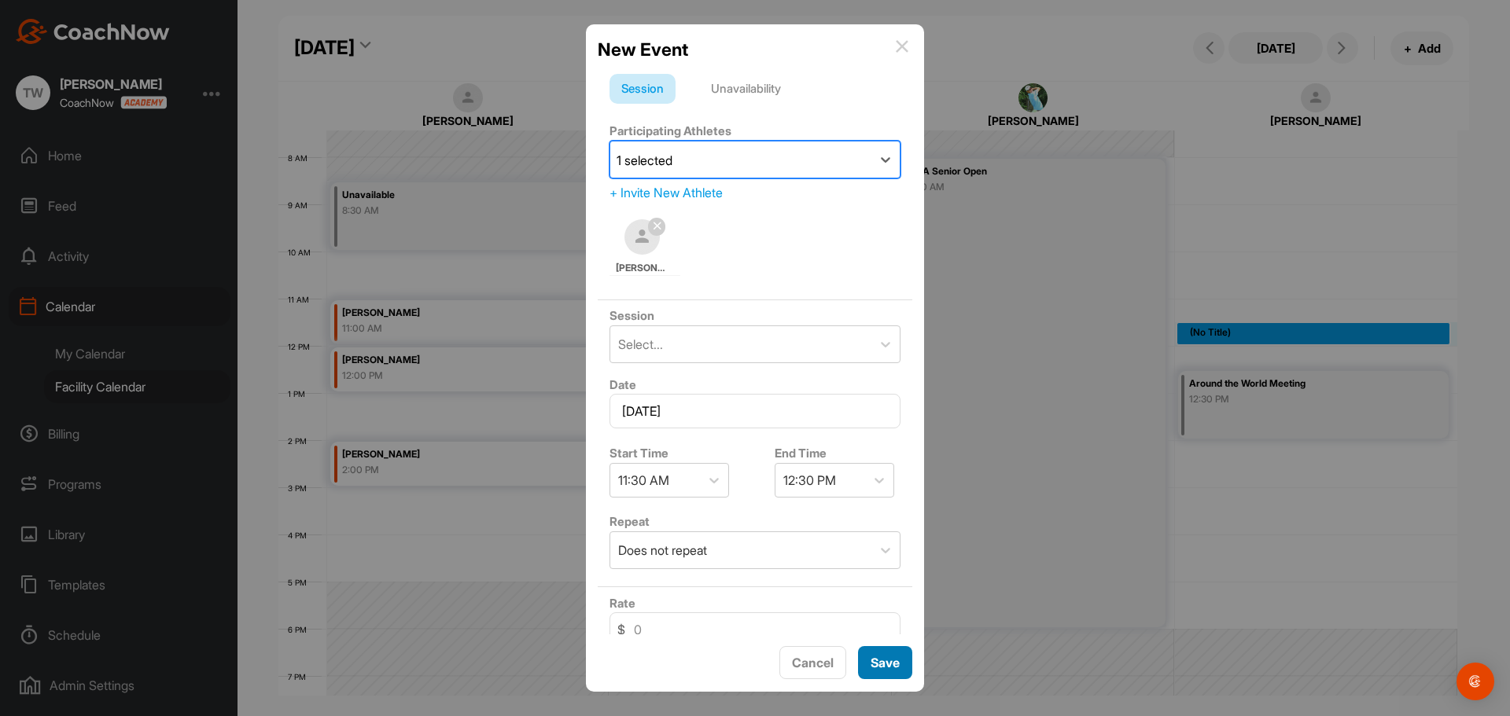
click at [890, 663] on button "Save" at bounding box center [885, 663] width 54 height 34
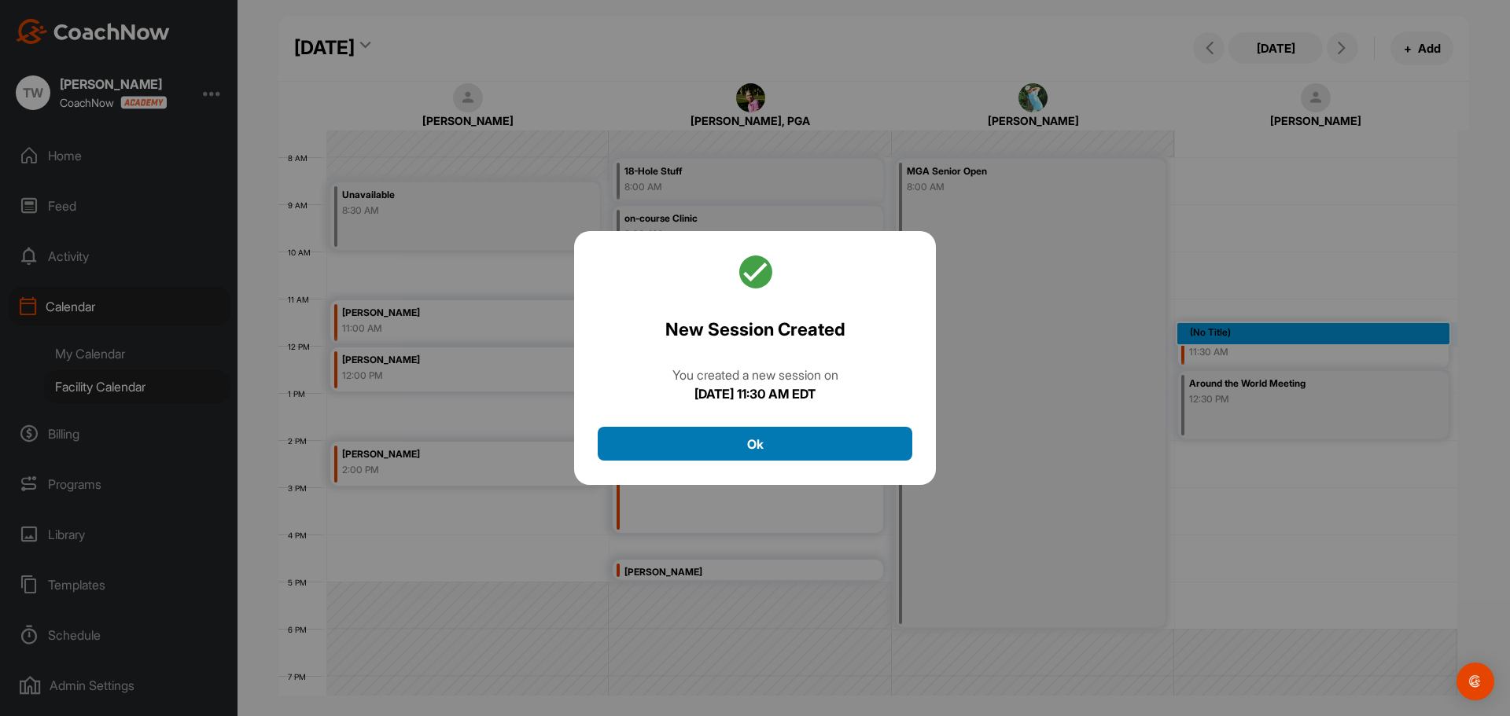
click at [777, 438] on button "Ok" at bounding box center [755, 444] width 315 height 34
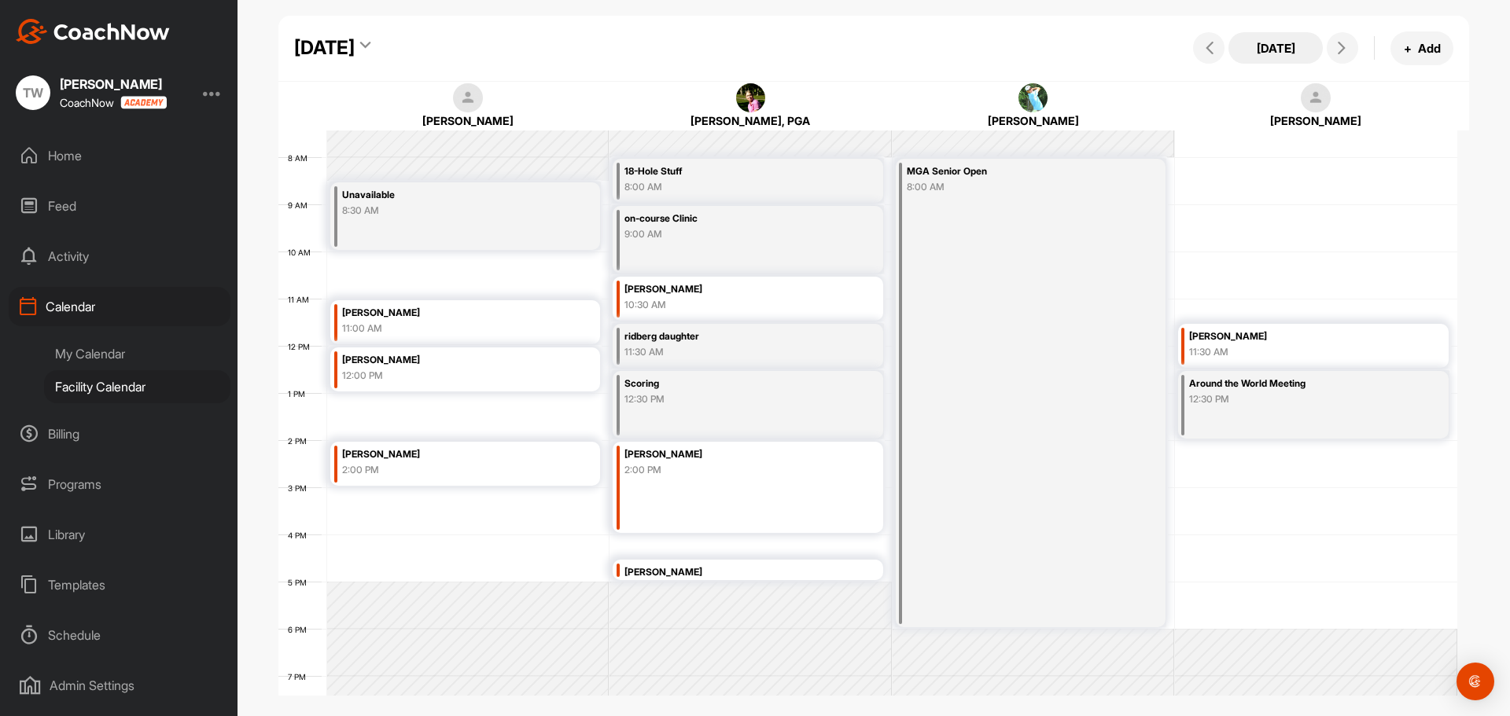
click at [1277, 50] on button "[DATE]" at bounding box center [1275, 47] width 94 height 31
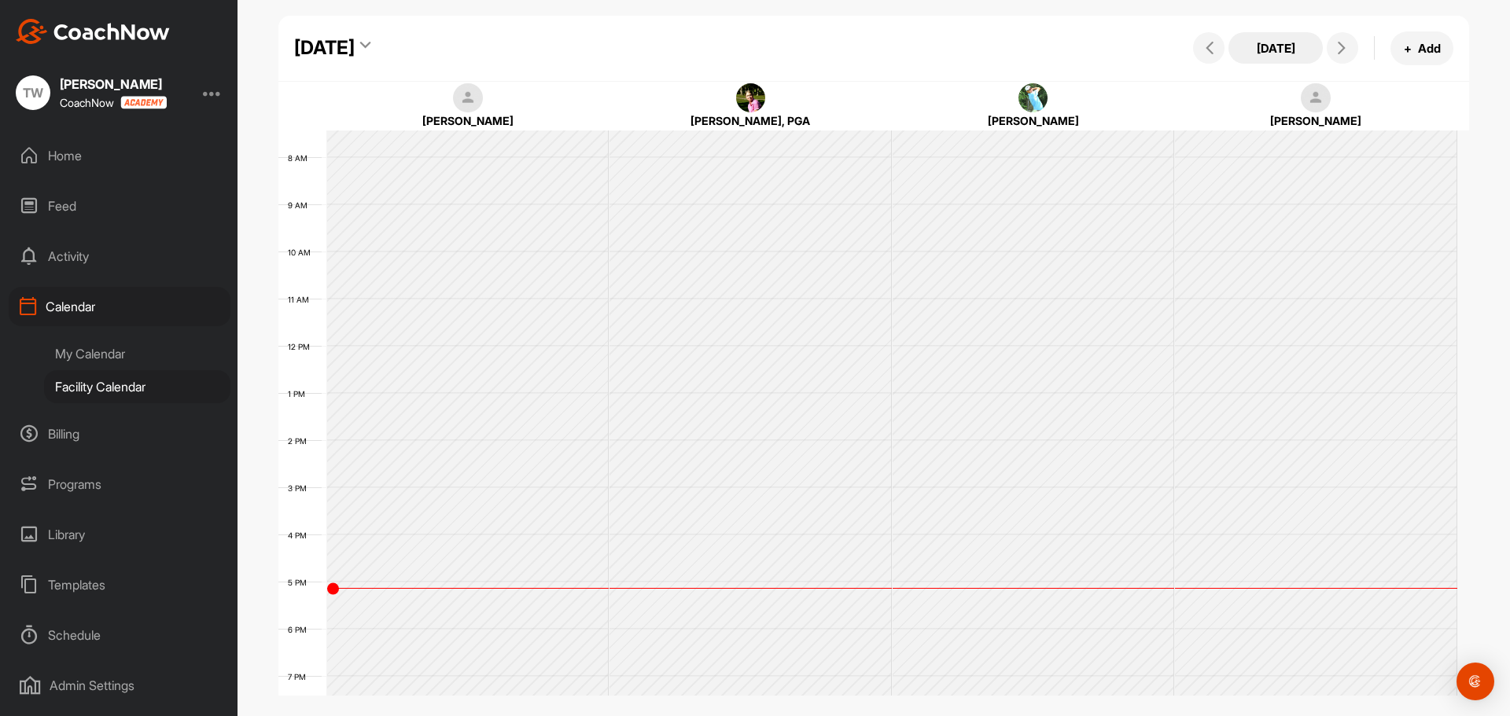
scroll to position [272, 0]
